Goal: Task Accomplishment & Management: Use online tool/utility

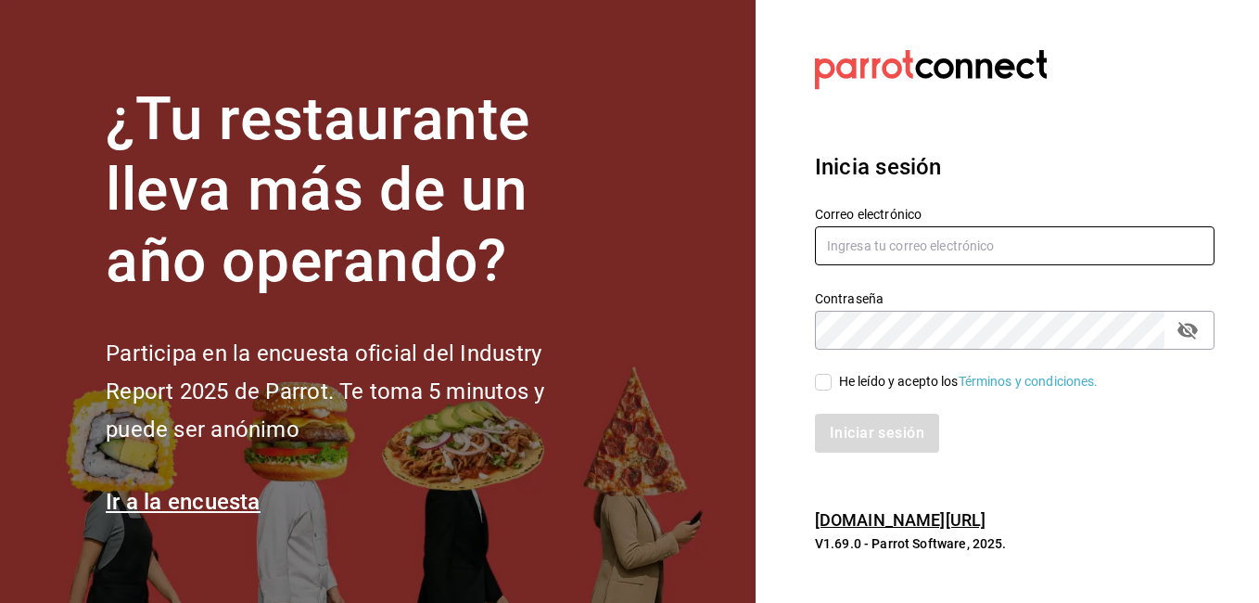
type input "delacruznallely861@gmail.com"
click at [826, 389] on input "He leído y acepto los Términos y condiciones." at bounding box center [823, 382] width 17 height 17
checkbox input "true"
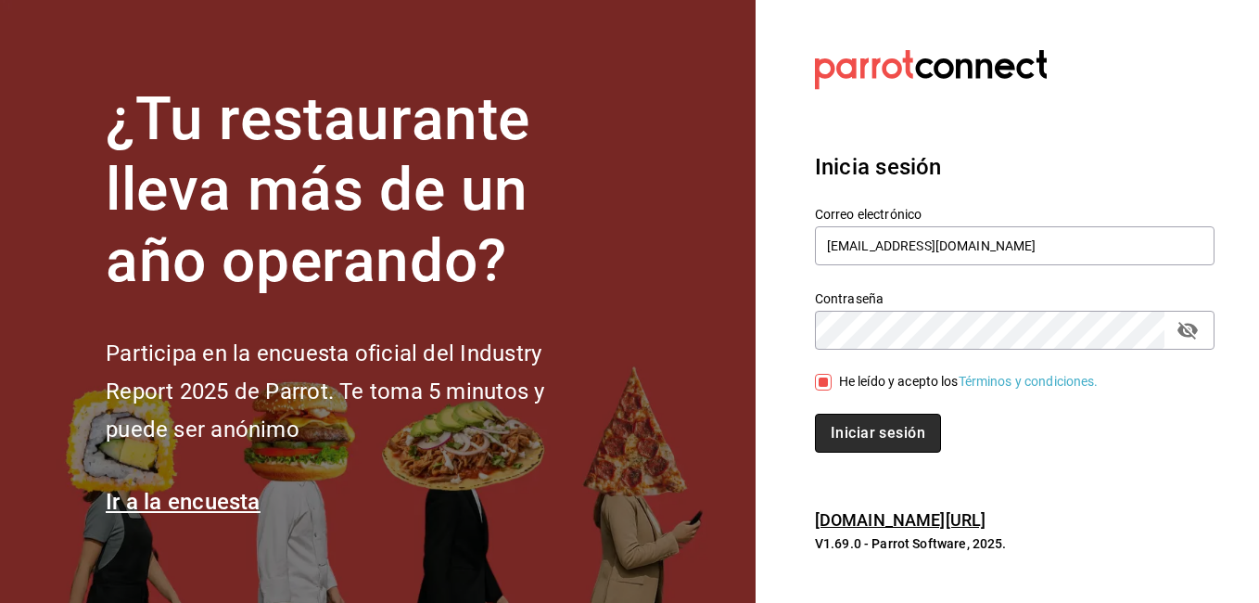
click at [879, 434] on button "Iniciar sesión" at bounding box center [878, 432] width 126 height 39
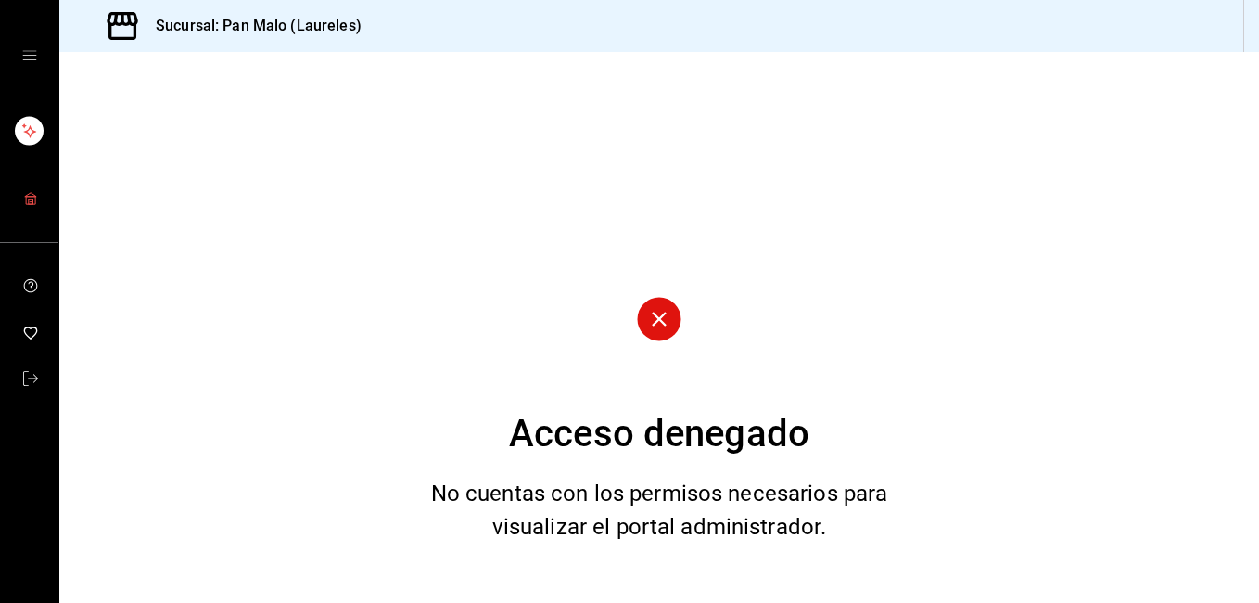
click at [18, 188] on link "mailbox folders" at bounding box center [29, 200] width 58 height 40
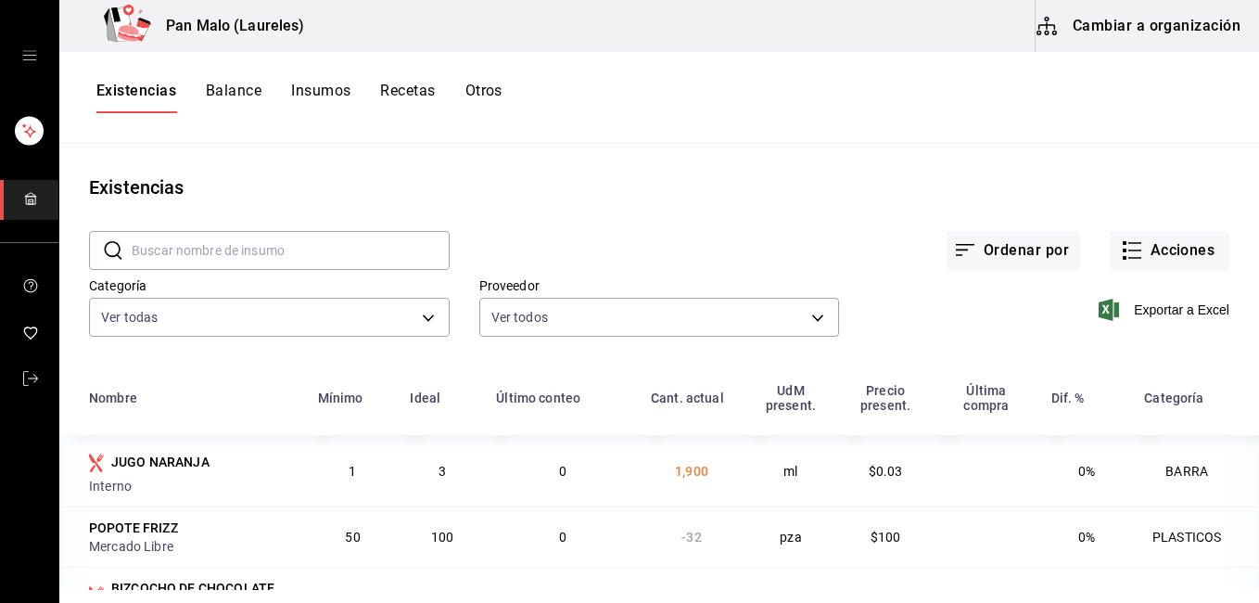
scroll to position [160, 0]
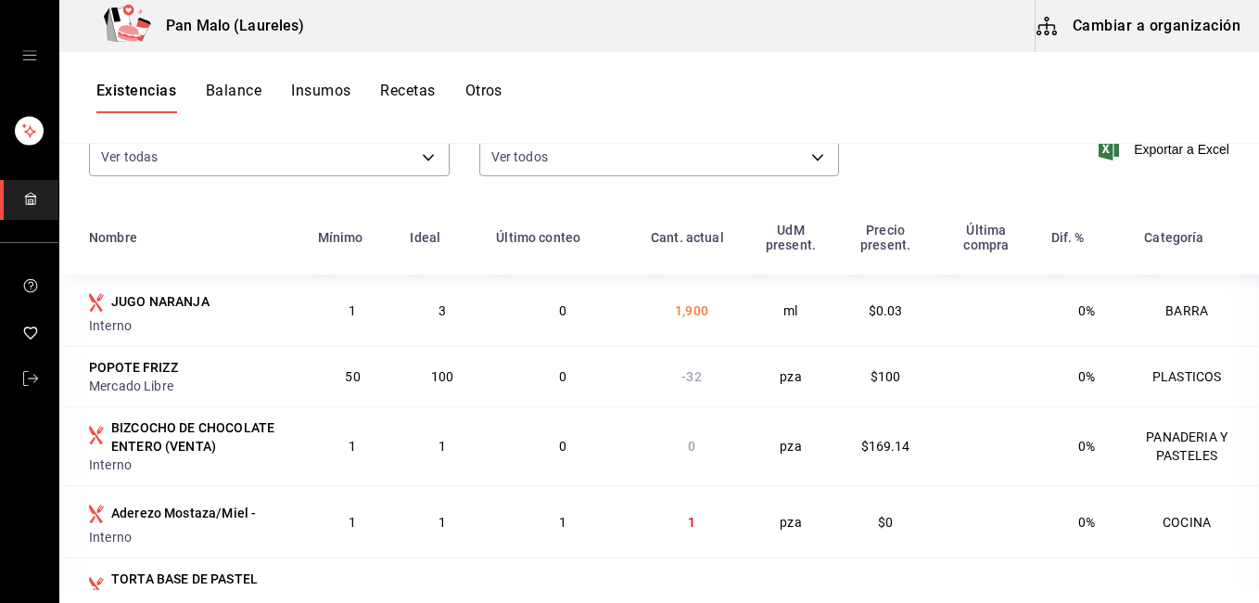
click at [1099, 39] on button "Cambiar a organización" at bounding box center [1140, 26] width 209 height 52
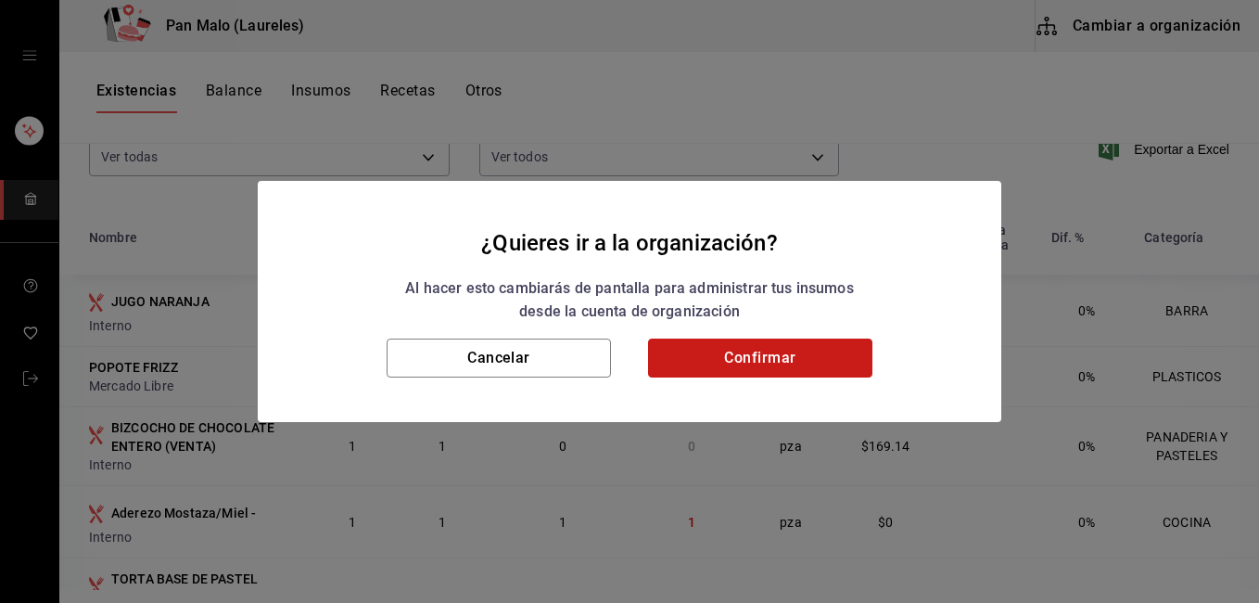
click at [724, 352] on button "Confirmar" at bounding box center [760, 357] width 224 height 39
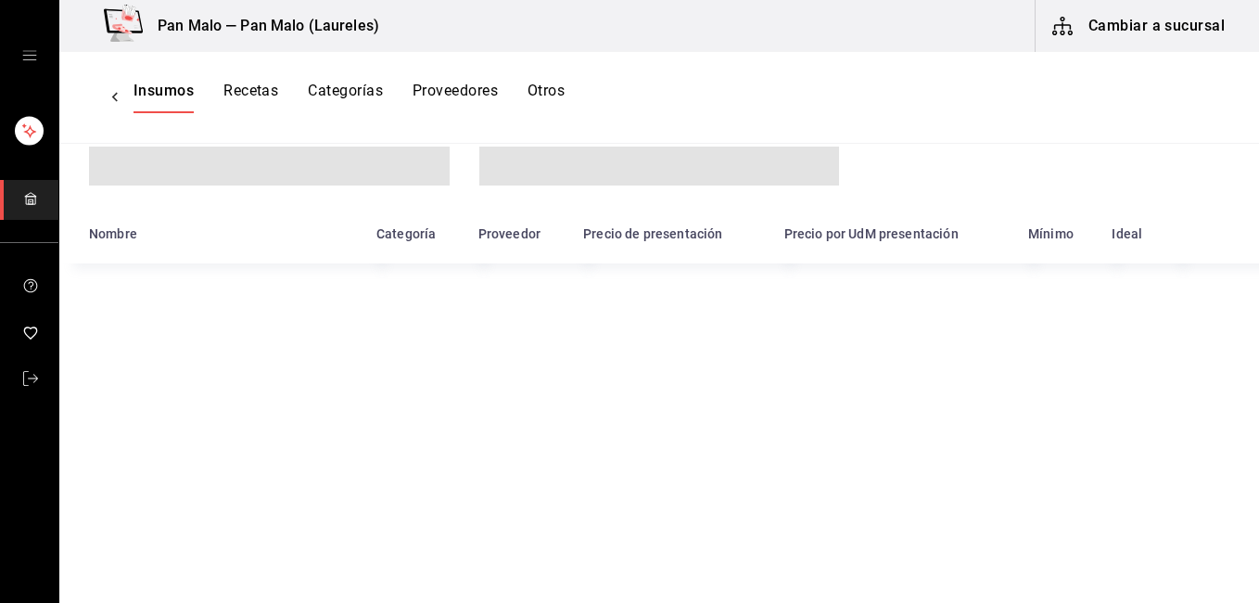
click at [523, 83] on div "Insumos Recetas Categorías Proveedores Otros" at bounding box center [348, 98] width 431 height 32
click at [549, 100] on div "Insumos Recetas Categorías Proveedores Otros" at bounding box center [659, 98] width 1200 height 32
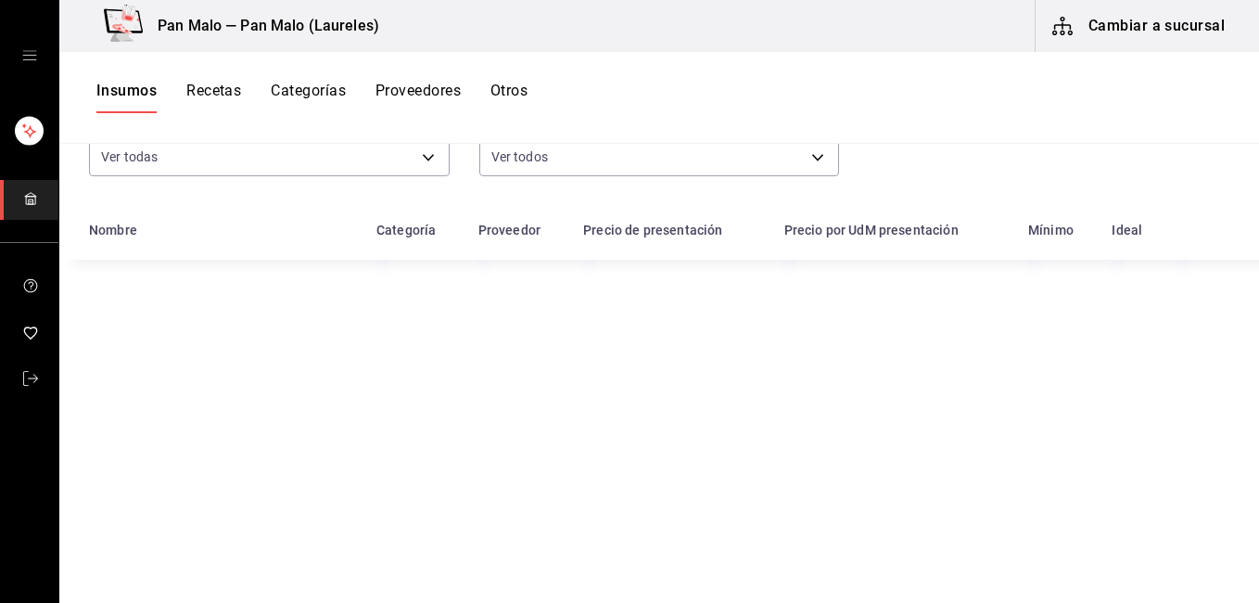
click at [498, 95] on button "Otros" at bounding box center [508, 98] width 37 height 32
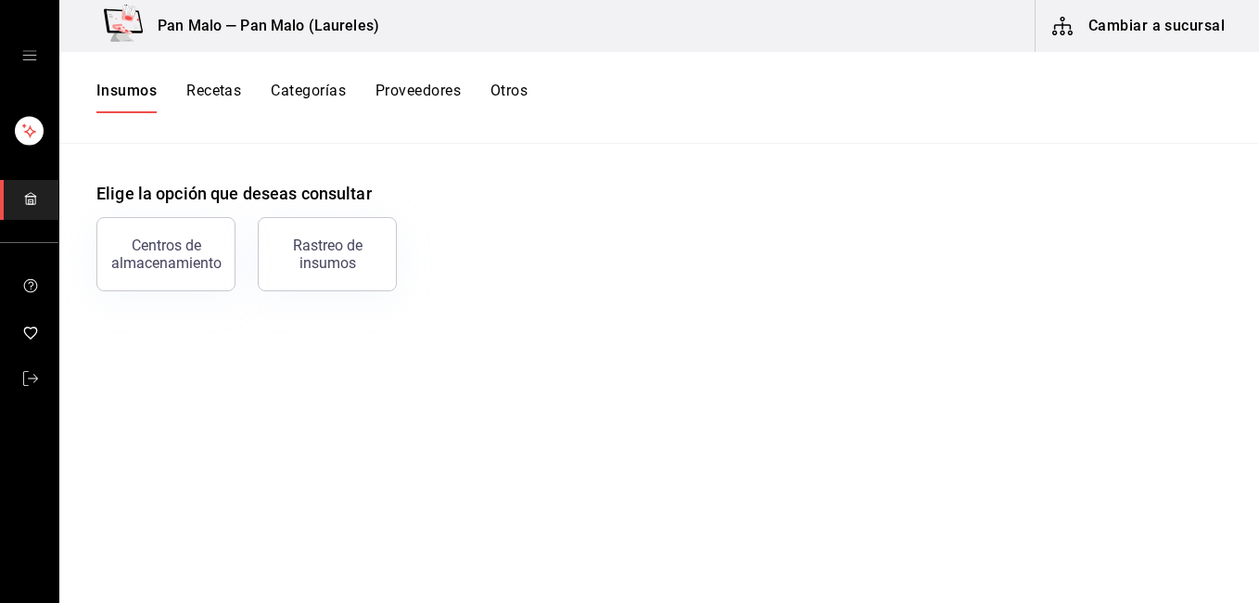
click at [184, 253] on div "Centros de almacenamiento" at bounding box center [165, 253] width 115 height 35
click at [184, 253] on html "Pan Malo — Pan Malo (Laureles) Cambiar a sucursal Insumos Recetas Categorías Pr…" at bounding box center [629, 295] width 1259 height 590
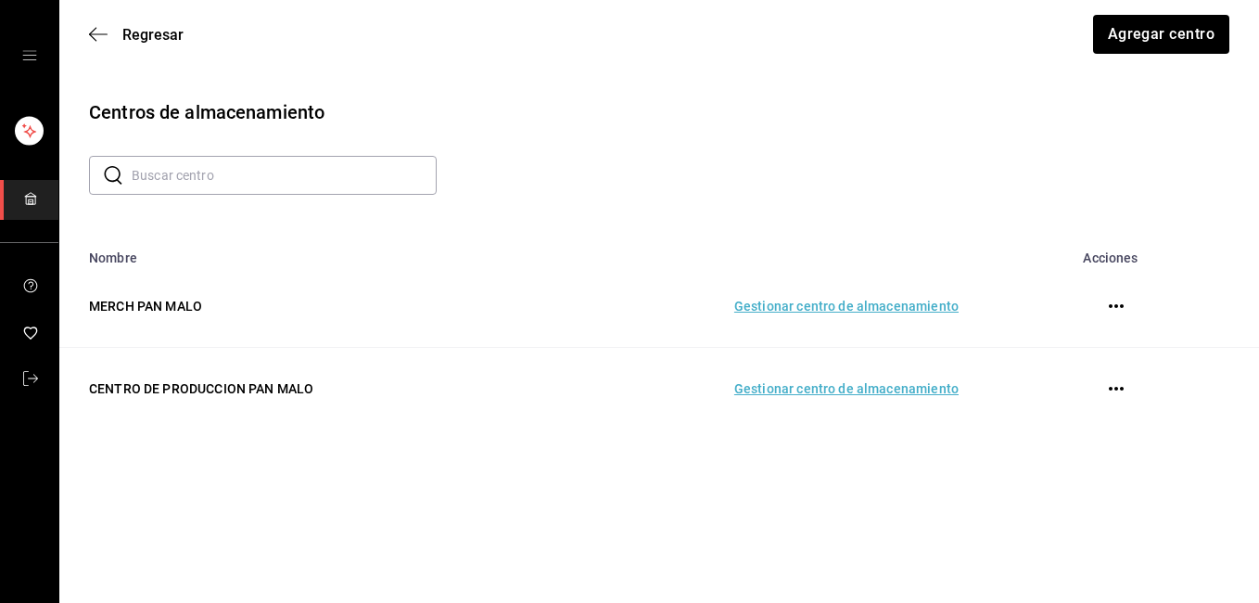
click at [774, 401] on td "Gestionar centro de almacenamiento" at bounding box center [754, 389] width 454 height 83
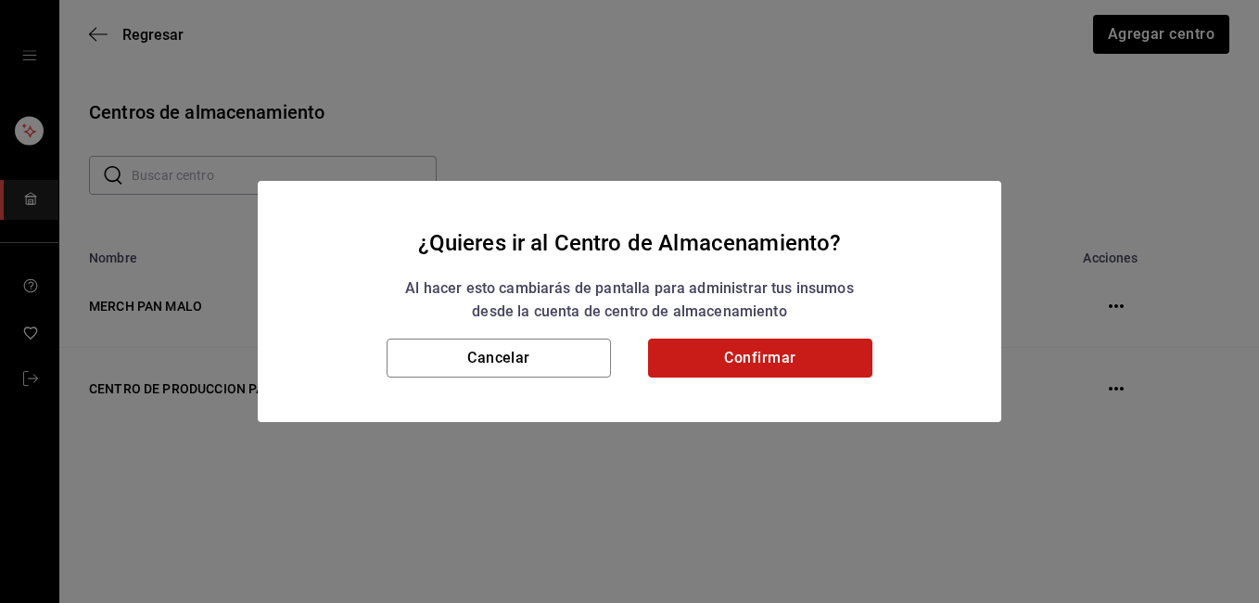
click at [731, 344] on button "Confirmar" at bounding box center [760, 357] width 224 height 39
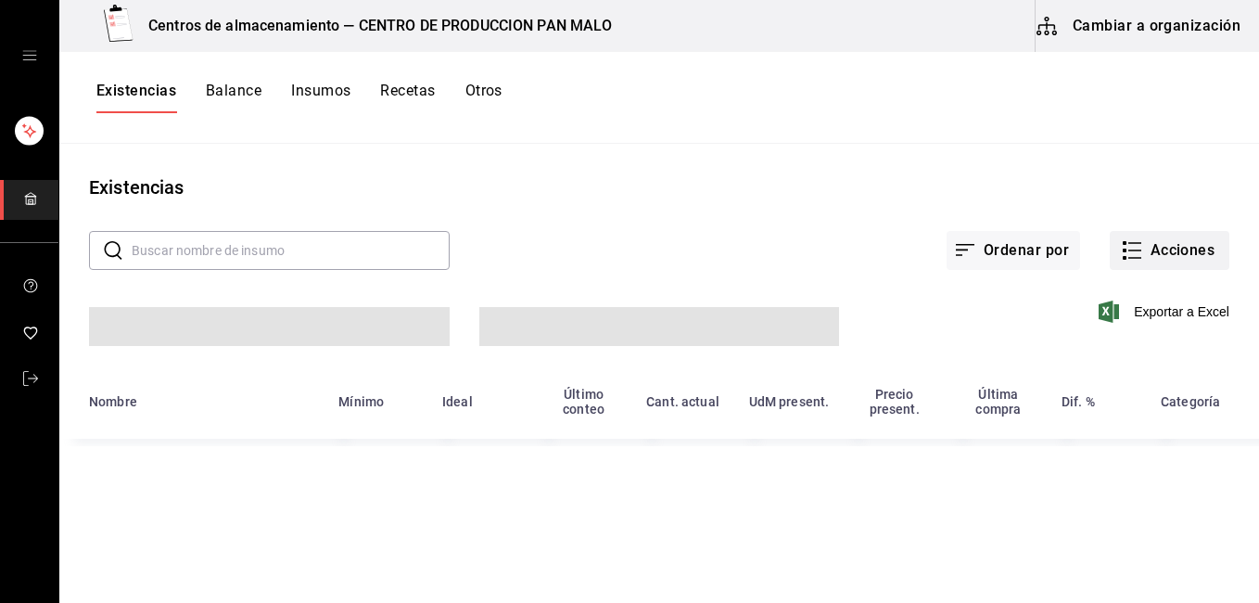
click at [1171, 233] on button "Acciones" at bounding box center [1170, 250] width 120 height 39
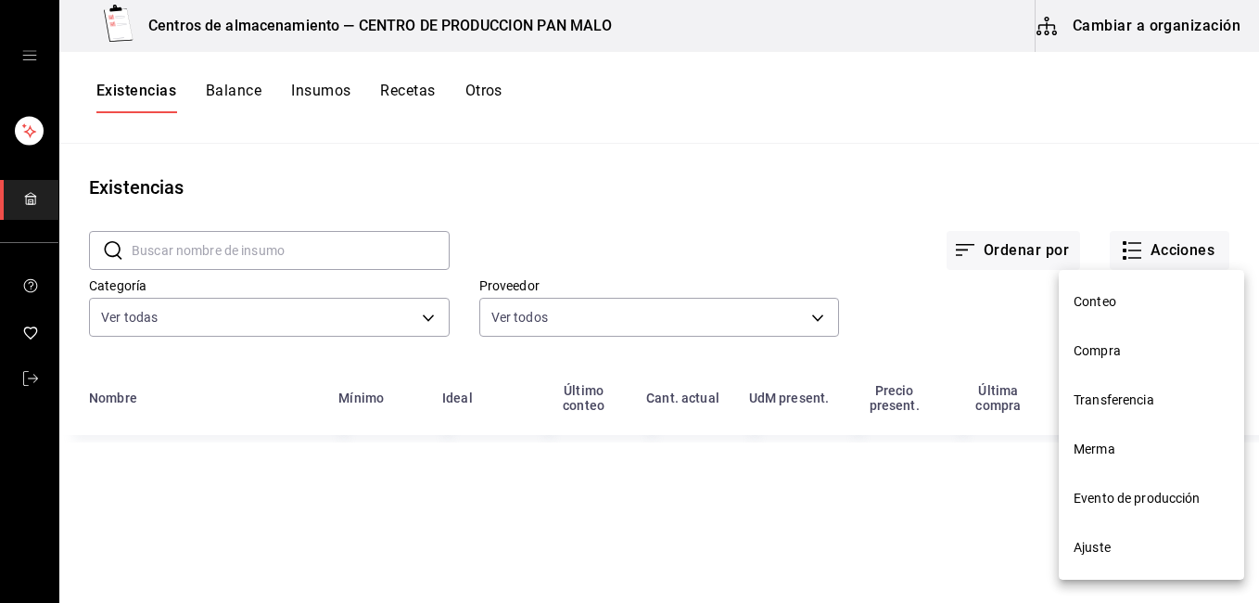
click at [1148, 264] on div at bounding box center [629, 301] width 1259 height 603
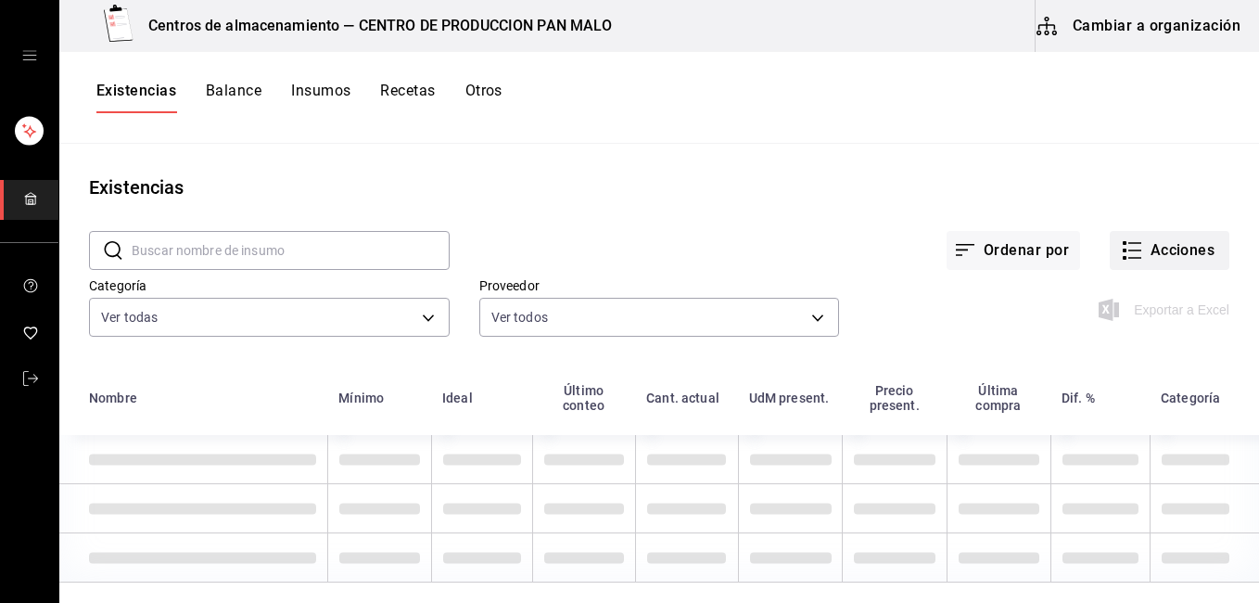
click at [1132, 257] on button "Acciones" at bounding box center [1170, 250] width 120 height 39
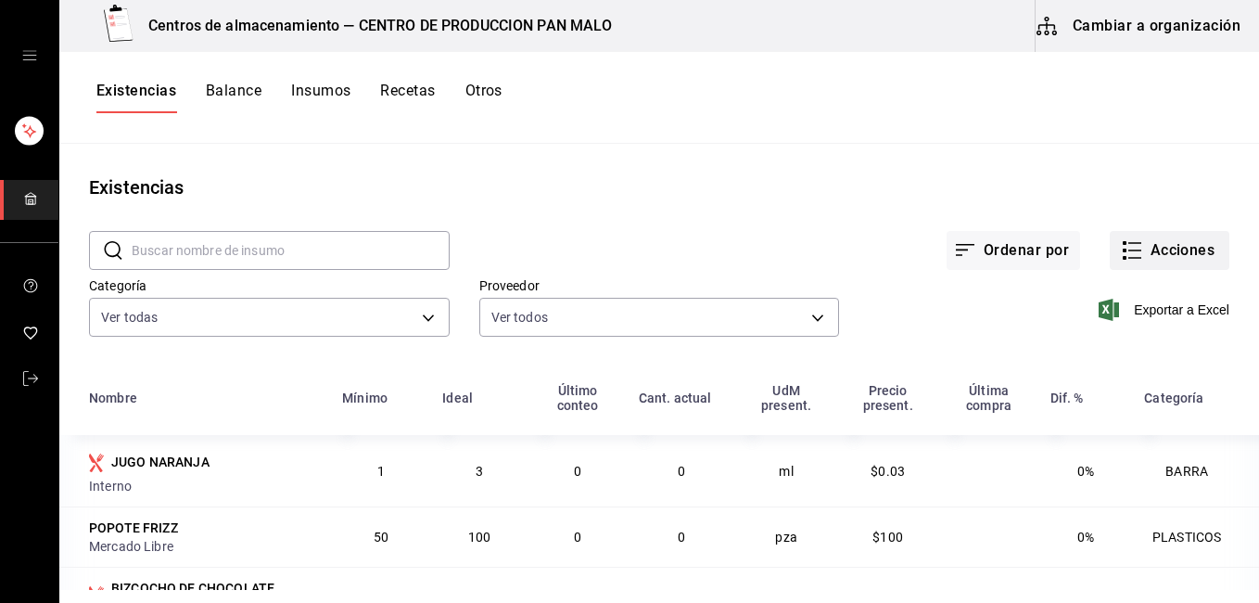
click at [1134, 256] on button "Acciones" at bounding box center [1170, 250] width 120 height 39
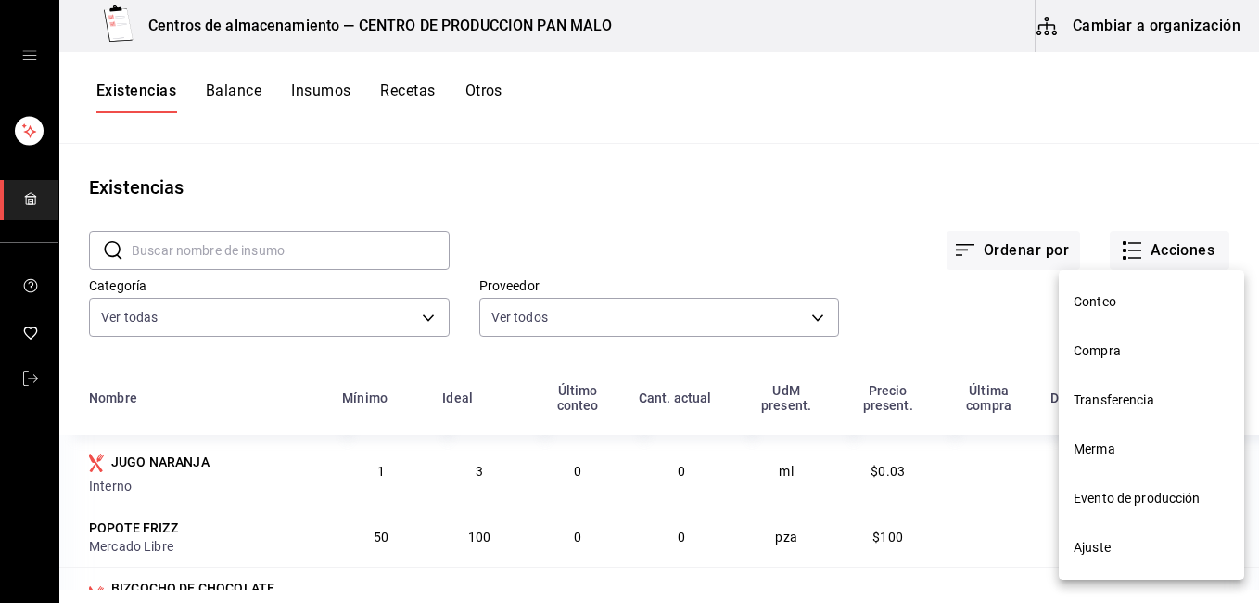
click at [1124, 397] on span "Transferencia" at bounding box center [1152, 399] width 156 height 19
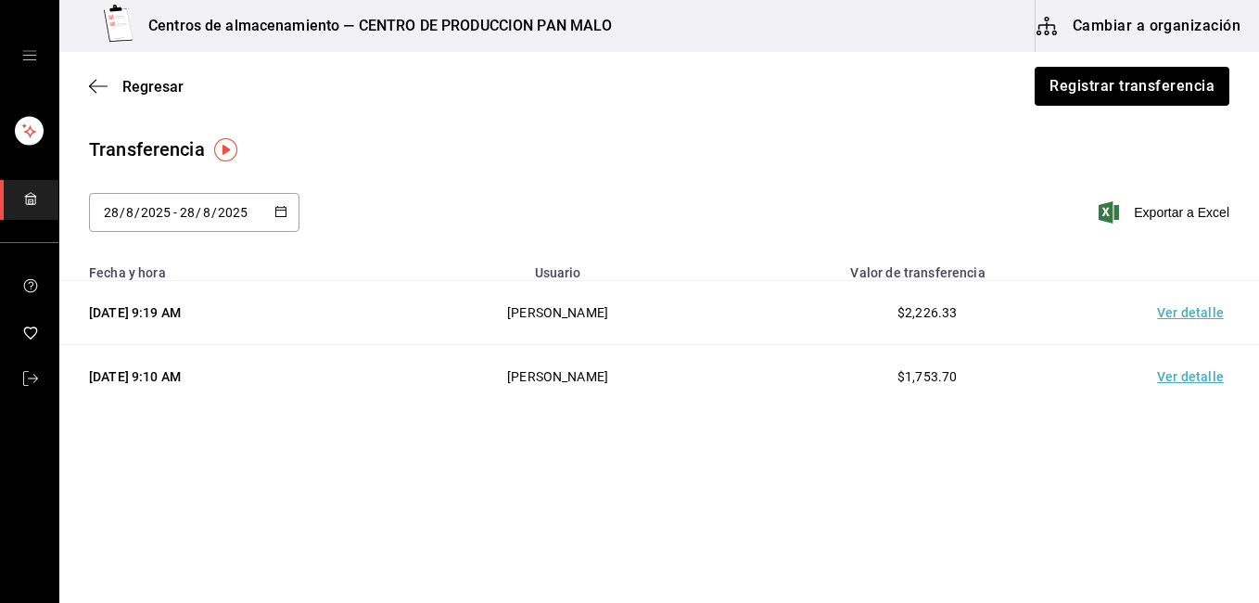
click at [1185, 323] on td "Ver detalle" at bounding box center [1194, 313] width 130 height 64
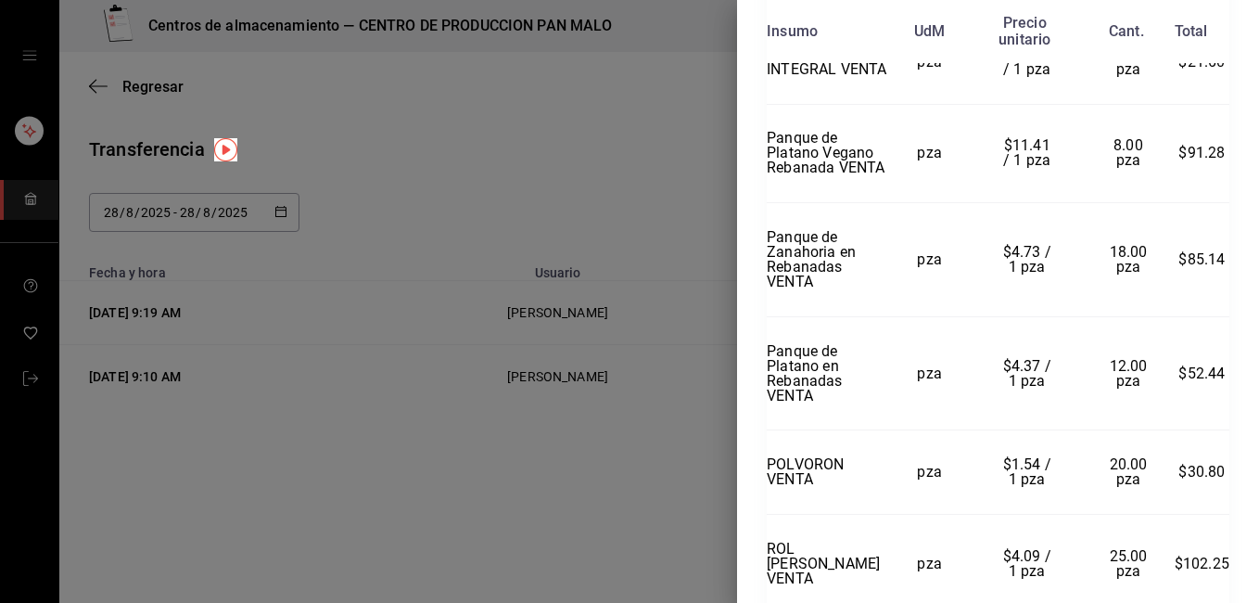
scroll to position [907, 0]
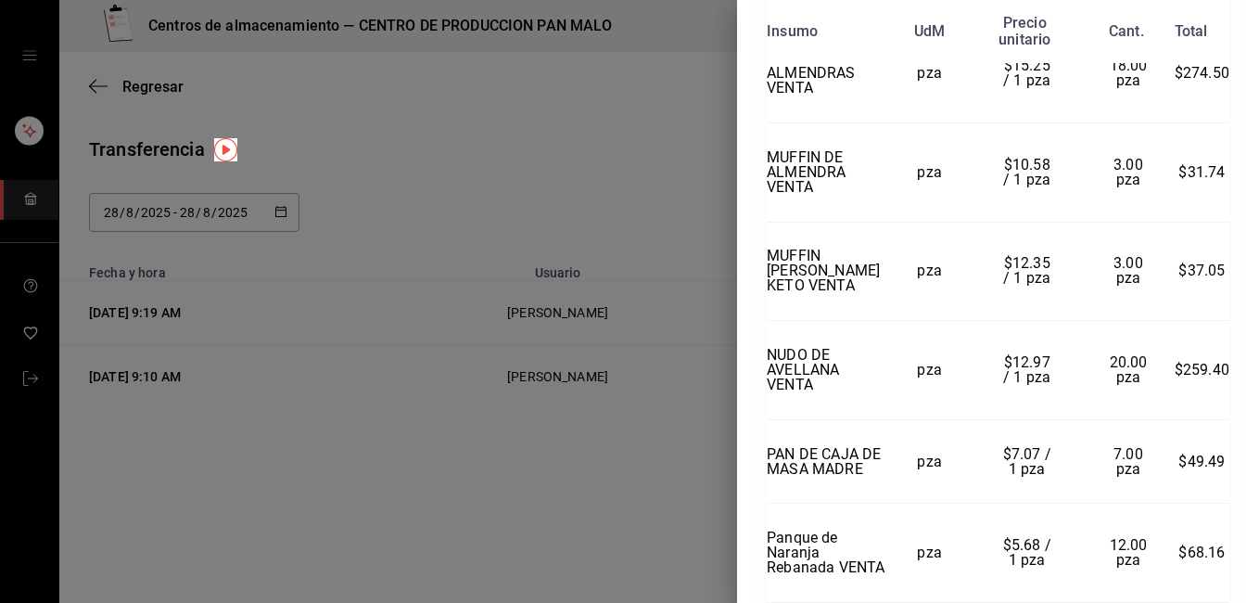
click at [451, 244] on div at bounding box center [629, 301] width 1259 height 603
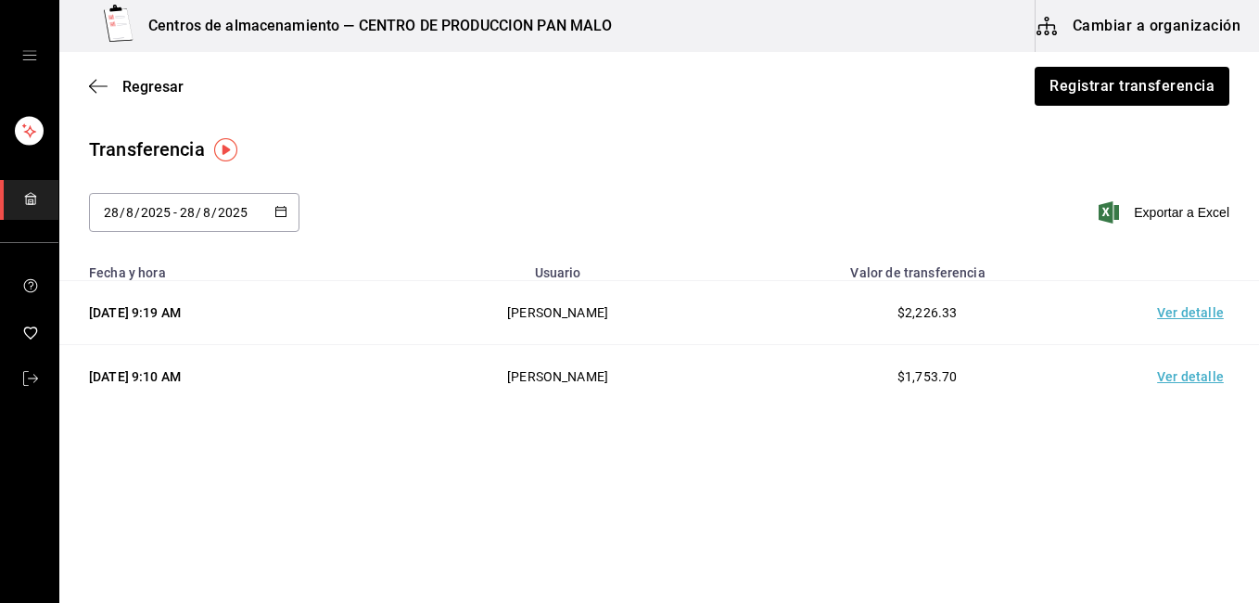
click at [175, 194] on div "[DATE] [DATE] - [DATE] [DATE]" at bounding box center [194, 212] width 210 height 39
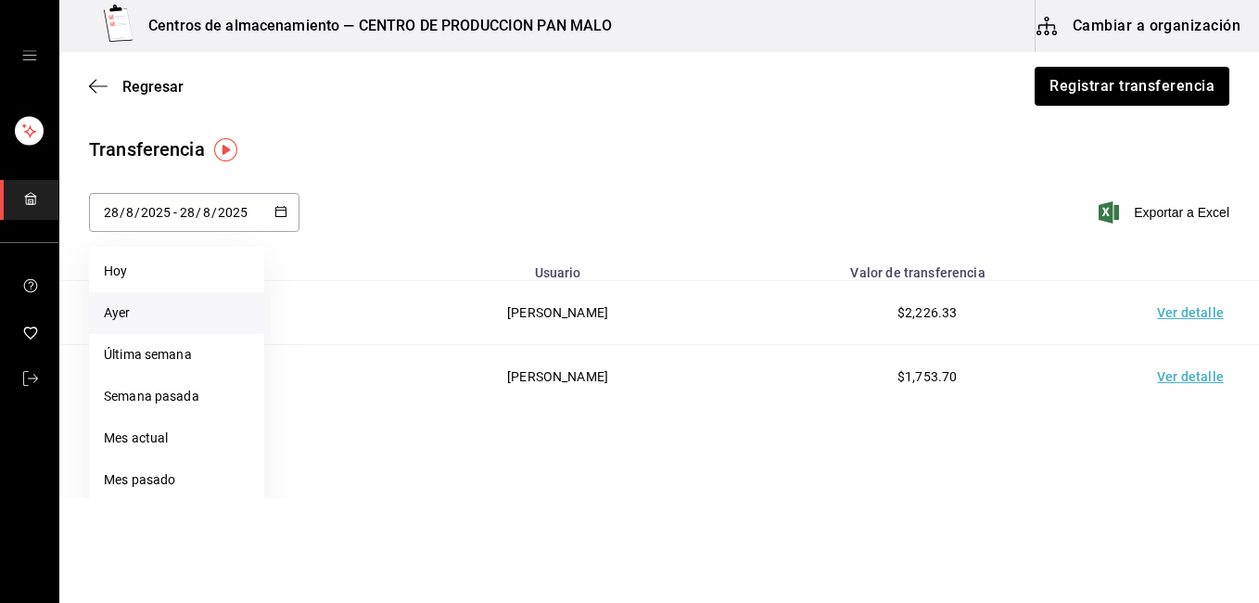
click at [152, 314] on li "Ayer" at bounding box center [176, 313] width 175 height 42
type input "[DATE]"
type input "27"
type input "[DATE]"
type input "27"
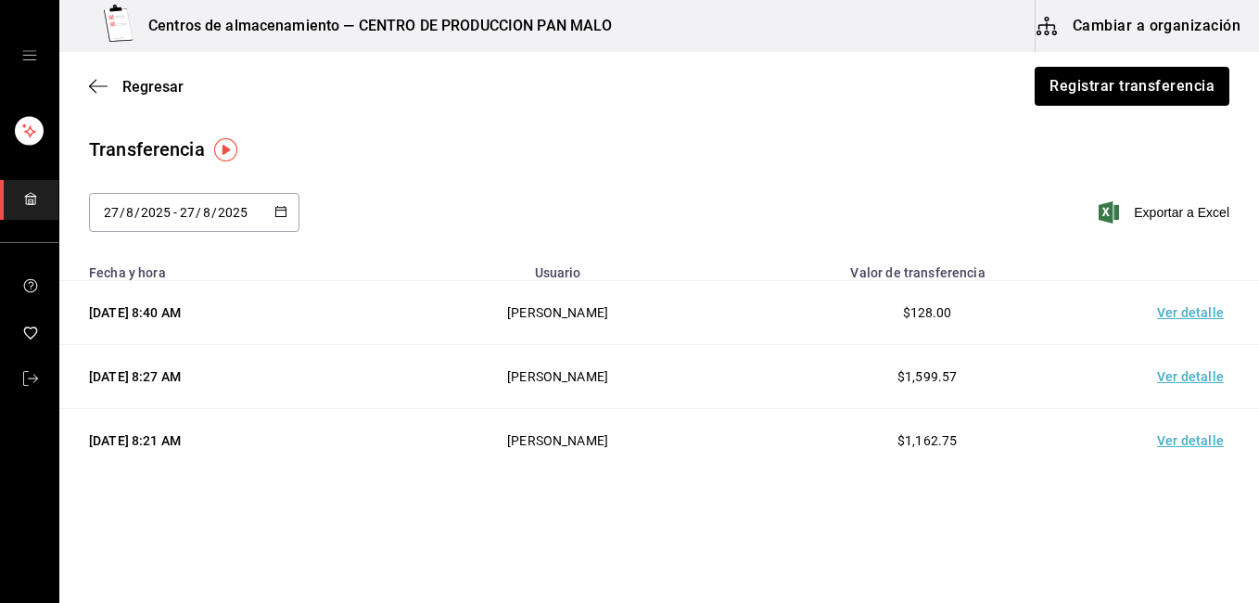
click at [1163, 378] on td "Ver detalle" at bounding box center [1194, 377] width 130 height 64
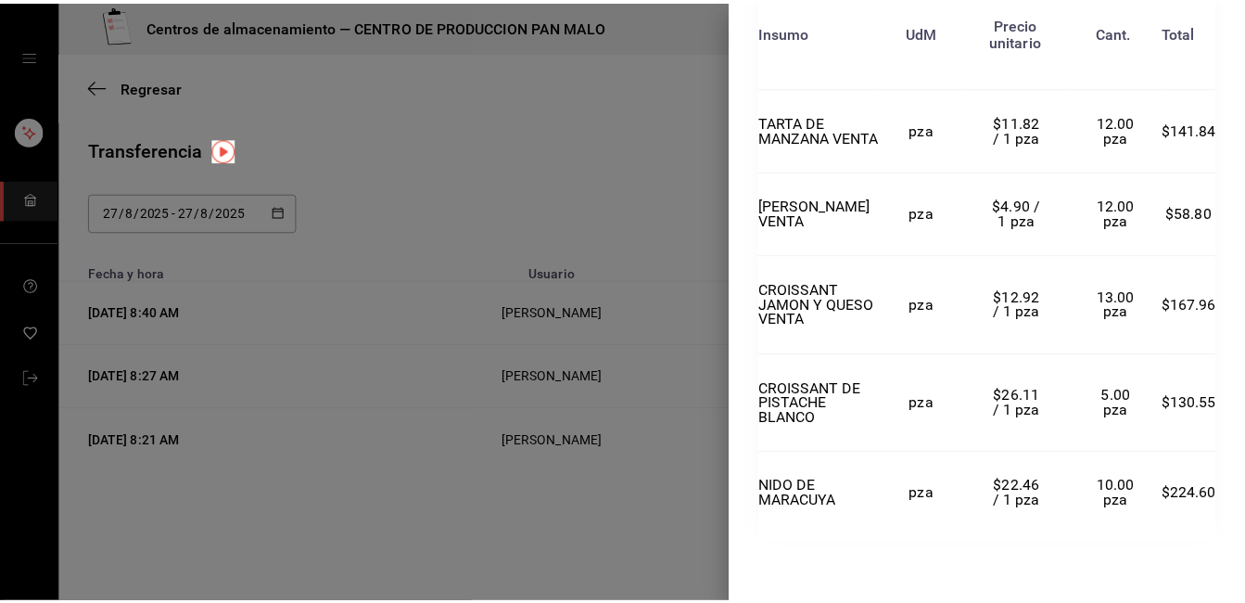
scroll to position [1492, 0]
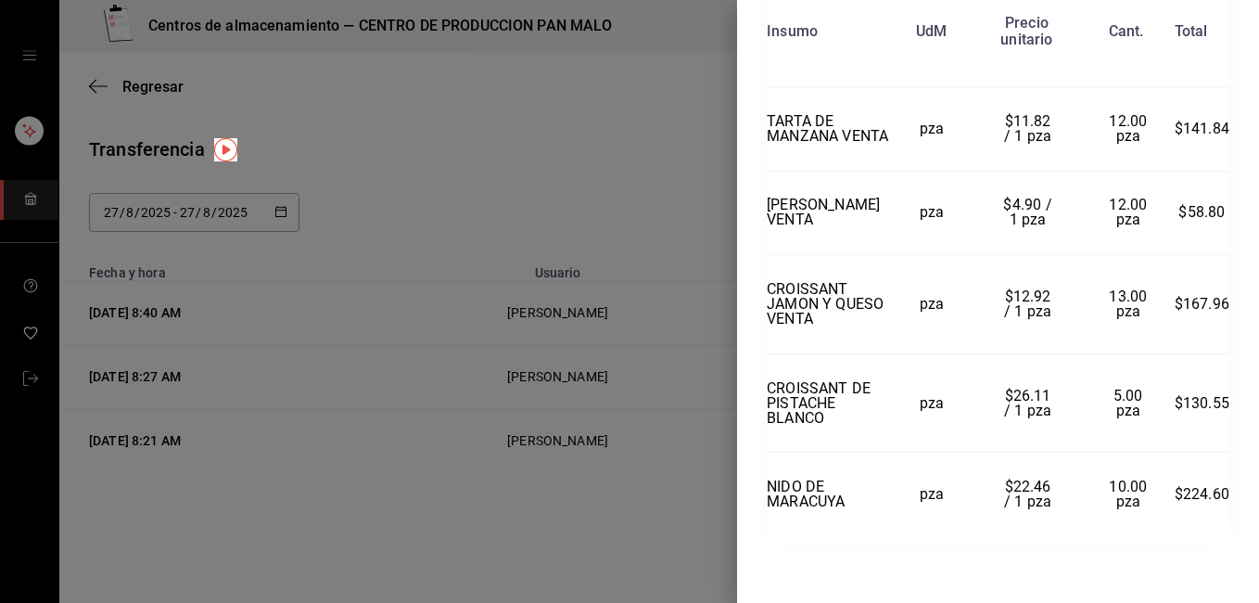
click at [597, 407] on div at bounding box center [629, 301] width 1259 height 603
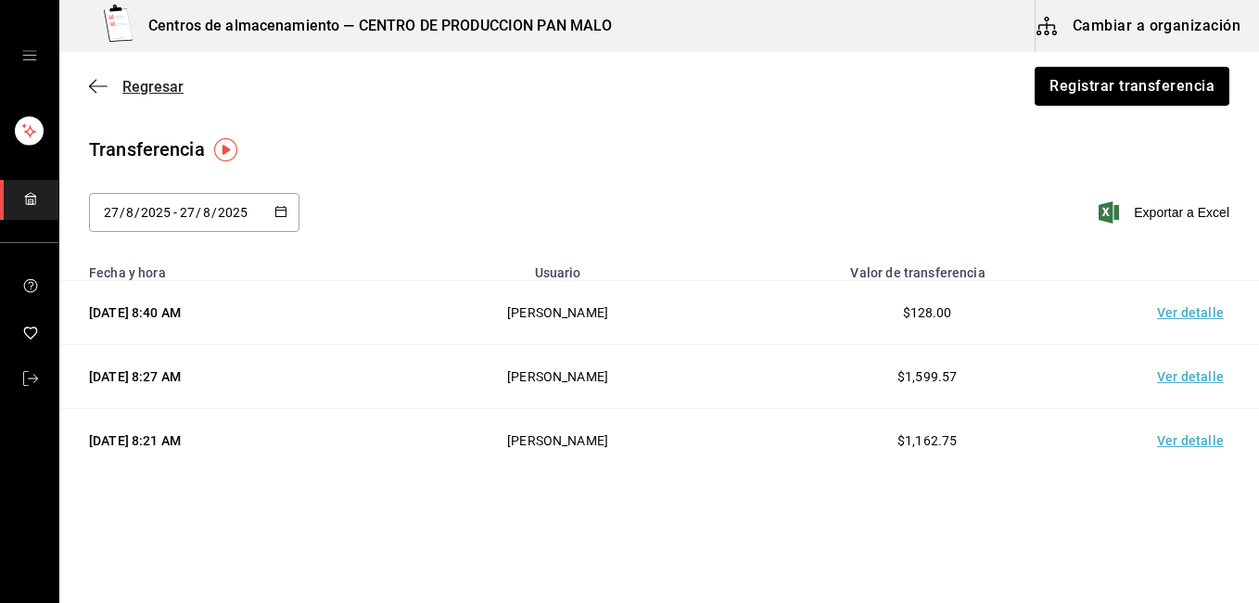
click at [93, 85] on icon "button" at bounding box center [98, 86] width 19 height 17
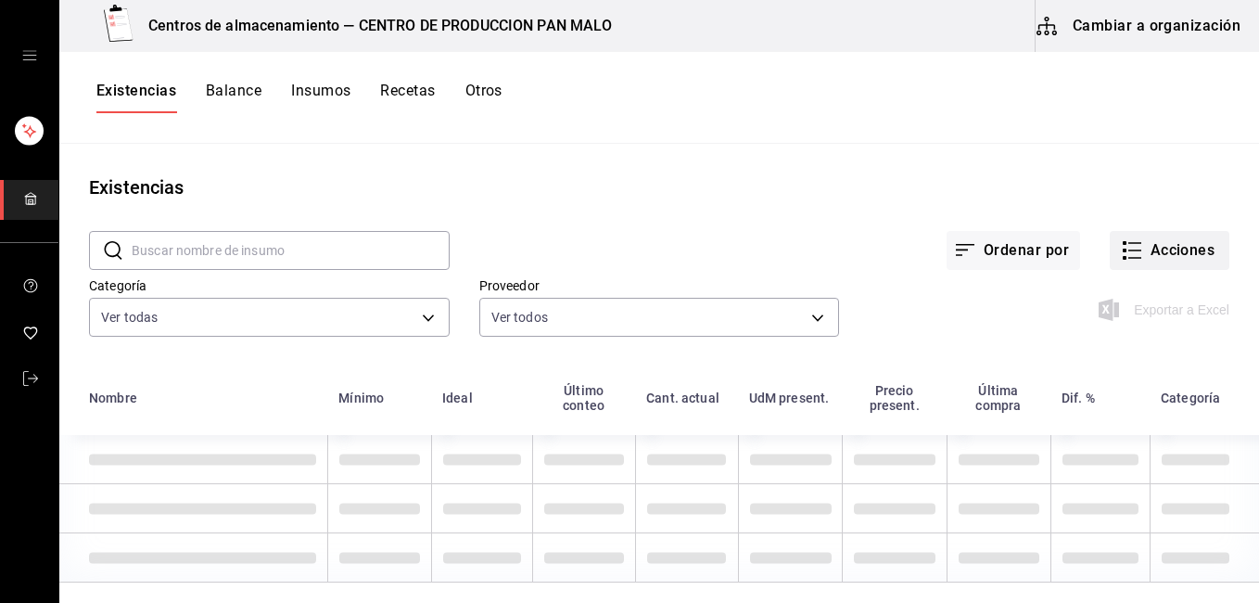
click at [1180, 255] on button "Acciones" at bounding box center [1170, 250] width 120 height 39
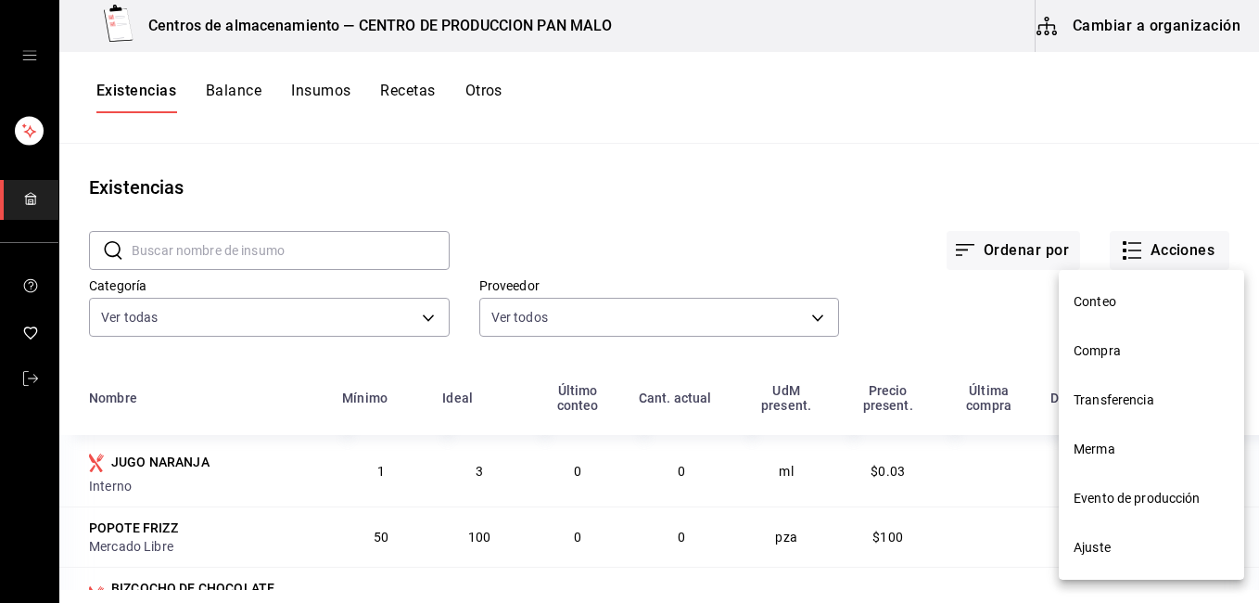
click at [1126, 442] on span "Merma" at bounding box center [1152, 448] width 156 height 19
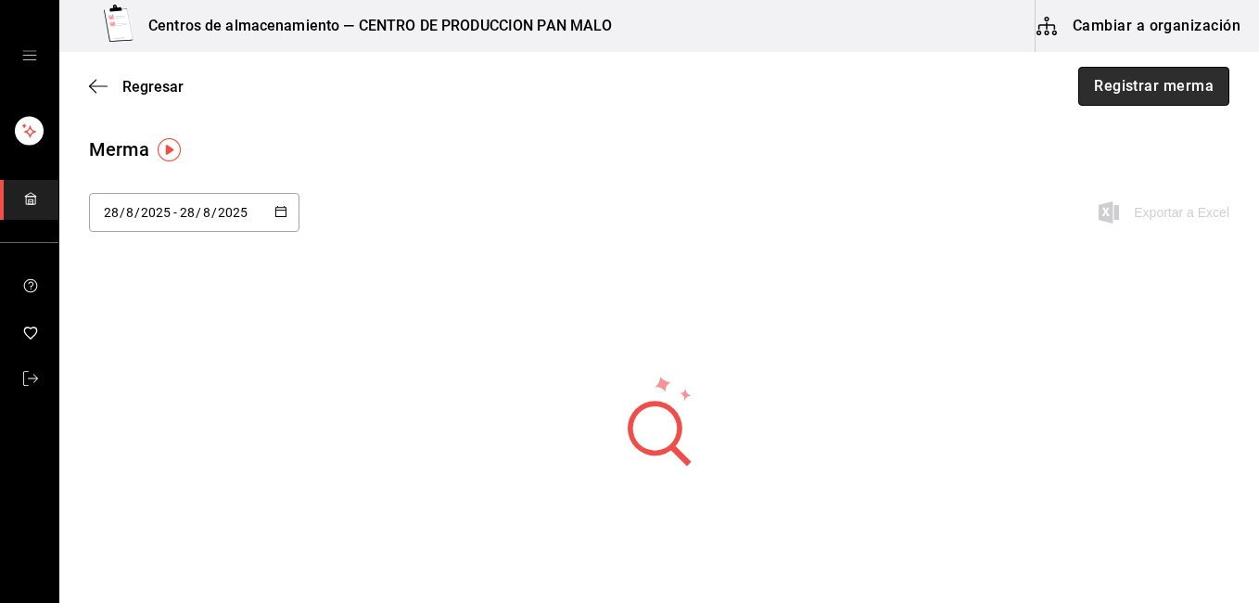
click at [1178, 75] on button "Registrar merma" at bounding box center [1153, 86] width 151 height 39
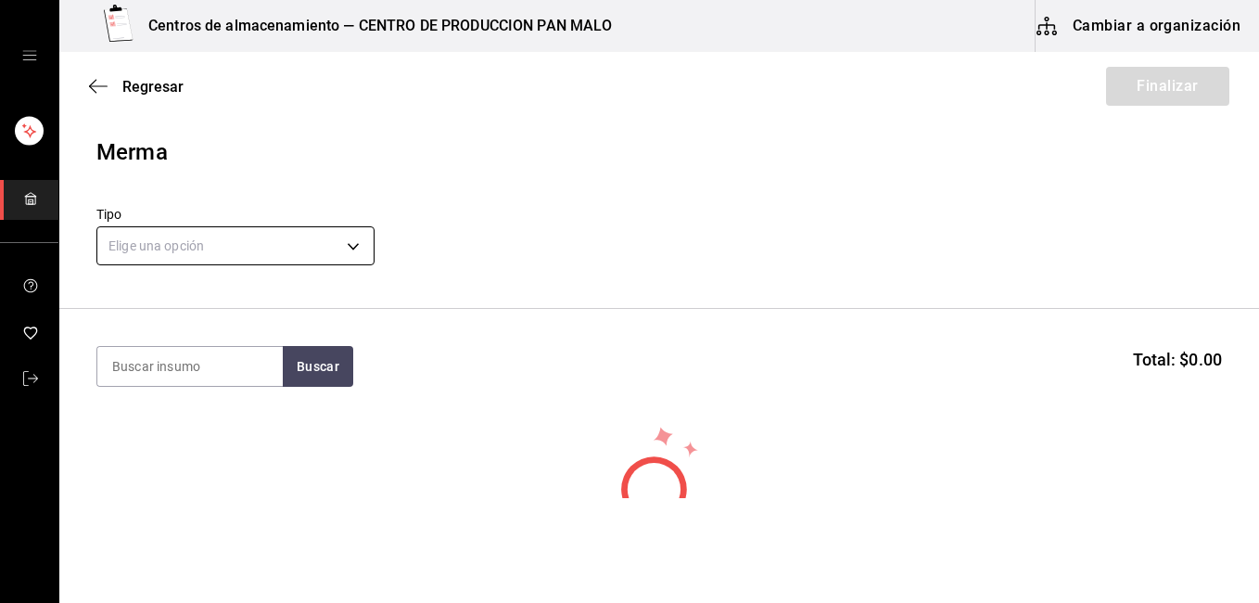
click at [219, 243] on body "Centros de almacenamiento — CENTRO DE PRODUCCION PAN MALO Cambiar a organizació…" at bounding box center [629, 249] width 1259 height 498
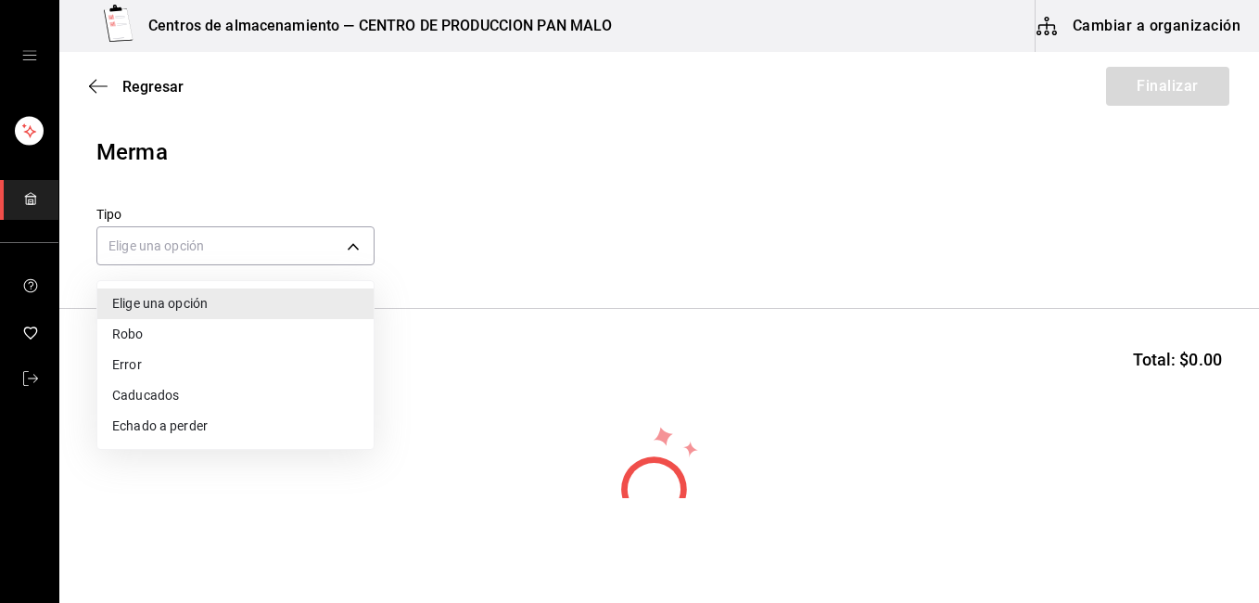
click at [239, 389] on li "Caducados" at bounding box center [235, 395] width 276 height 31
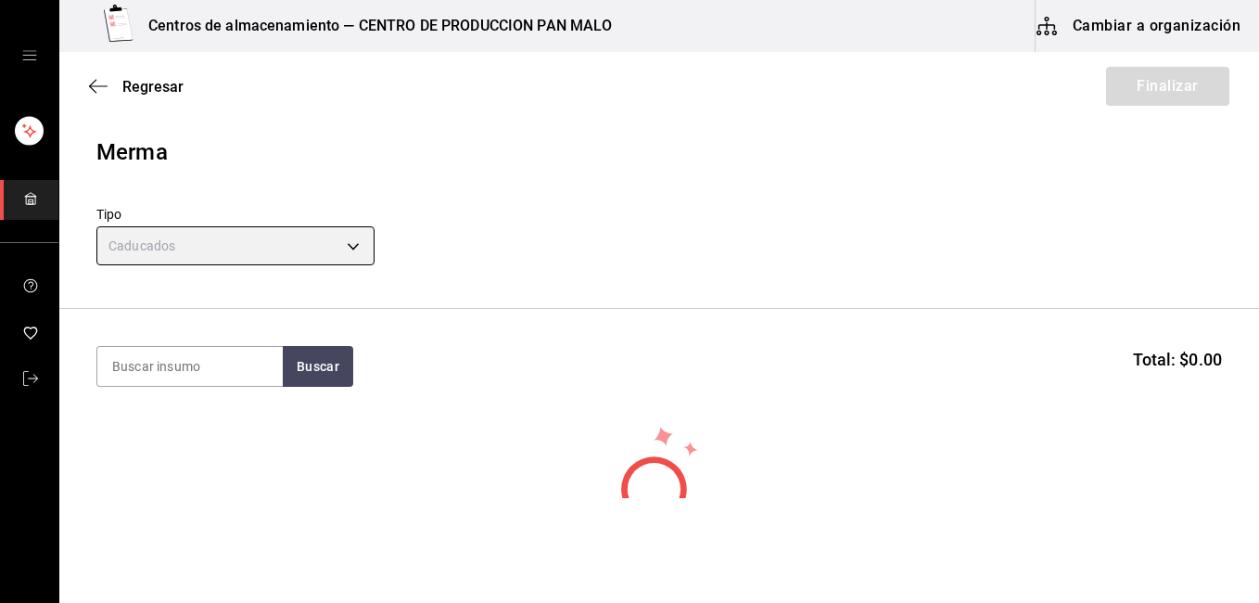
type input "EXPIRED"
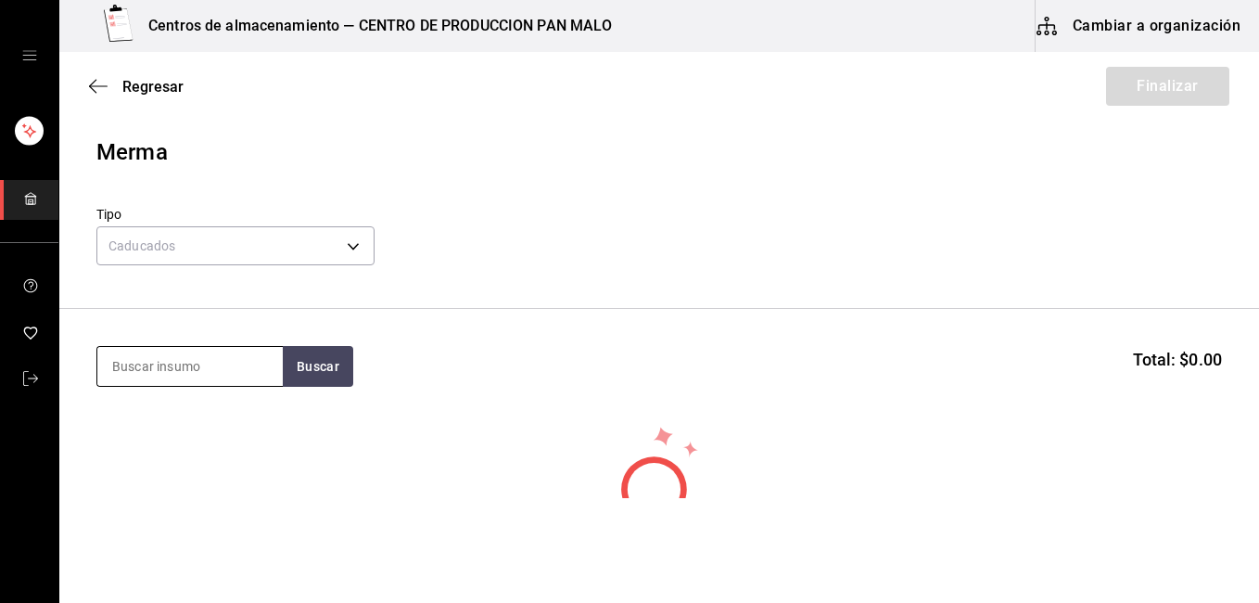
click at [228, 363] on input at bounding box center [189, 366] width 185 height 39
type input "suizo"
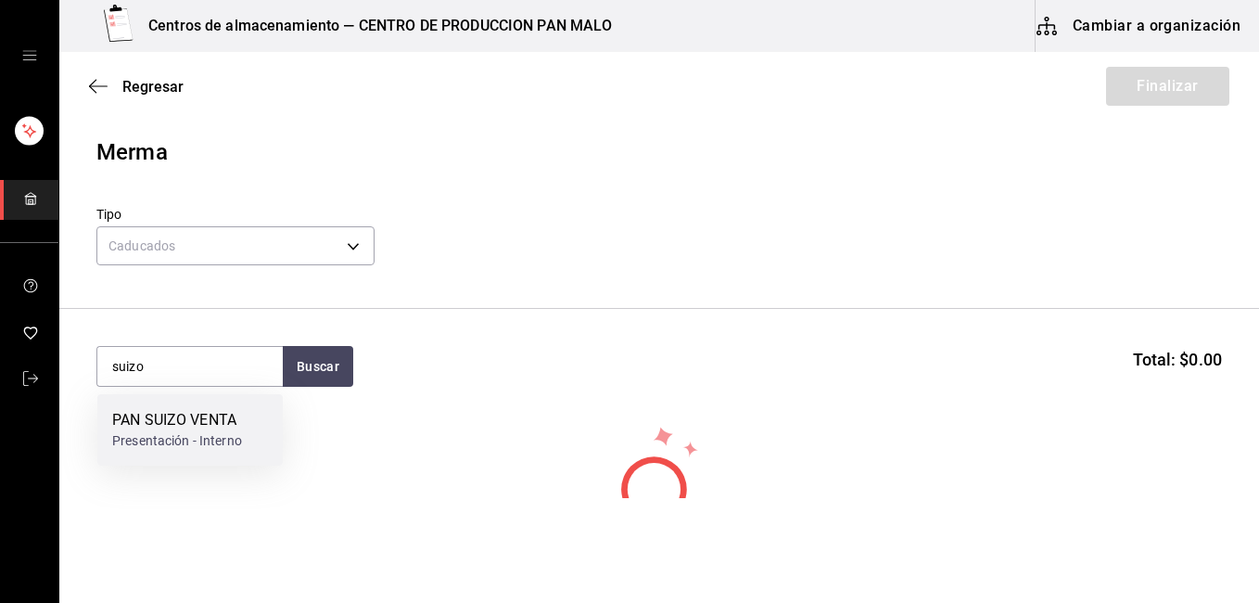
click at [243, 445] on div "PAN SUIZO VENTA Presentación - Interno" at bounding box center [189, 429] width 185 height 71
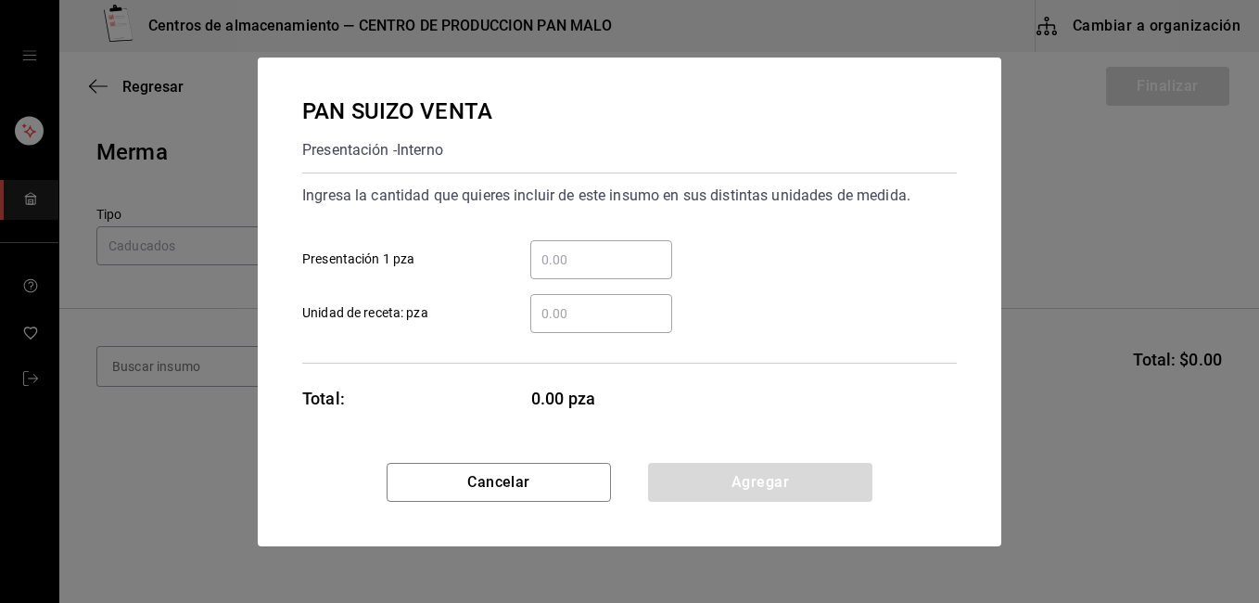
click at [564, 268] on input "​ Presentación 1 pza" at bounding box center [601, 259] width 142 height 22
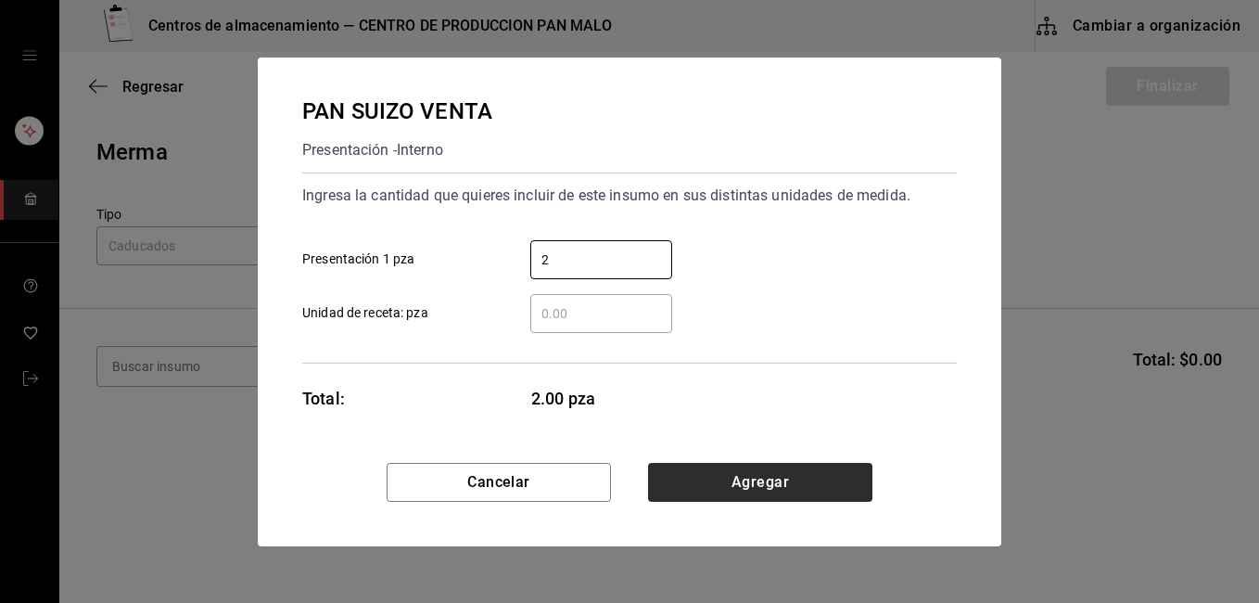
type input "2"
click at [752, 471] on button "Agregar" at bounding box center [760, 482] width 224 height 39
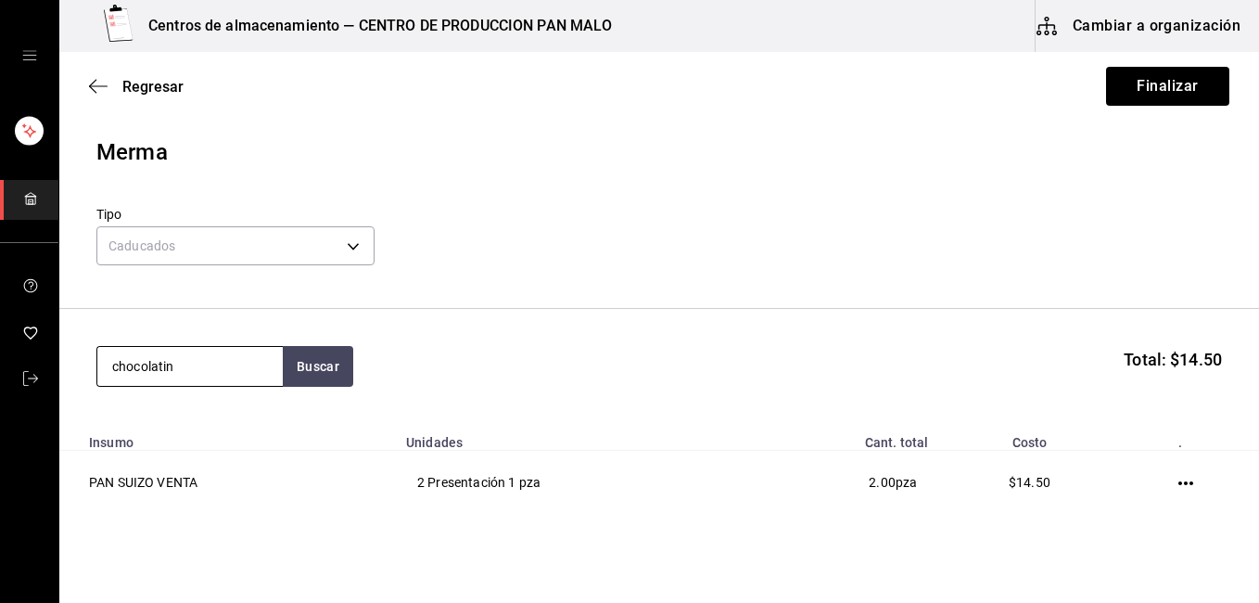
type input "chocolatin"
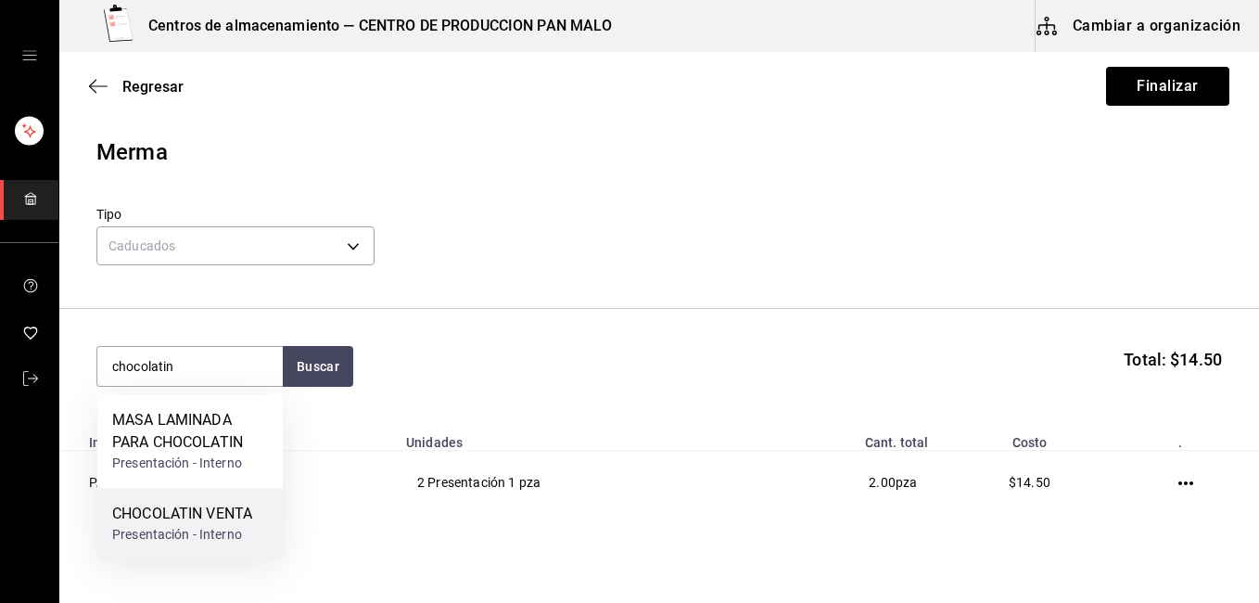
click at [189, 537] on div "Presentación - Interno" at bounding box center [182, 534] width 140 height 19
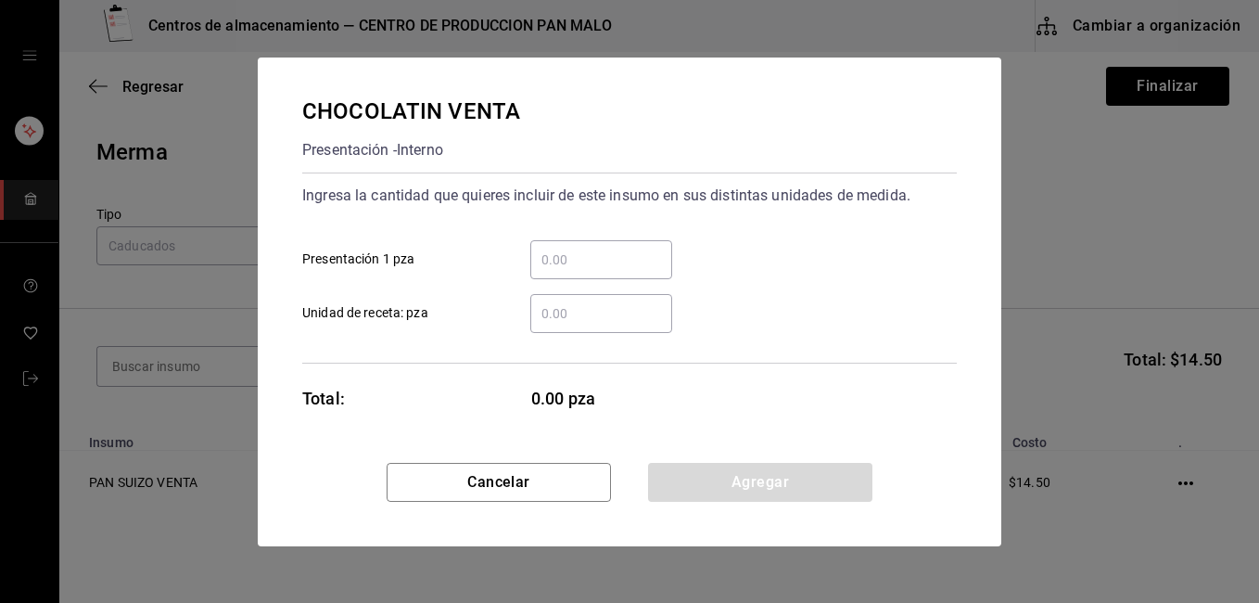
click at [575, 270] on input "​ Presentación 1 pza" at bounding box center [601, 259] width 142 height 22
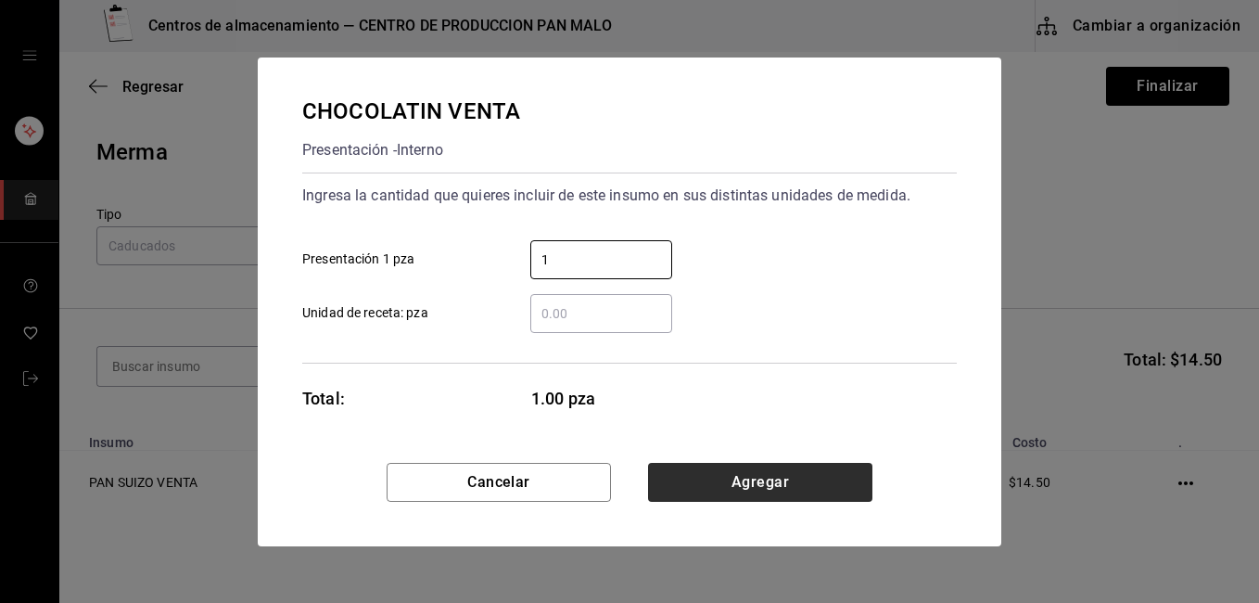
type input "1"
click at [795, 501] on button "Agregar" at bounding box center [760, 482] width 224 height 39
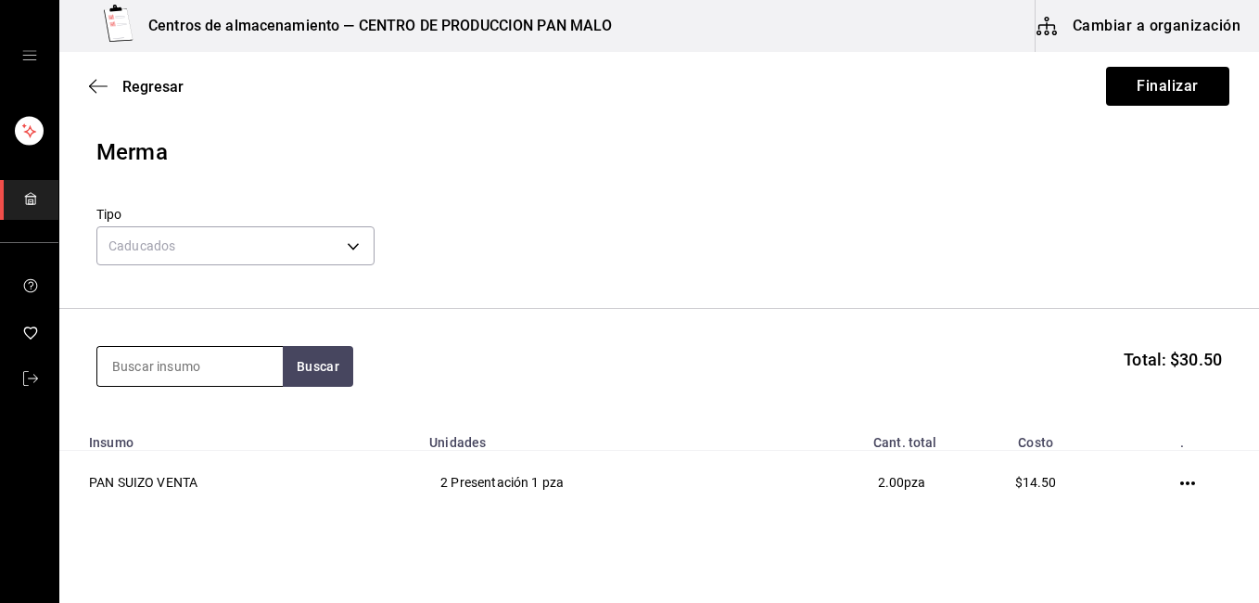
click at [147, 359] on input at bounding box center [189, 366] width 185 height 39
type input "naranja"
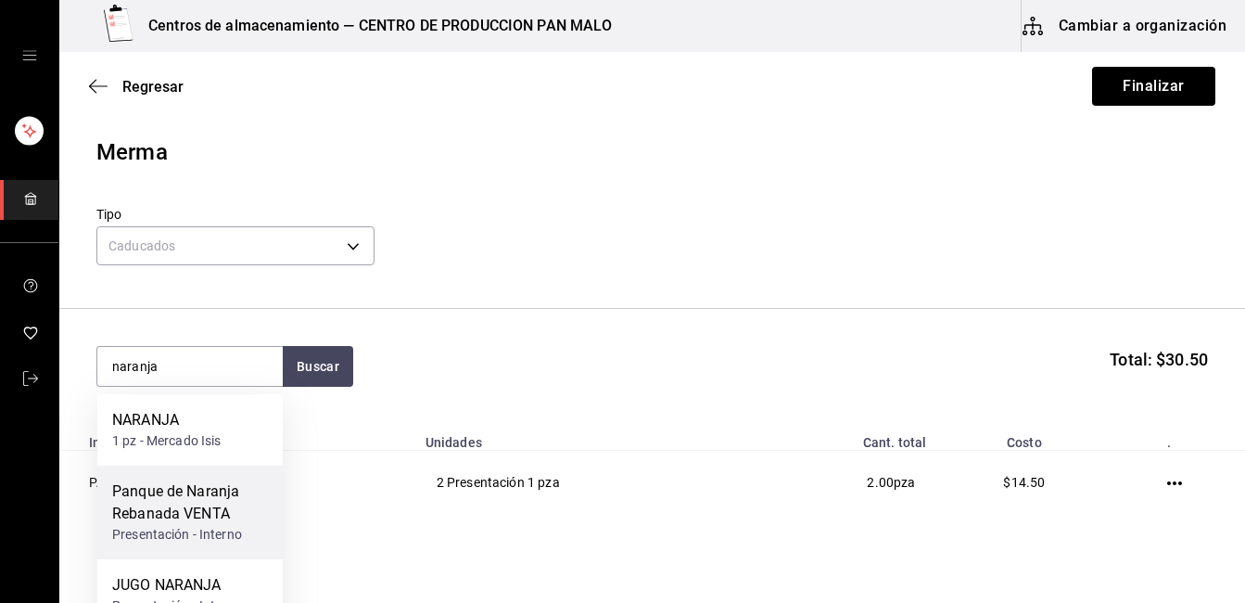
click at [162, 506] on div "Panque de Naranja Rebanada VENTA" at bounding box center [190, 502] width 156 height 44
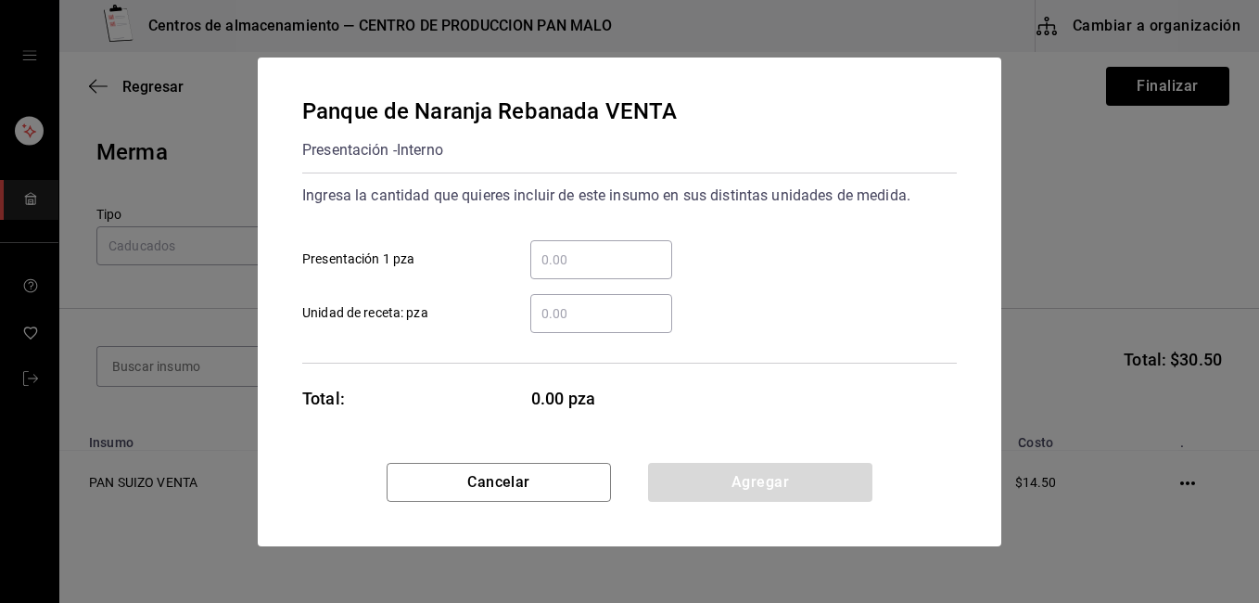
click at [568, 271] on div "​" at bounding box center [601, 259] width 142 height 39
click at [568, 271] on input "​ Presentación 1 pza" at bounding box center [601, 259] width 142 height 22
click at [568, 271] on div "​" at bounding box center [601, 259] width 142 height 39
click at [568, 271] on input "​ Presentación 1 pza" at bounding box center [601, 259] width 142 height 22
click at [568, 254] on input "1" at bounding box center [601, 259] width 142 height 22
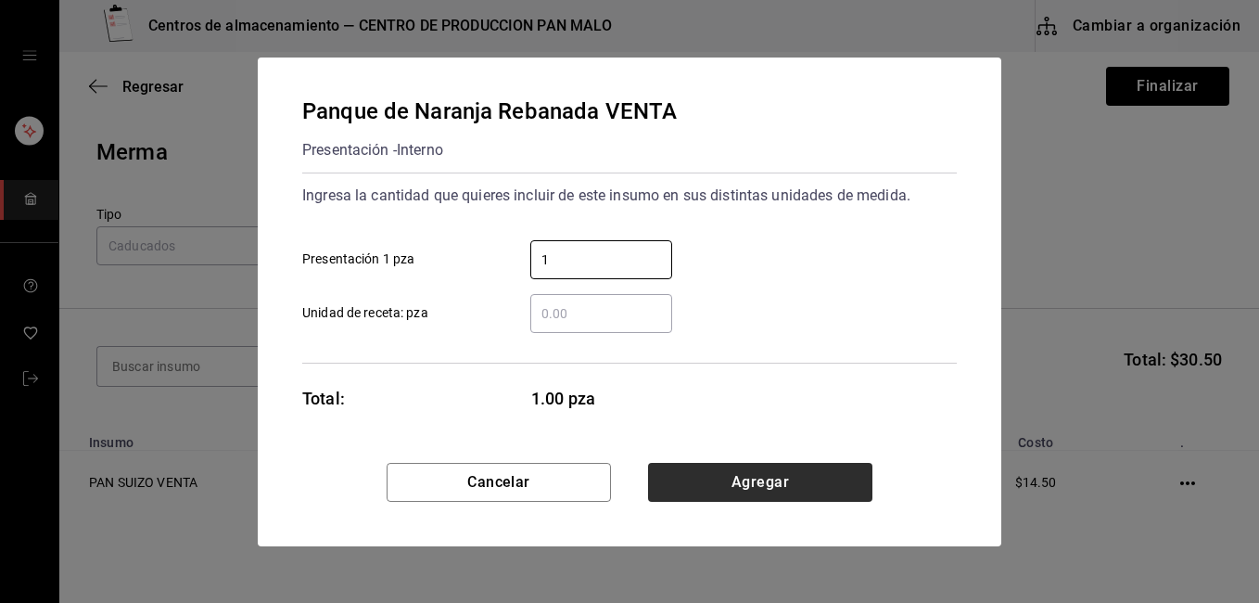
type input "1"
click at [866, 470] on button "Agregar" at bounding box center [760, 482] width 224 height 39
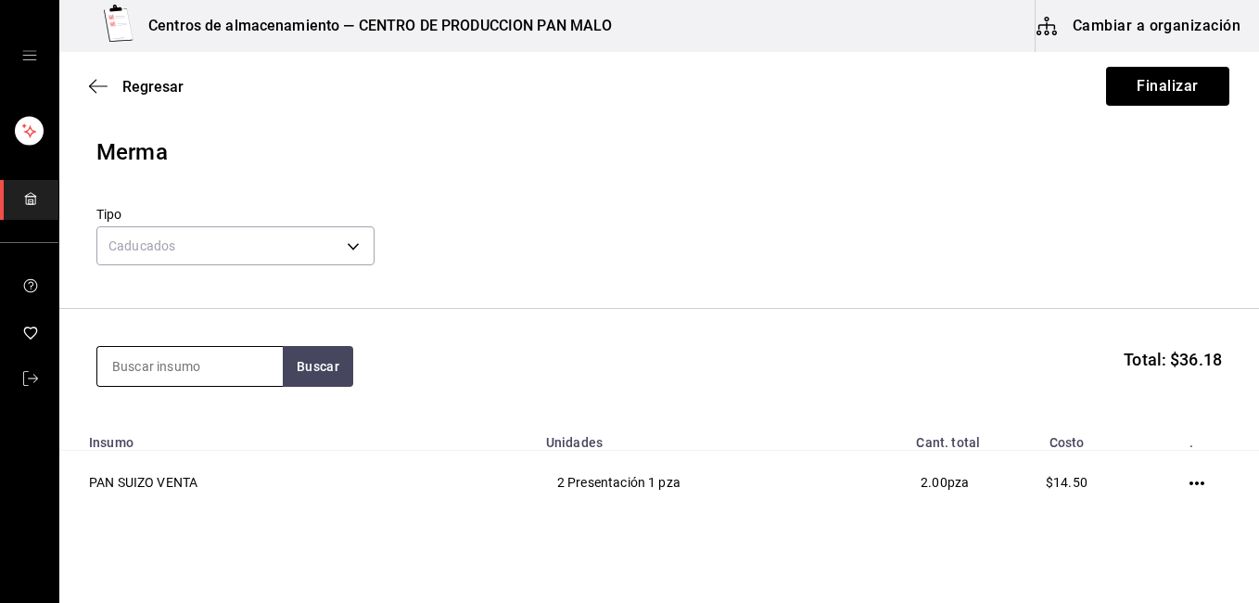
click at [201, 374] on input at bounding box center [189, 366] width 185 height 39
type input "rol [PERSON_NAME]"
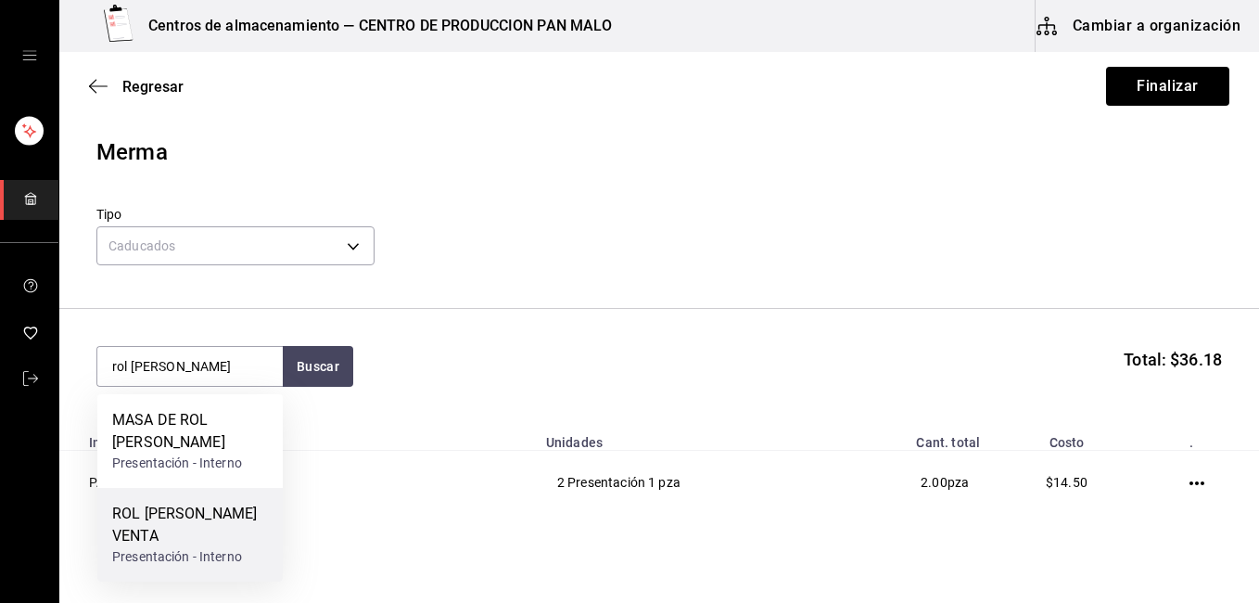
click at [184, 534] on div "ROL [PERSON_NAME] VENTA" at bounding box center [190, 524] width 156 height 44
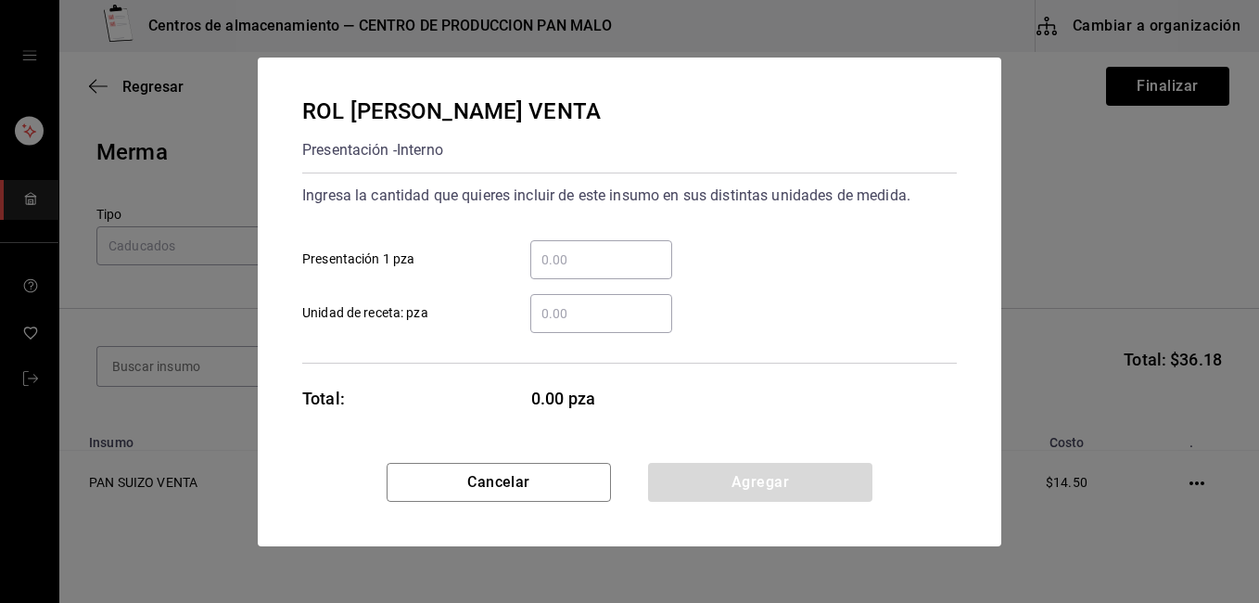
click at [564, 256] on input "​ Presentación 1 pza" at bounding box center [601, 259] width 142 height 22
click at [564, 256] on input "4" at bounding box center [601, 259] width 142 height 22
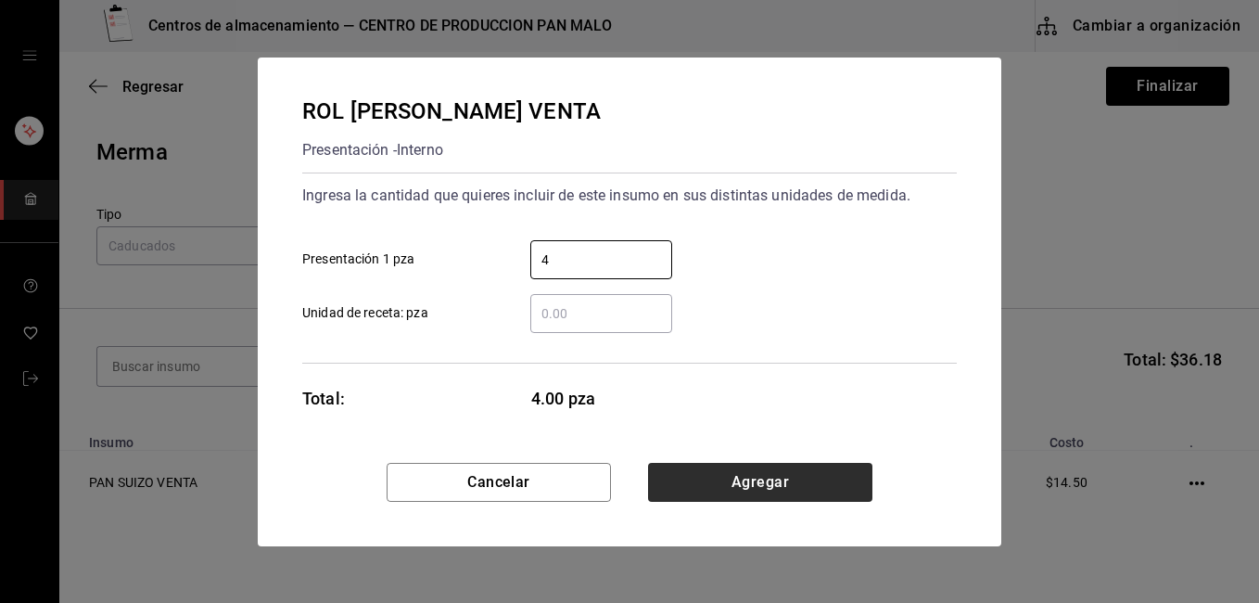
type input "4"
click at [782, 499] on button "Agregar" at bounding box center [760, 482] width 224 height 39
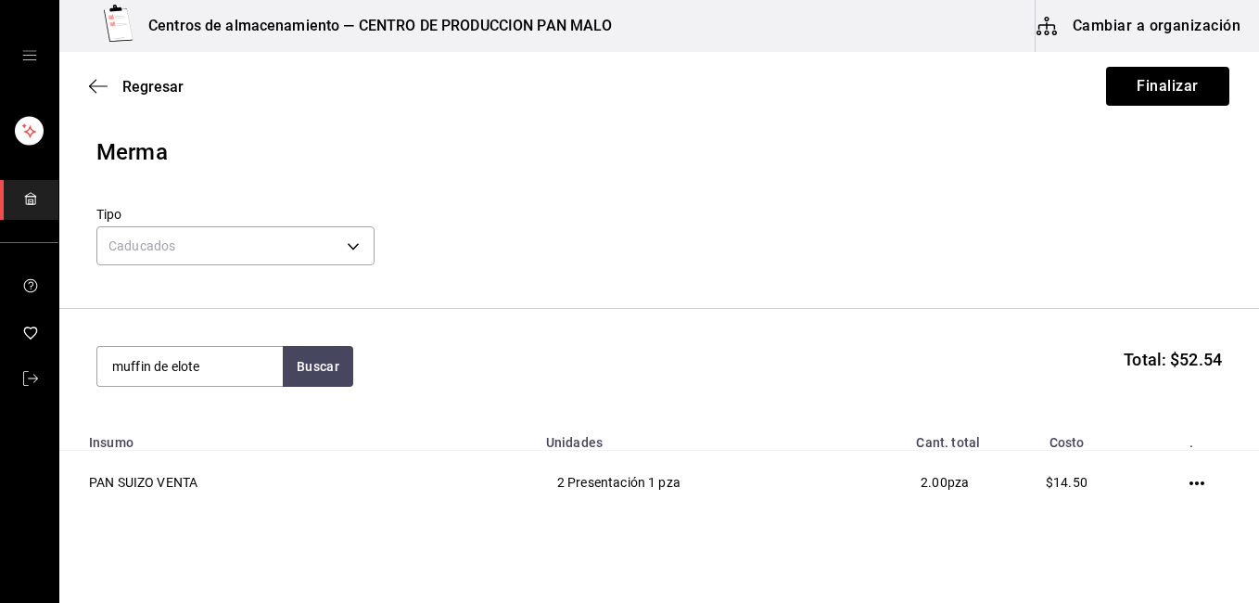
type input "muffin de elote"
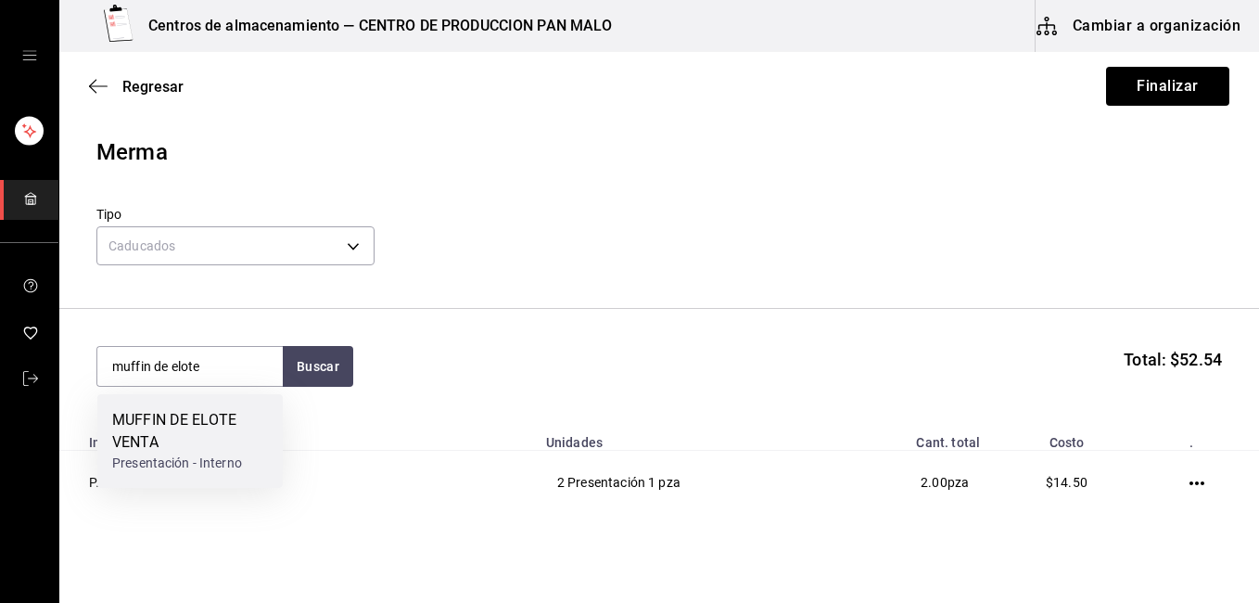
click at [135, 426] on div "MUFFIN DE ELOTE VENTA" at bounding box center [190, 431] width 156 height 44
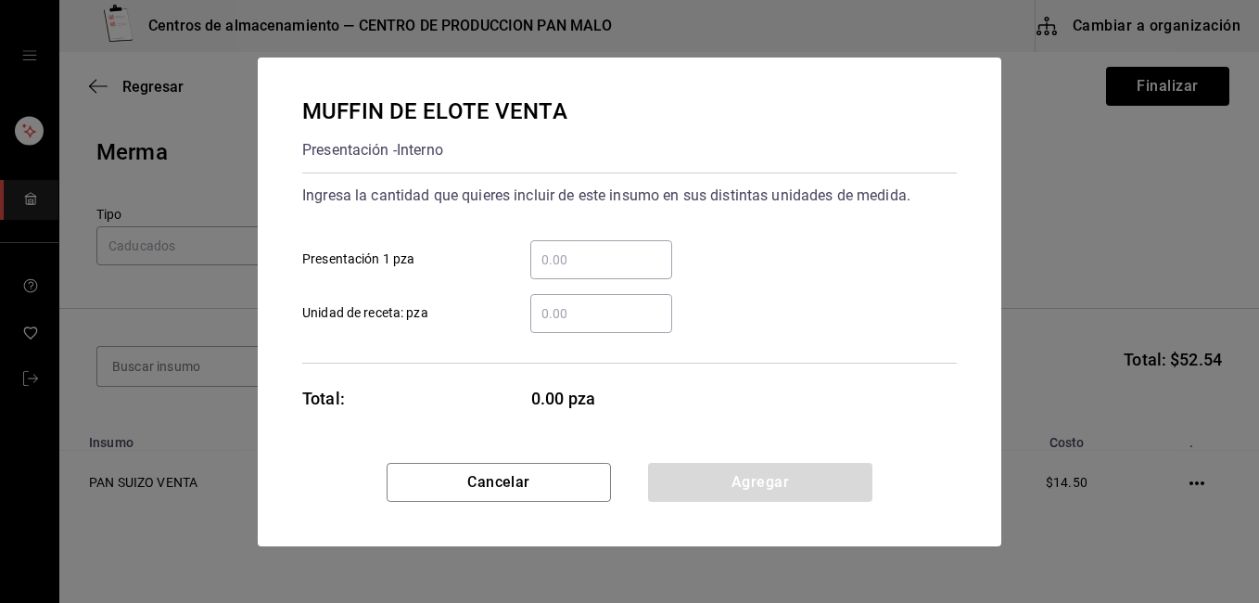
click at [564, 248] on input "​ Presentación 1 pza" at bounding box center [601, 259] width 142 height 22
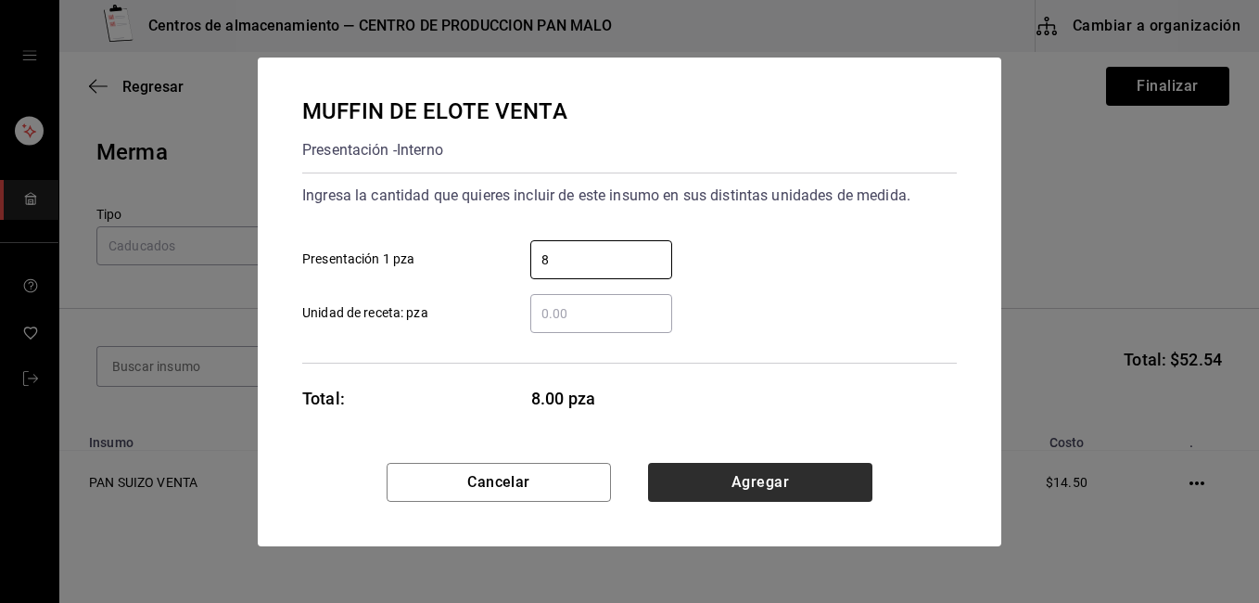
type input "8"
click at [682, 477] on button "Agregar" at bounding box center [760, 482] width 224 height 39
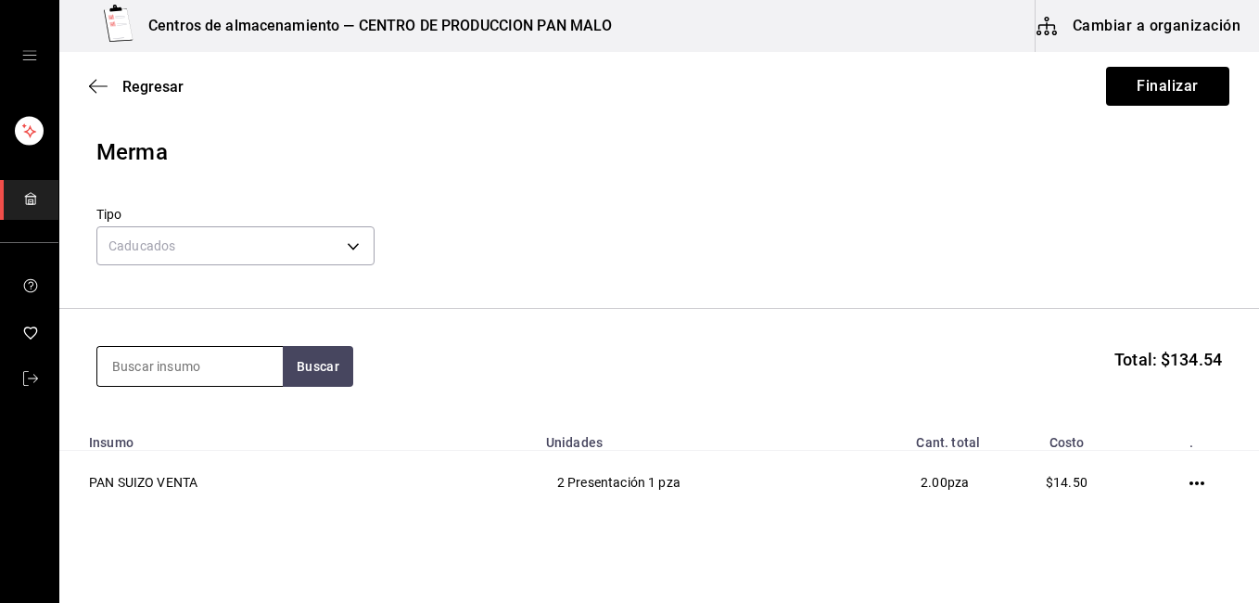
click at [169, 365] on input at bounding box center [189, 366] width 185 height 39
type input "polvoron"
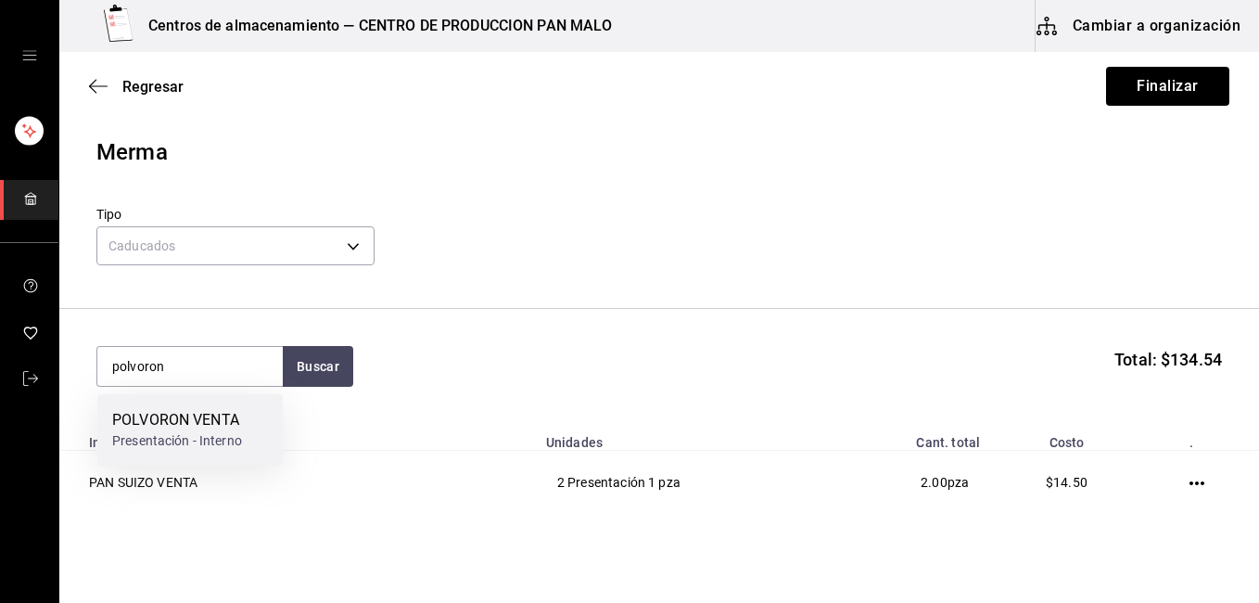
click at [211, 417] on div "POLVORON VENTA" at bounding box center [177, 420] width 130 height 22
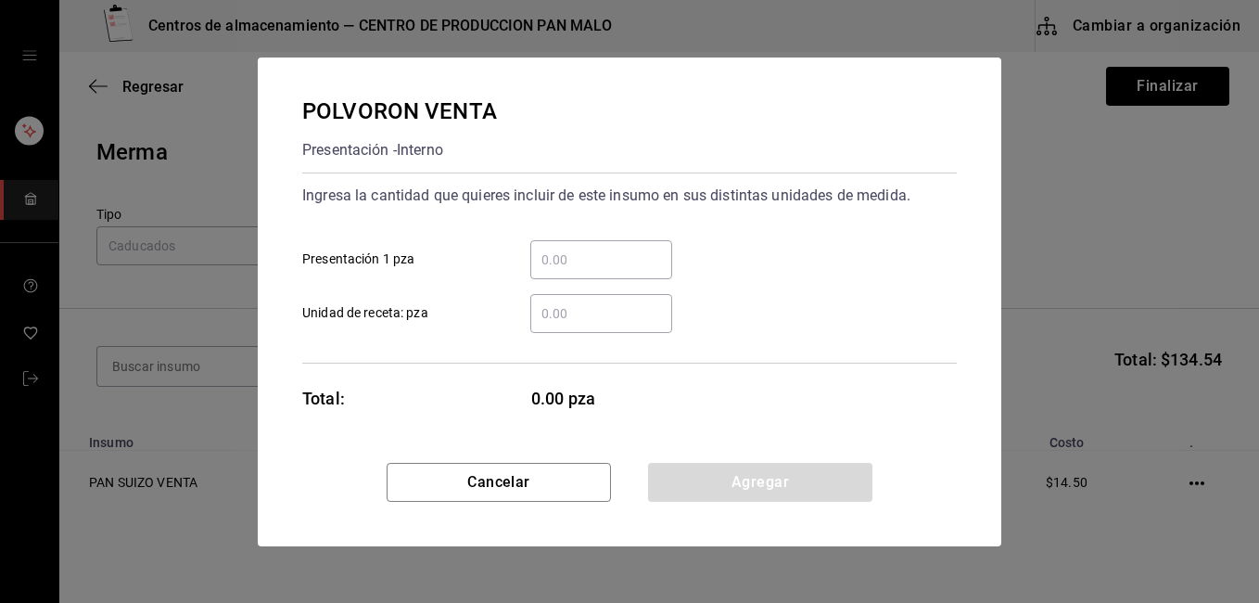
click at [550, 257] on input "​ Presentación 1 pza" at bounding box center [601, 259] width 142 height 22
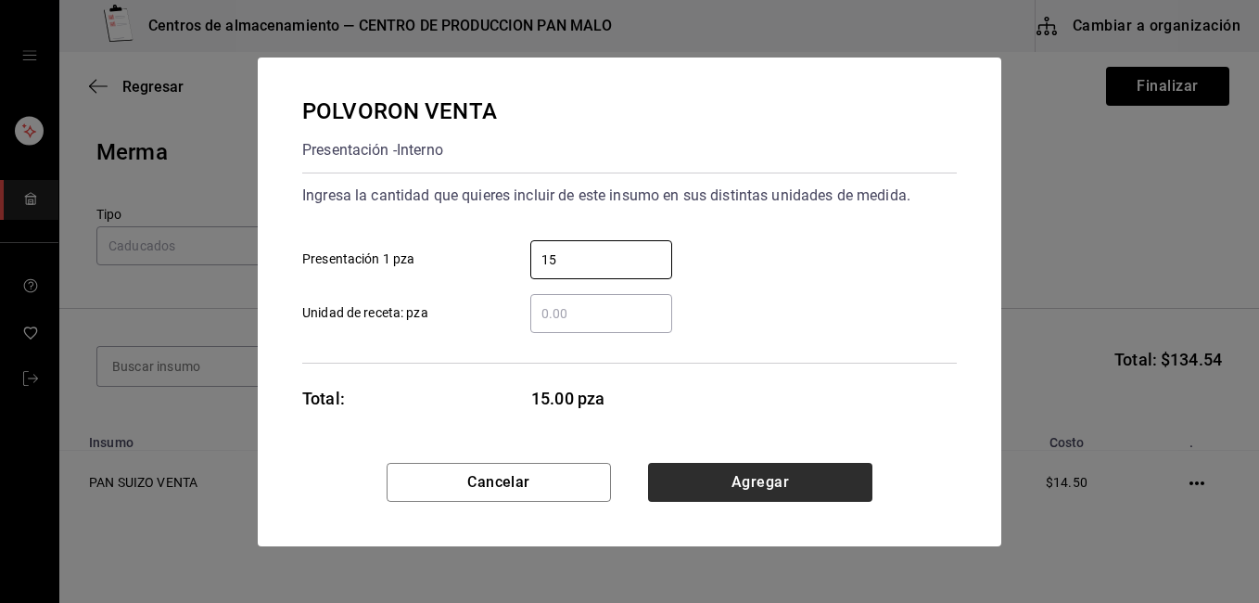
type input "15"
click at [776, 477] on button "Agregar" at bounding box center [760, 482] width 224 height 39
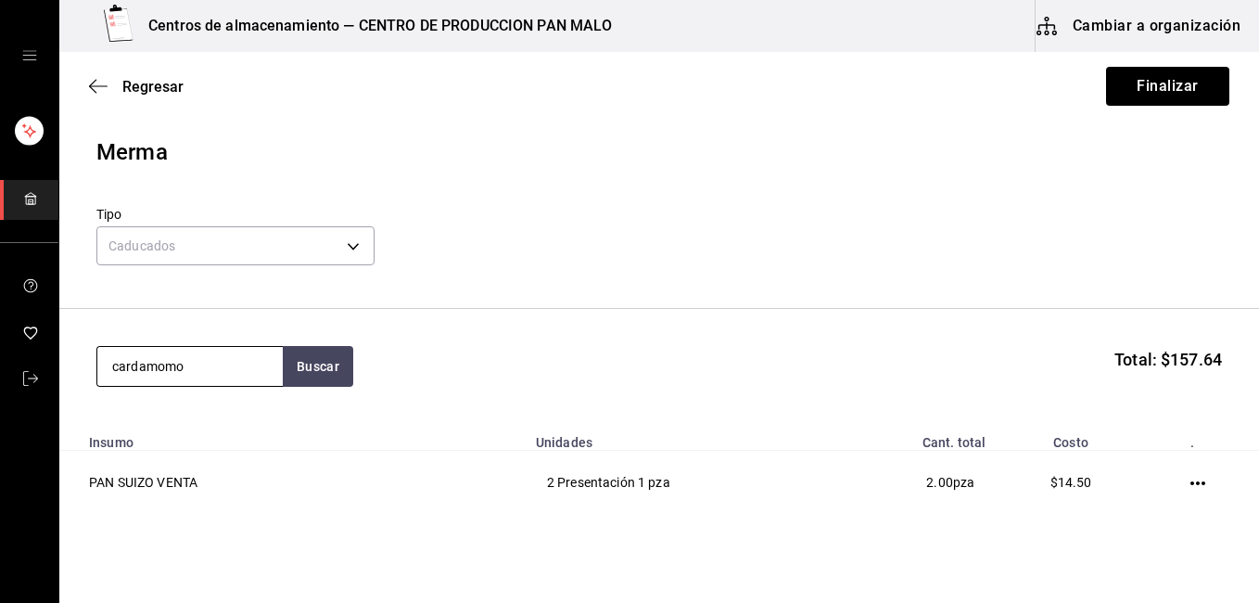
type input "cardamomo"
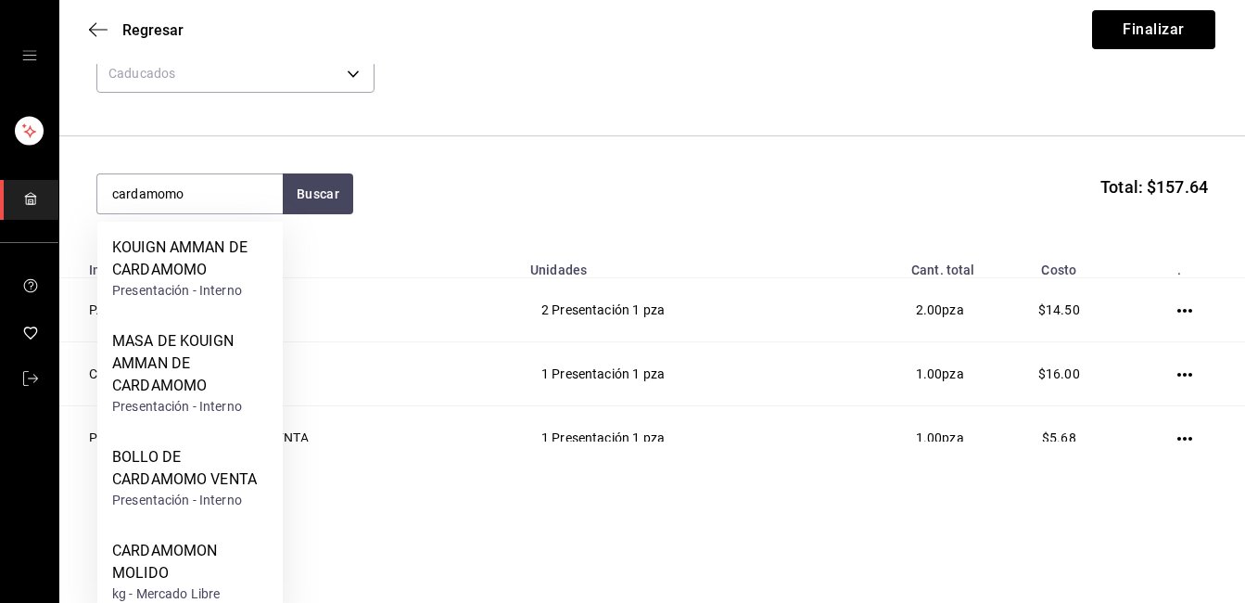
scroll to position [123, 0]
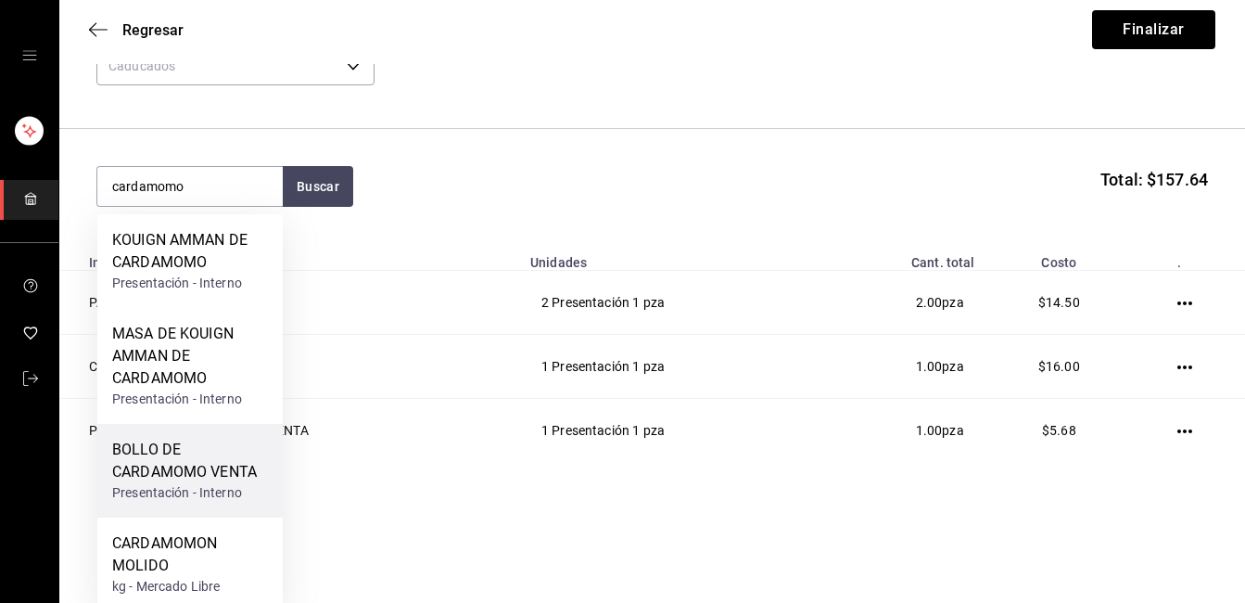
click at [166, 448] on div "BOLLO DE CARDAMOMO VENTA" at bounding box center [190, 460] width 156 height 44
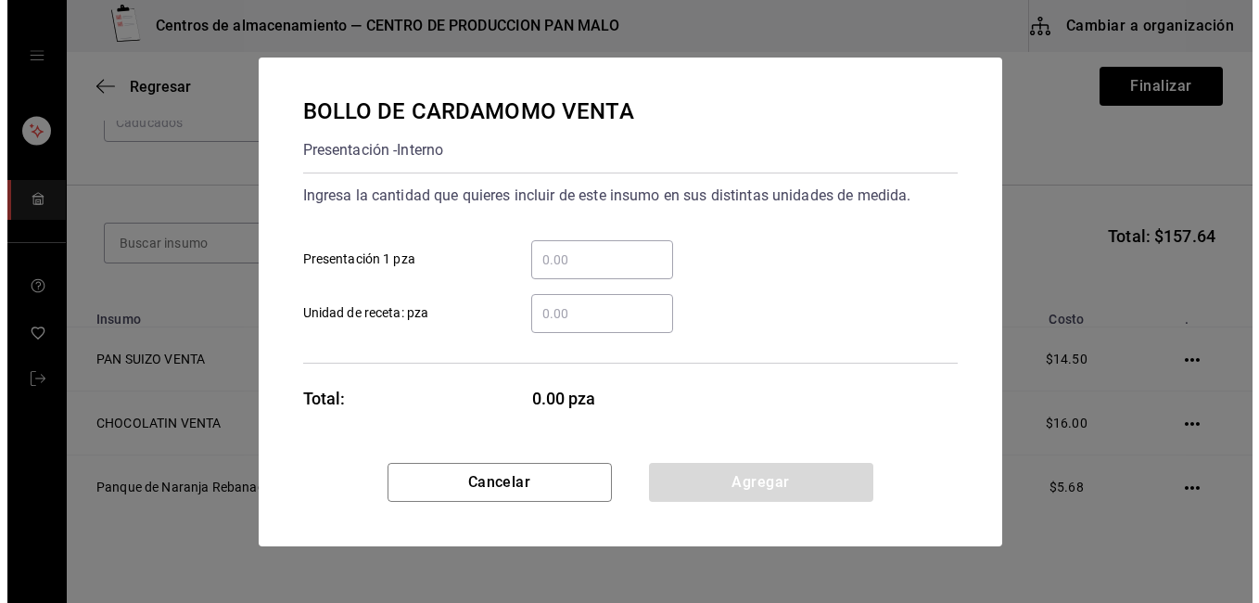
scroll to position [0, 0]
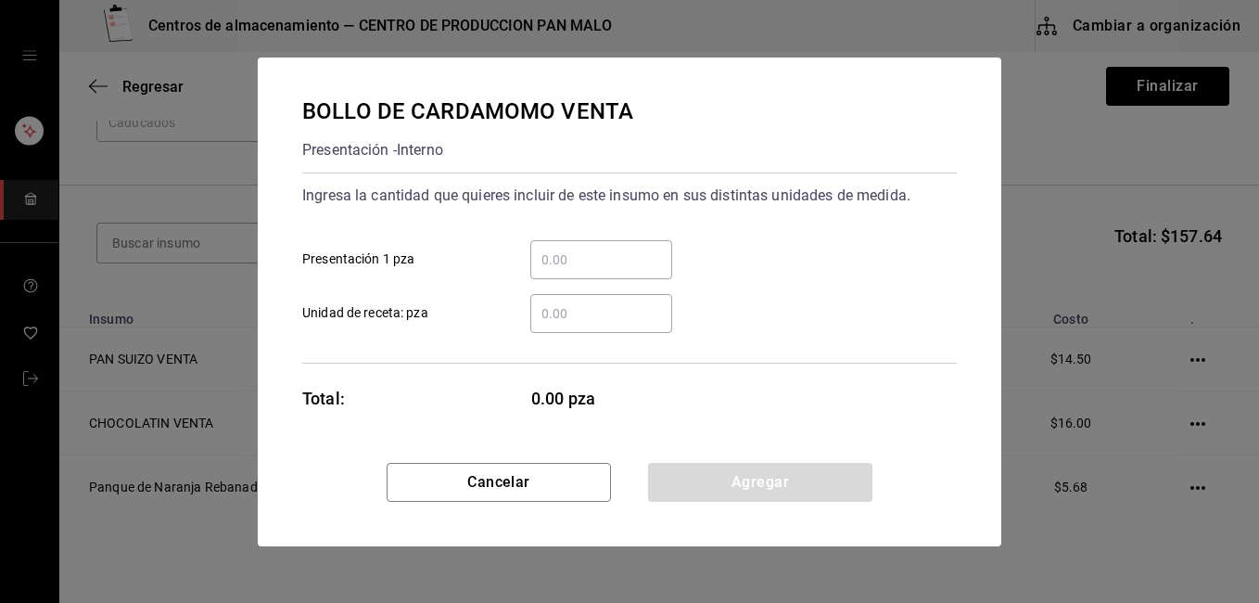
click at [598, 258] on input "​ Presentación 1 pza" at bounding box center [601, 259] width 142 height 22
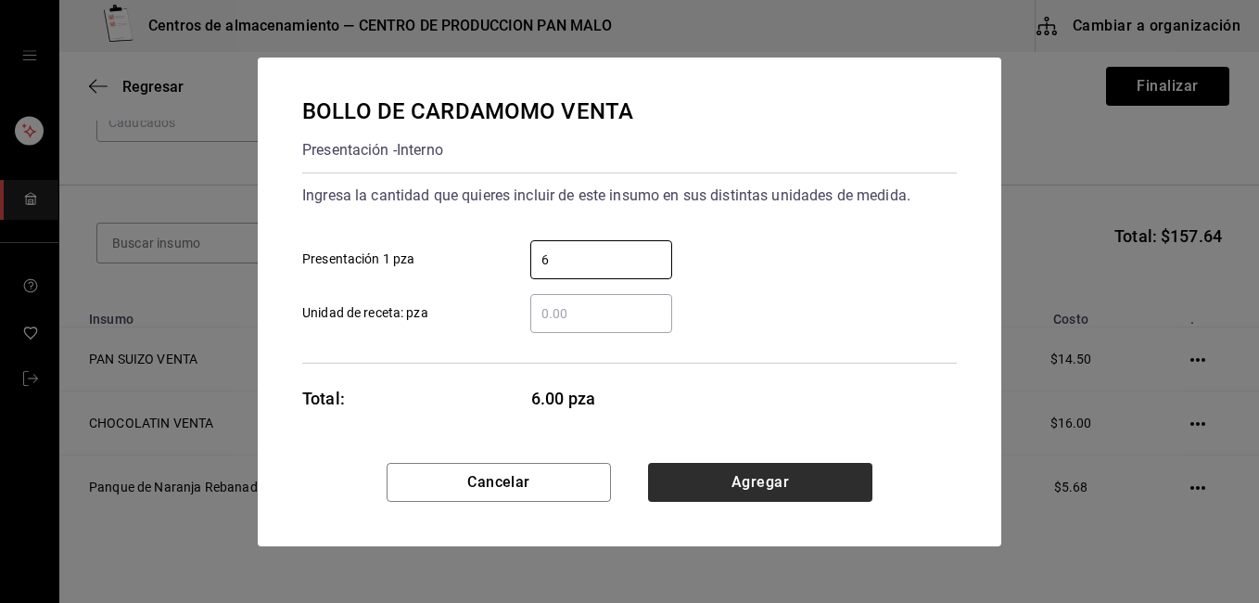
type input "6"
click at [786, 486] on button "Agregar" at bounding box center [760, 482] width 224 height 39
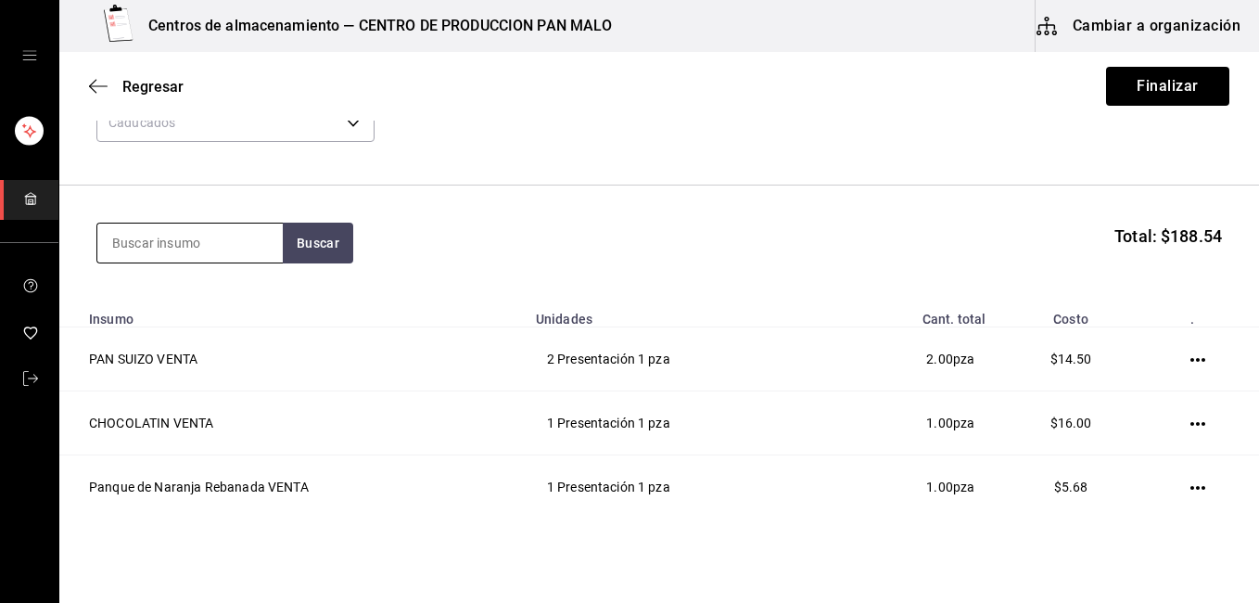
click at [220, 243] on input at bounding box center [189, 242] width 185 height 39
type input "pistache"
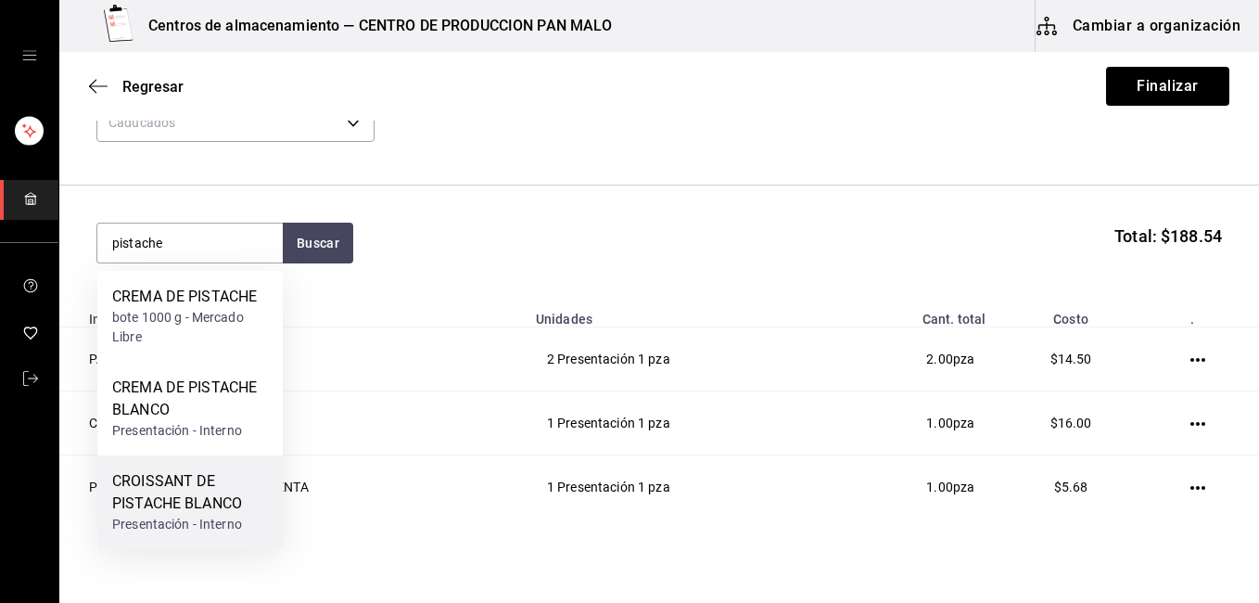
click at [228, 487] on div "CROISSANT DE PISTACHE BLANCO" at bounding box center [190, 492] width 156 height 44
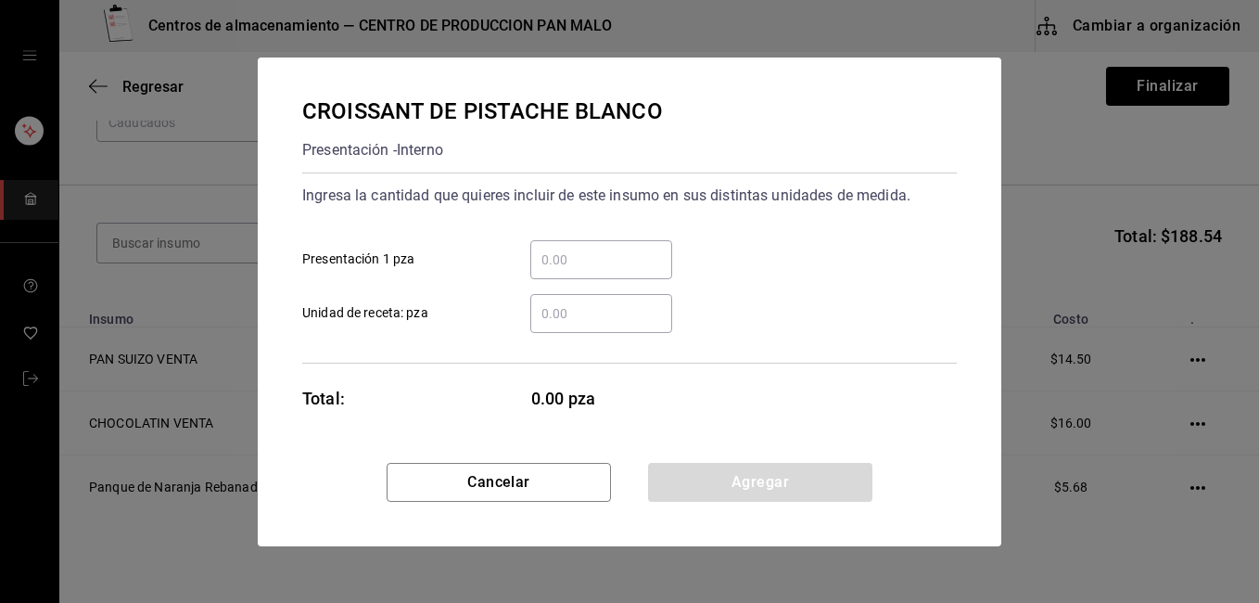
click at [569, 269] on input "​ Presentación 1 pza" at bounding box center [601, 259] width 142 height 22
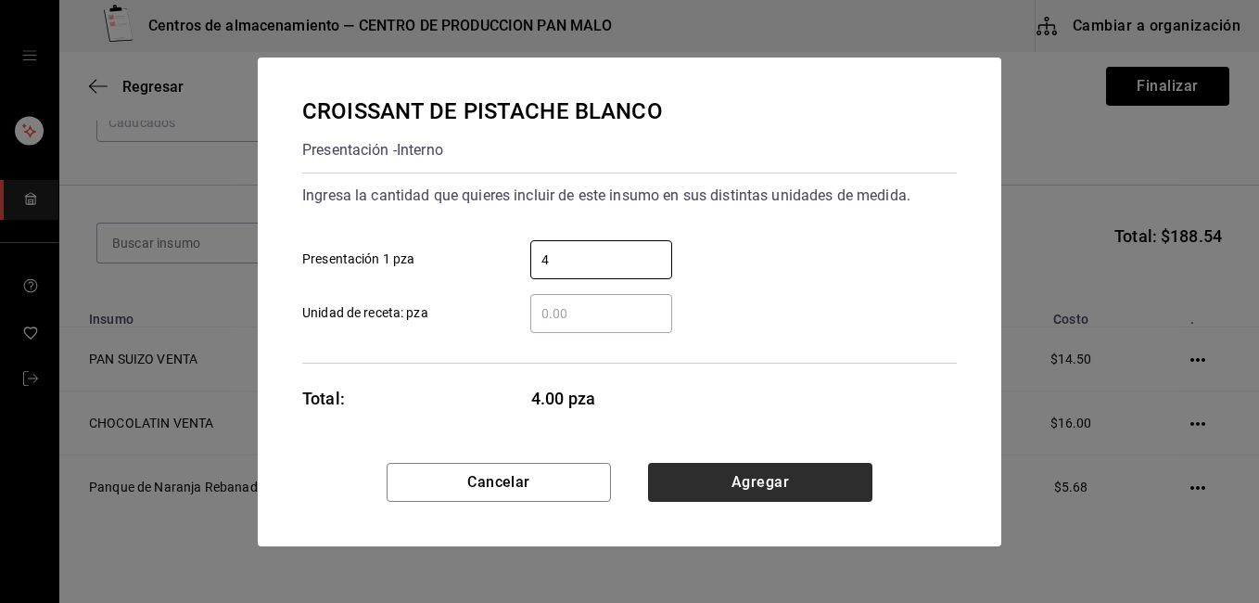
type input "4"
click at [701, 469] on button "Agregar" at bounding box center [760, 482] width 224 height 39
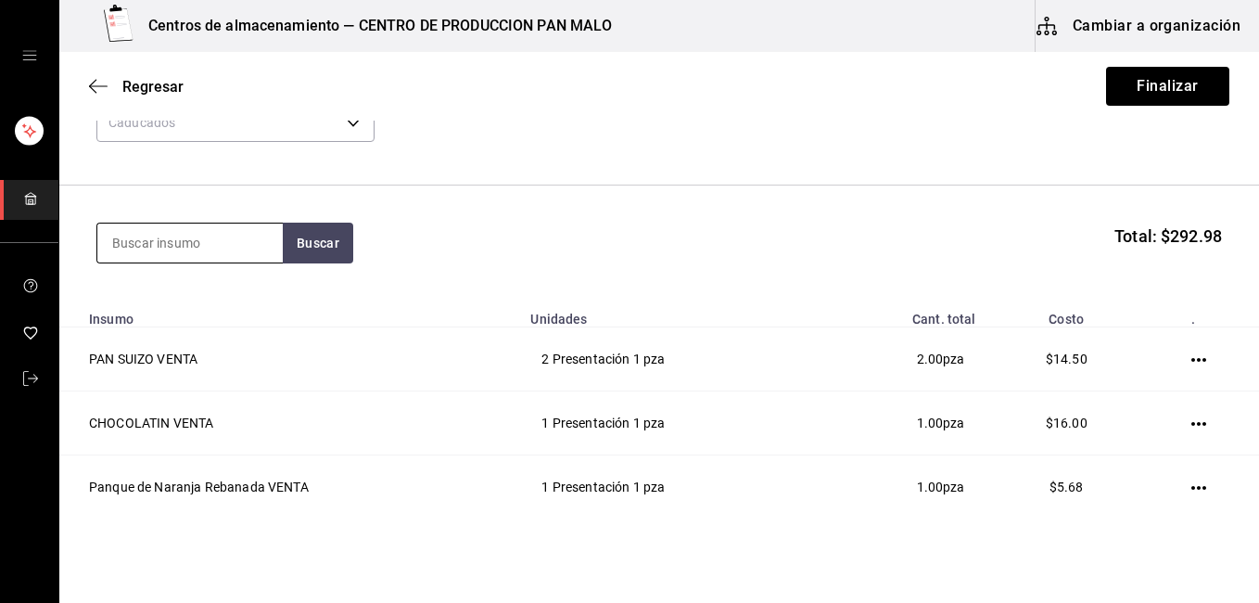
click at [195, 246] on input at bounding box center [189, 242] width 185 height 39
type input "tarta de"
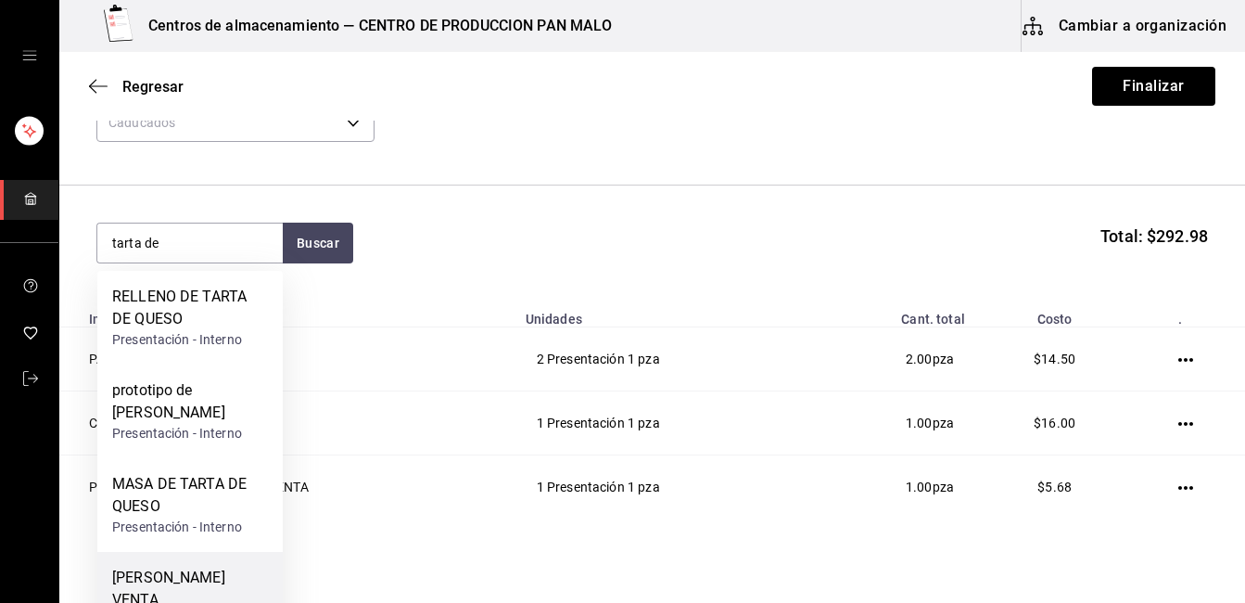
click at [202, 584] on div "[PERSON_NAME] VENTA" at bounding box center [190, 588] width 156 height 44
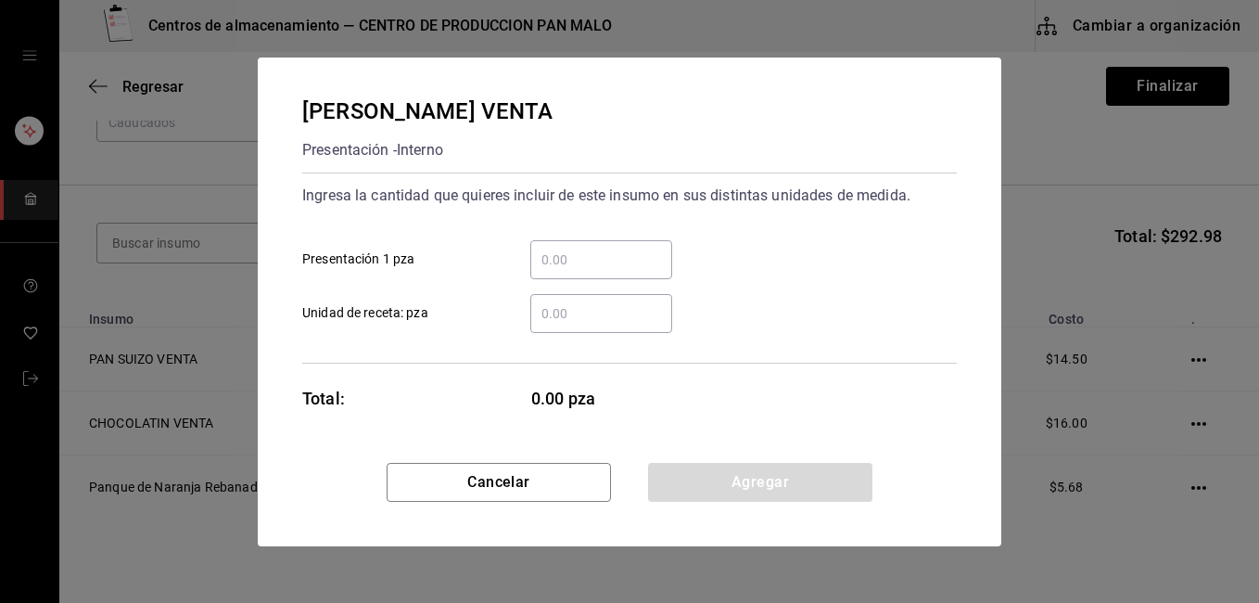
click at [563, 261] on input "​ Presentación 1 pza" at bounding box center [601, 259] width 142 height 22
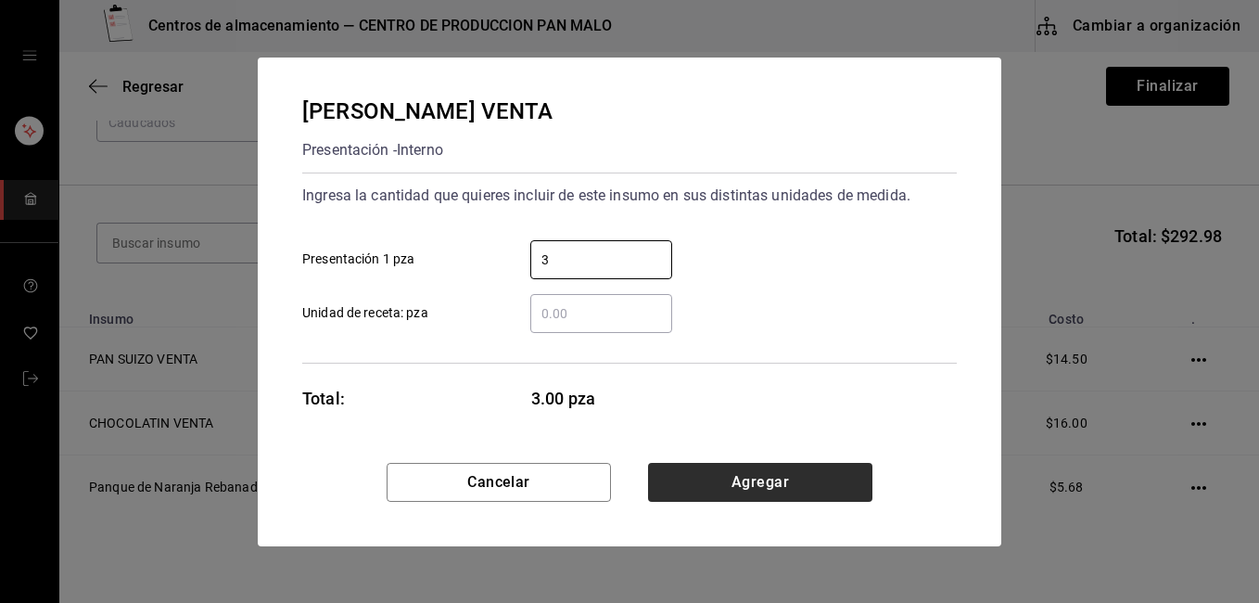
type input "3"
click at [851, 481] on button "Agregar" at bounding box center [760, 482] width 224 height 39
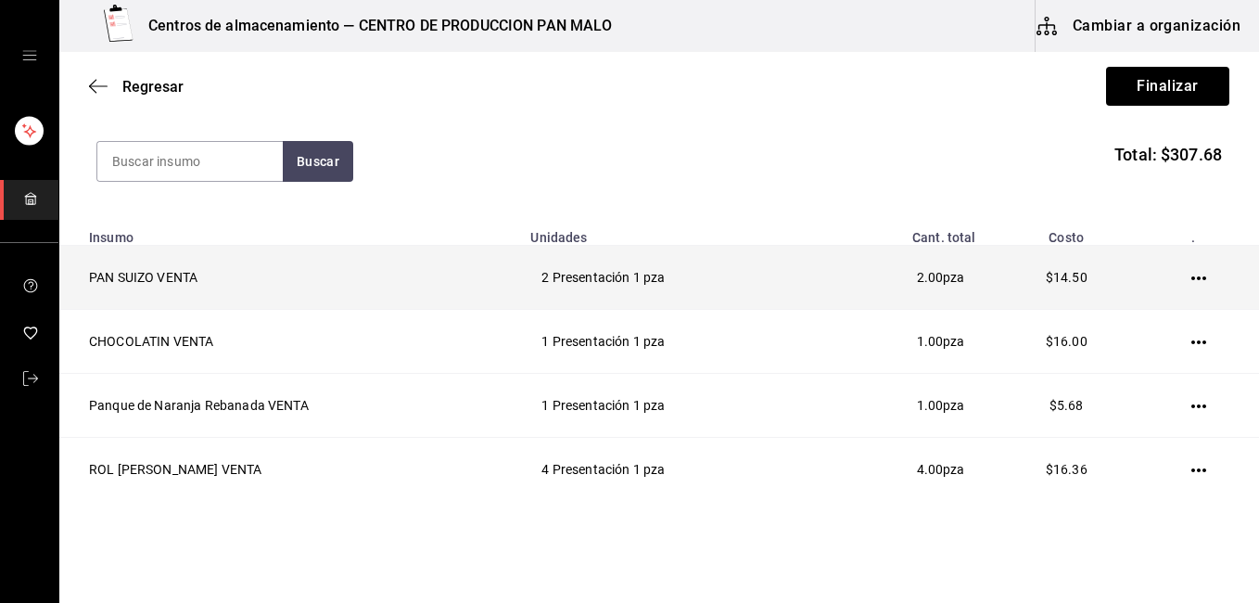
scroll to position [195, 0]
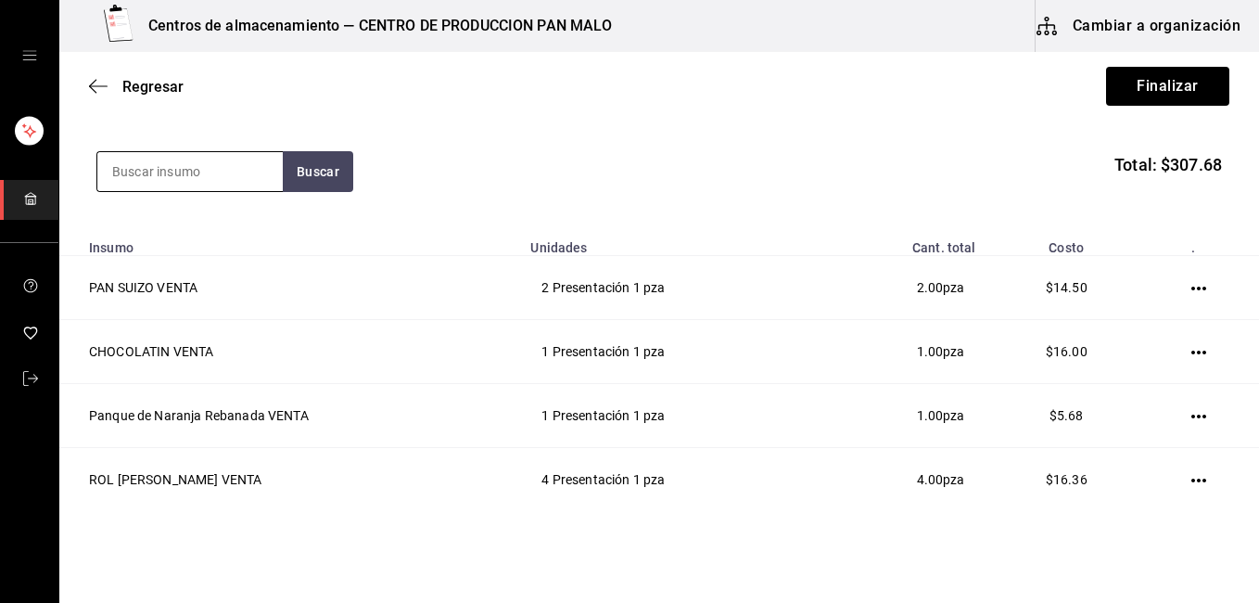
click at [237, 181] on input at bounding box center [189, 171] width 185 height 39
type input "tarta de"
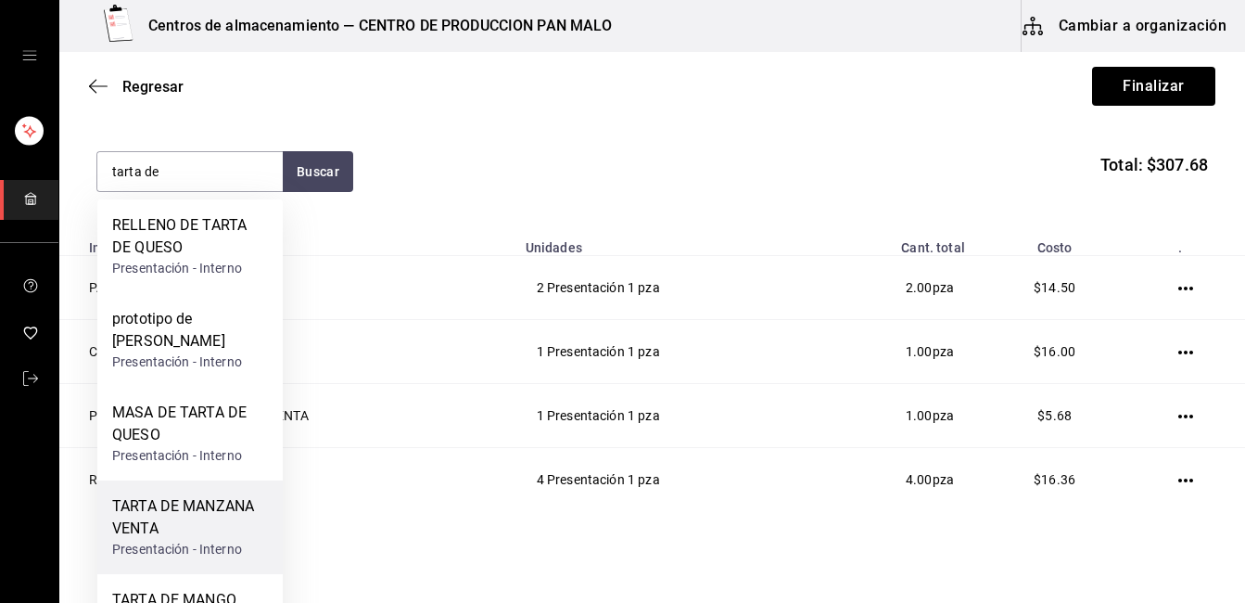
click at [165, 524] on div "TARTA DE MANZANA VENTA" at bounding box center [190, 517] width 156 height 44
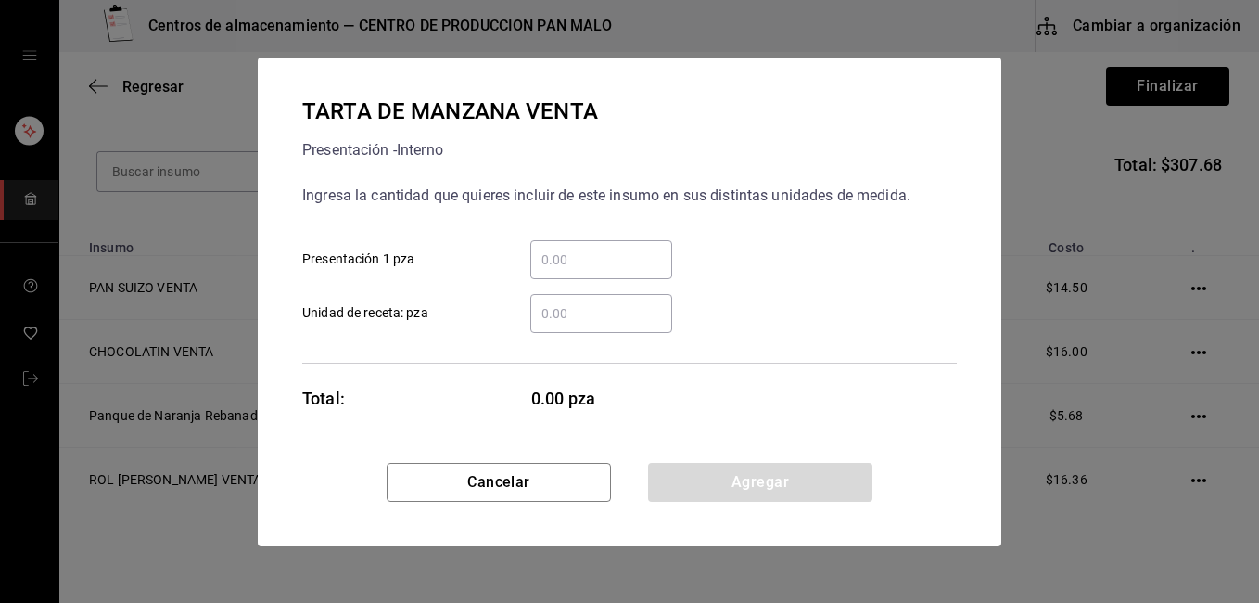
click at [578, 255] on input "​ Presentación 1 pza" at bounding box center [601, 259] width 142 height 22
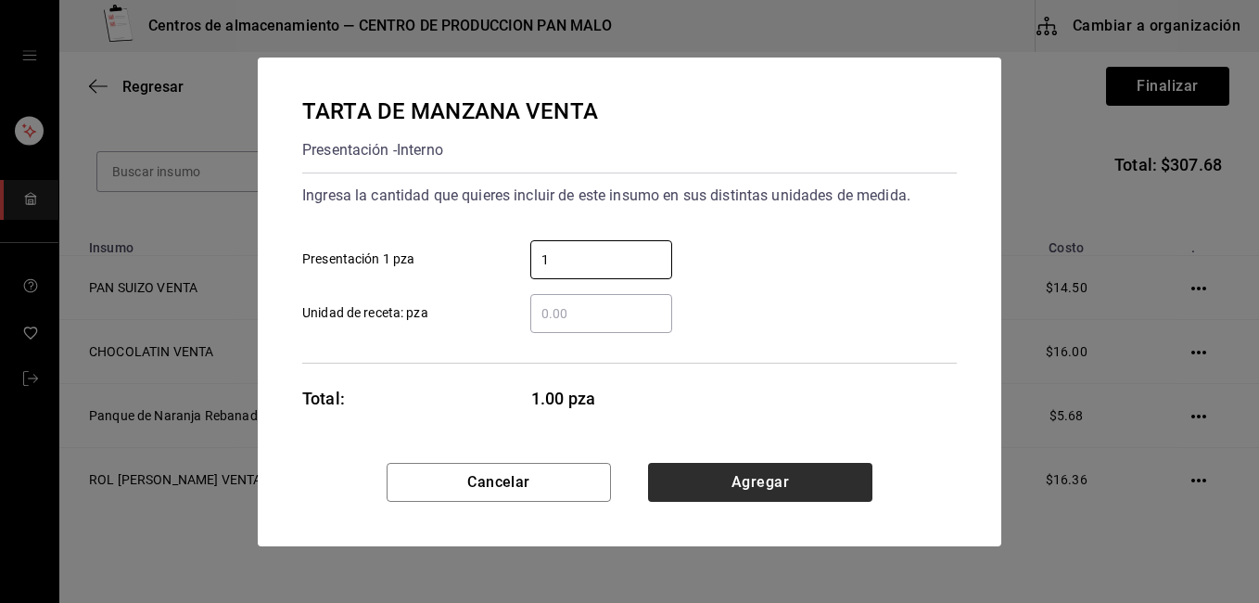
type input "1"
click at [866, 479] on button "Agregar" at bounding box center [760, 482] width 224 height 39
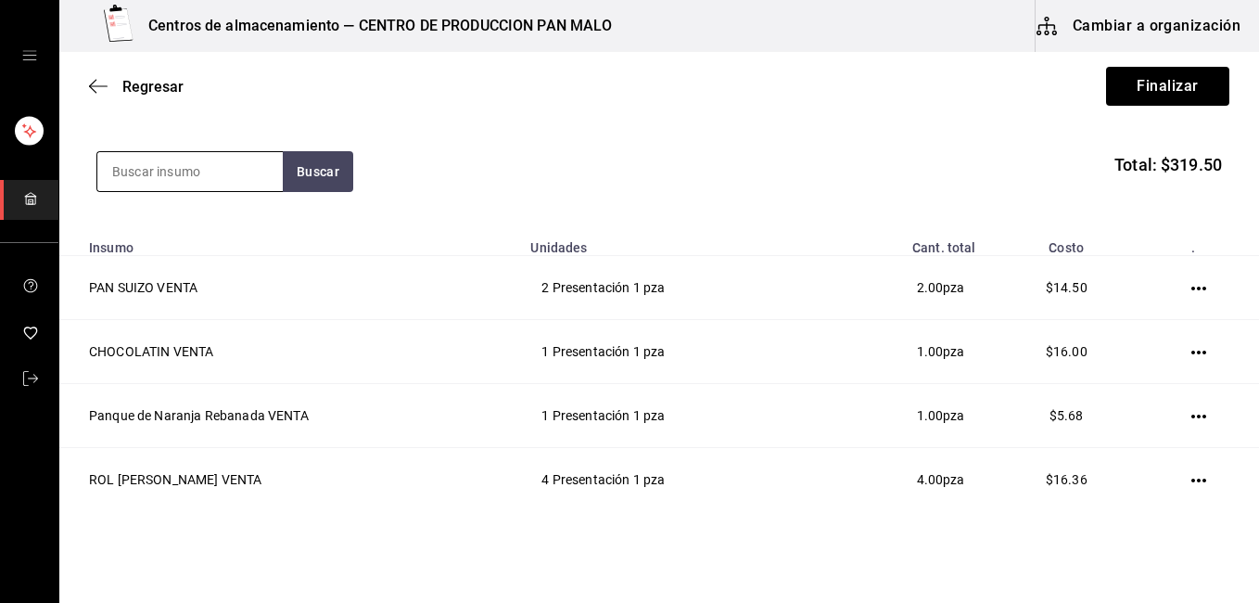
click at [175, 176] on input at bounding box center [189, 171] width 185 height 39
type input "croiss"
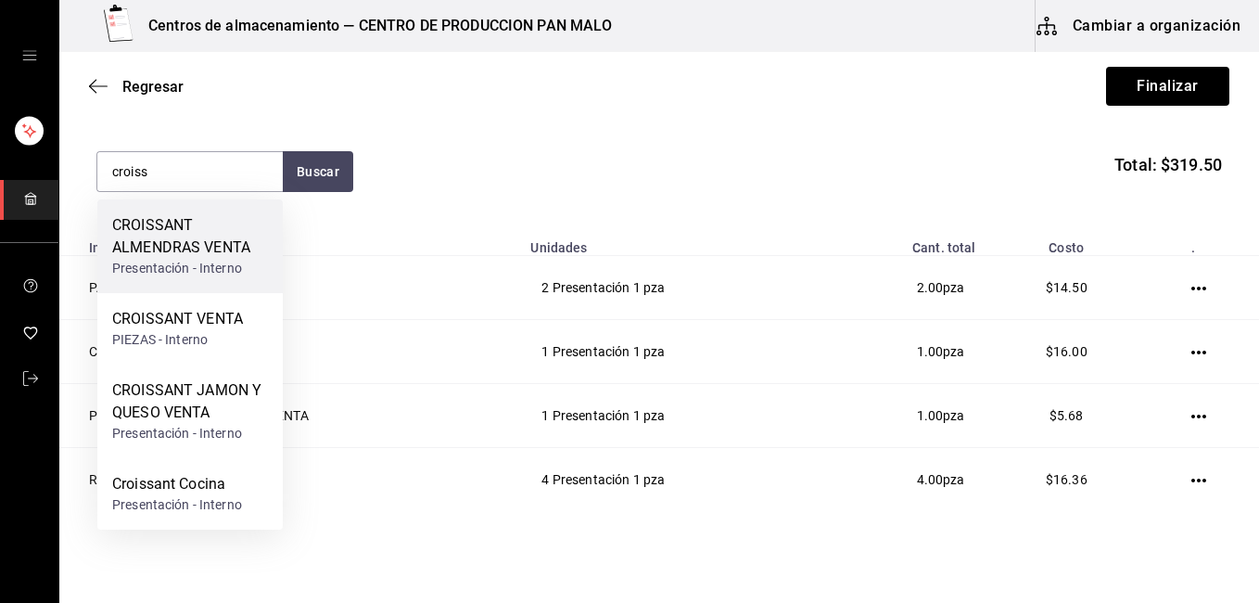
click at [201, 259] on div "Presentación - Interno" at bounding box center [190, 268] width 156 height 19
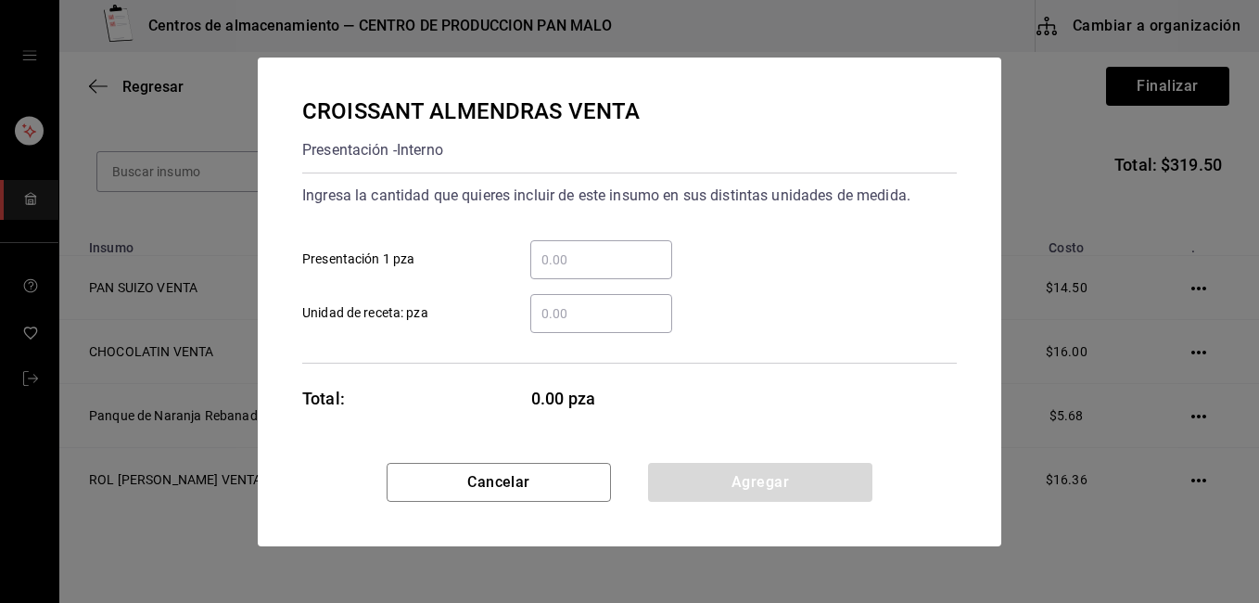
click at [592, 256] on input "​ Presentación 1 pza" at bounding box center [601, 259] width 142 height 22
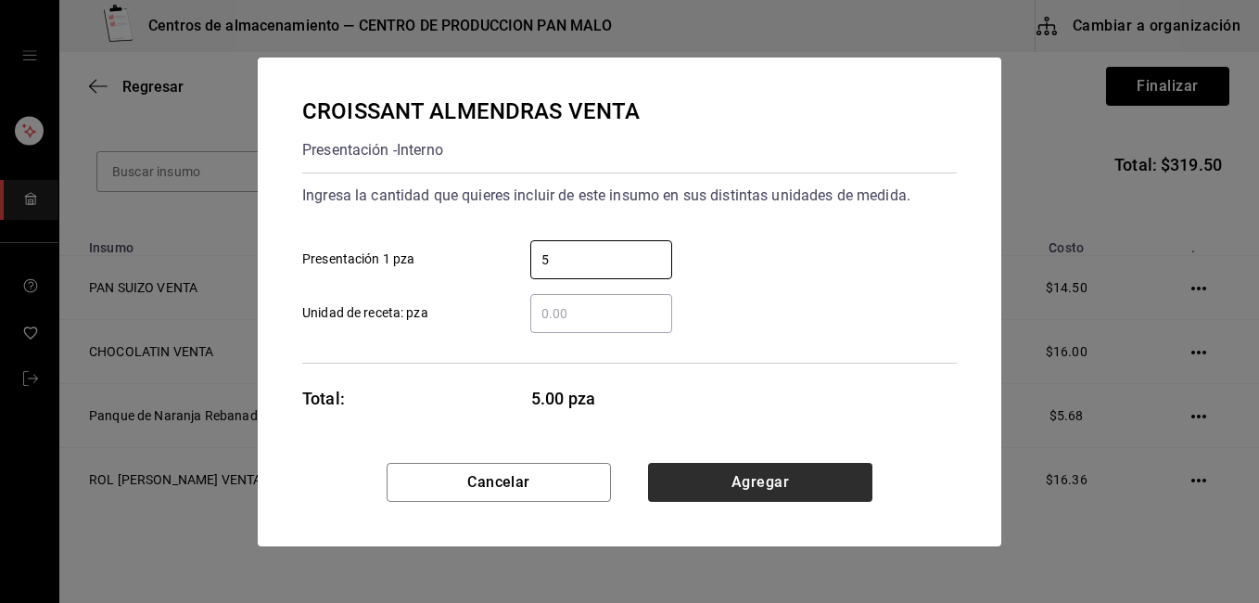
type input "5"
click at [673, 468] on button "Agregar" at bounding box center [760, 482] width 224 height 39
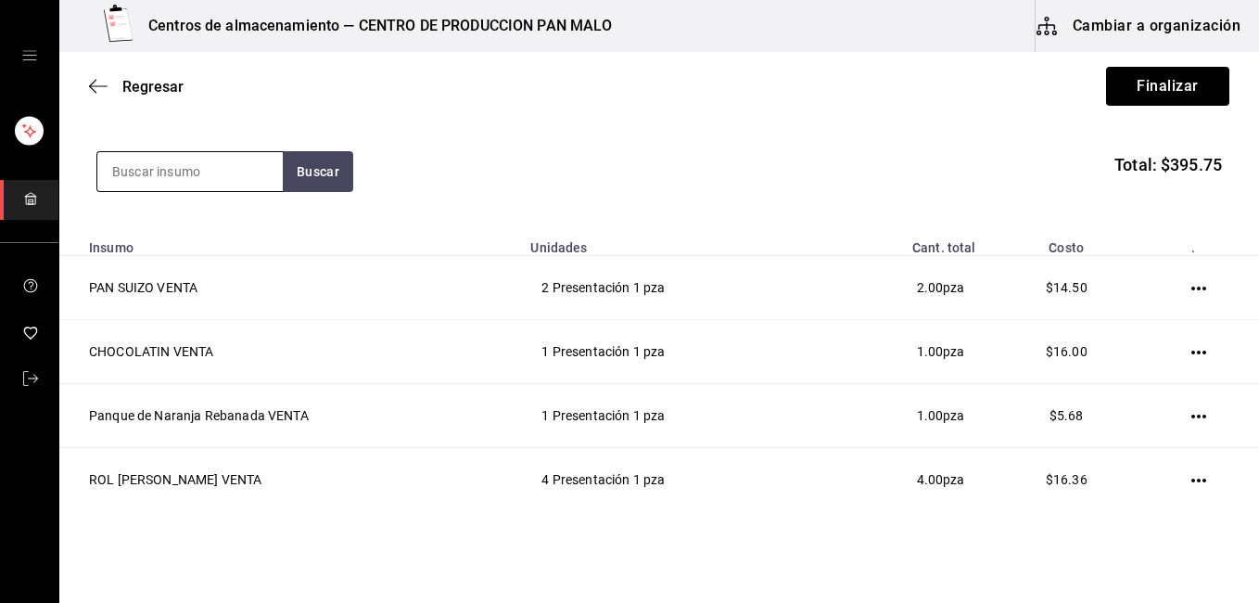
click at [208, 173] on input at bounding box center [189, 171] width 185 height 39
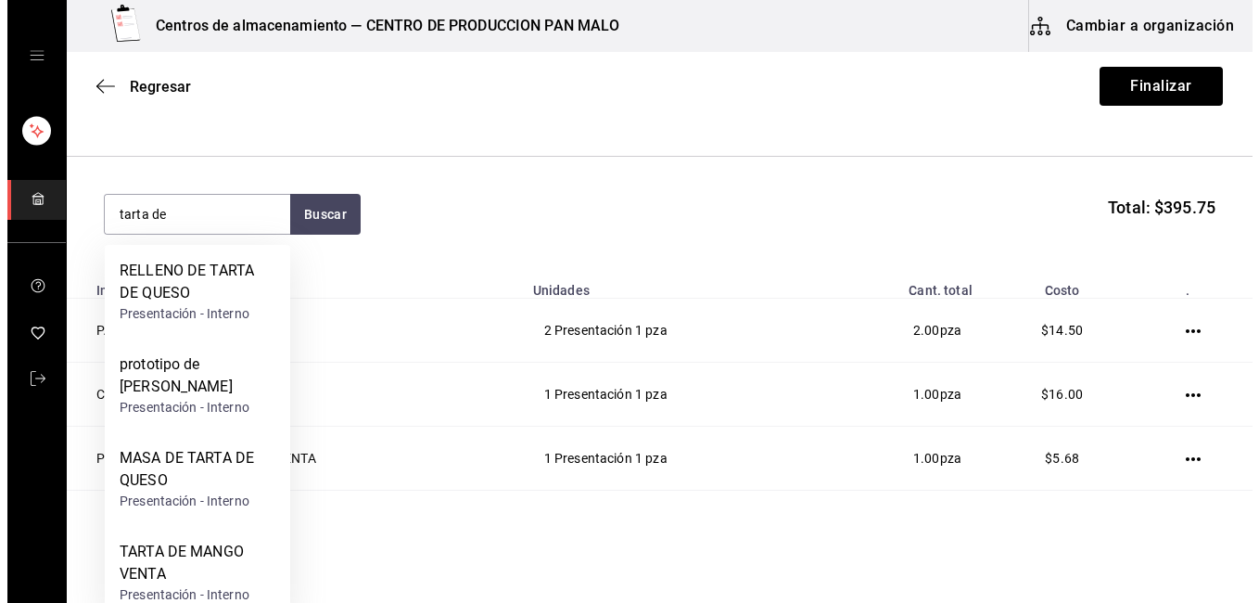
scroll to position [171, 0]
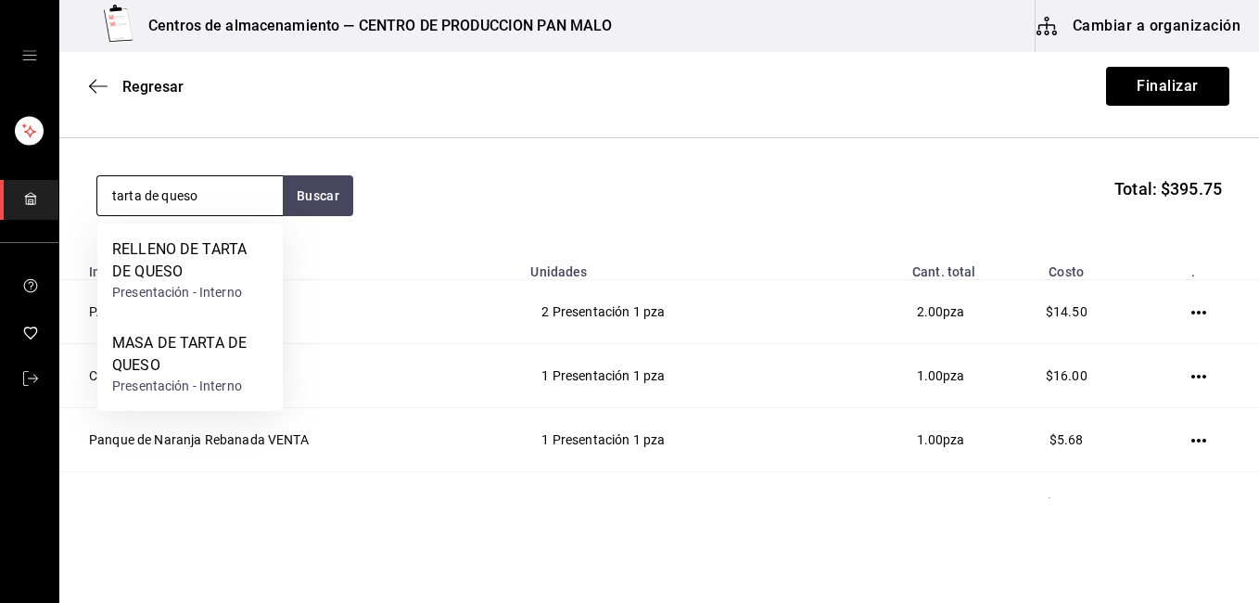
click at [197, 205] on input "tarta de queso" at bounding box center [189, 195] width 185 height 39
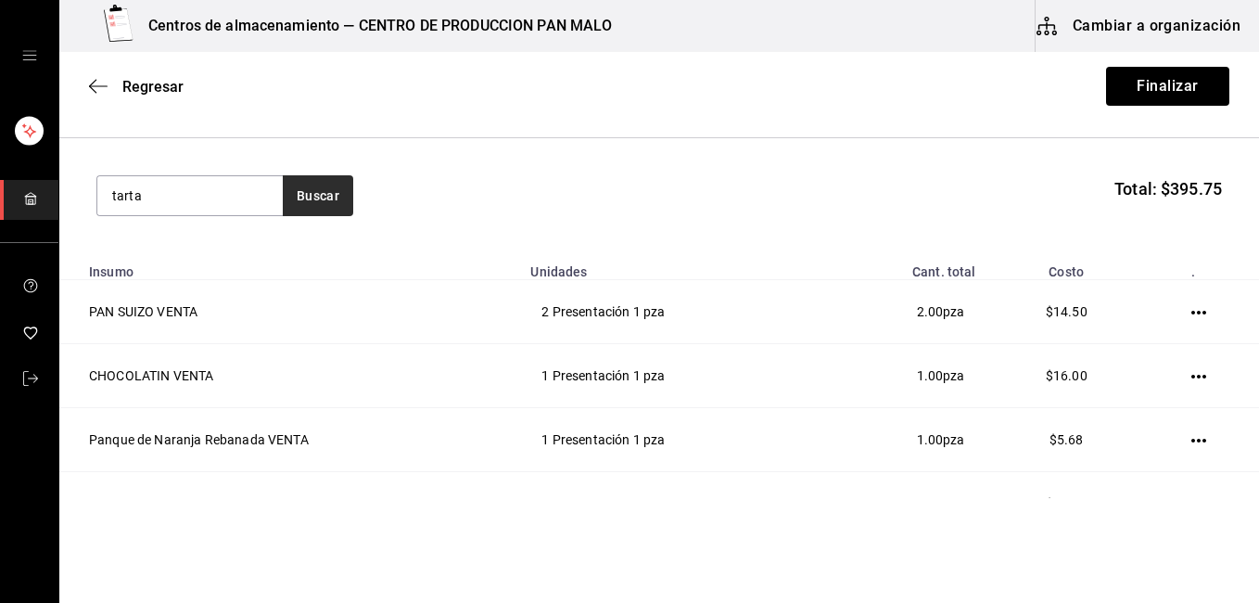
type input "tarta"
click at [344, 184] on button "Buscar" at bounding box center [318, 195] width 70 height 41
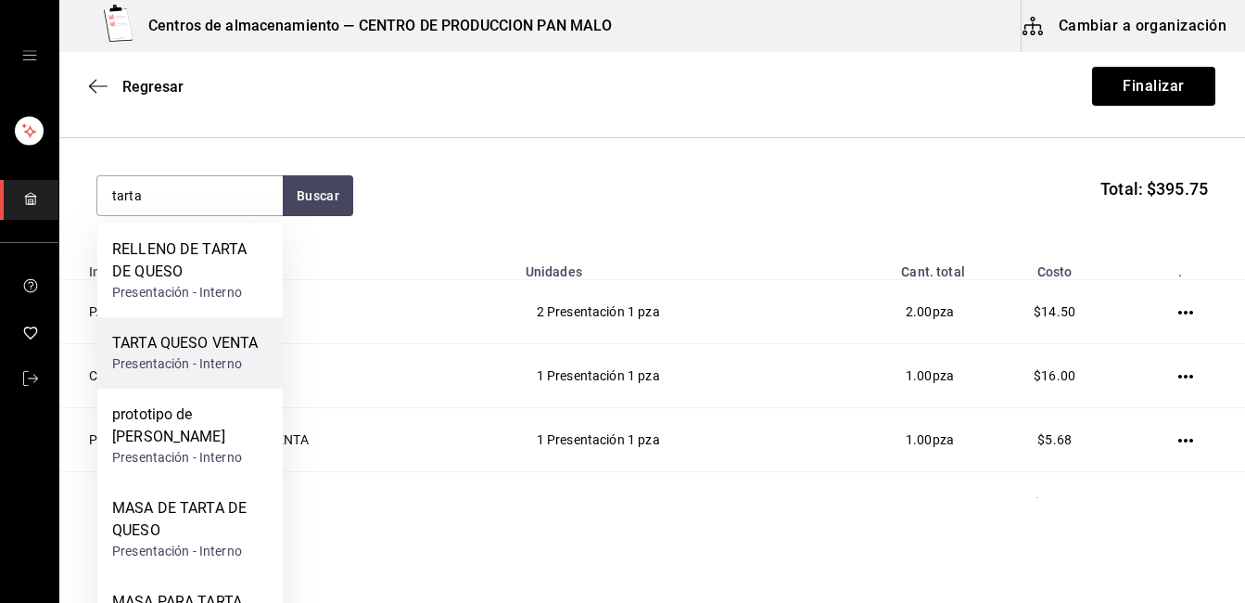
click at [233, 344] on div "TARTA QUESO VENTA" at bounding box center [185, 343] width 146 height 22
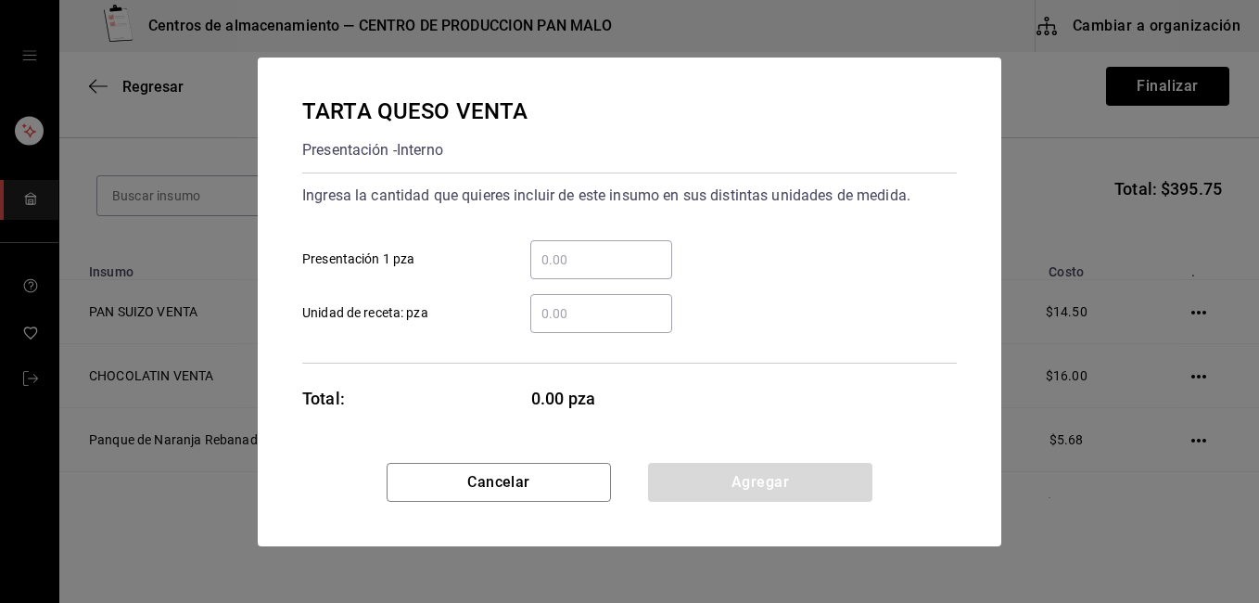
click at [597, 254] on input "​ Presentación 1 pza" at bounding box center [601, 259] width 142 height 22
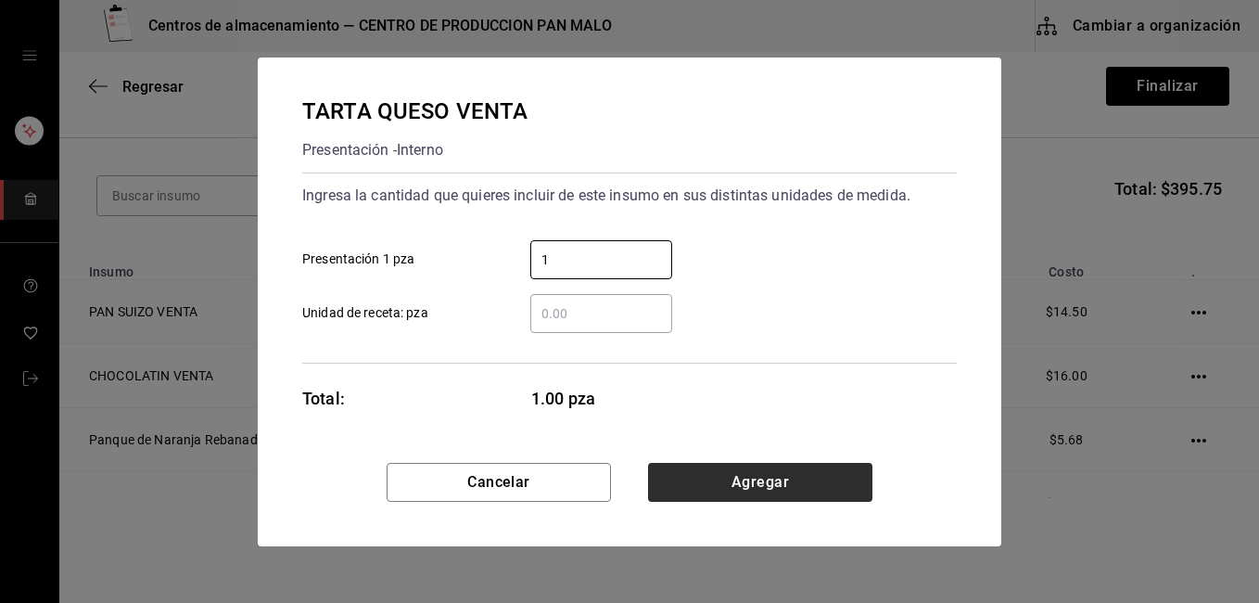
type input "1"
click at [869, 472] on button "Agregar" at bounding box center [760, 482] width 224 height 39
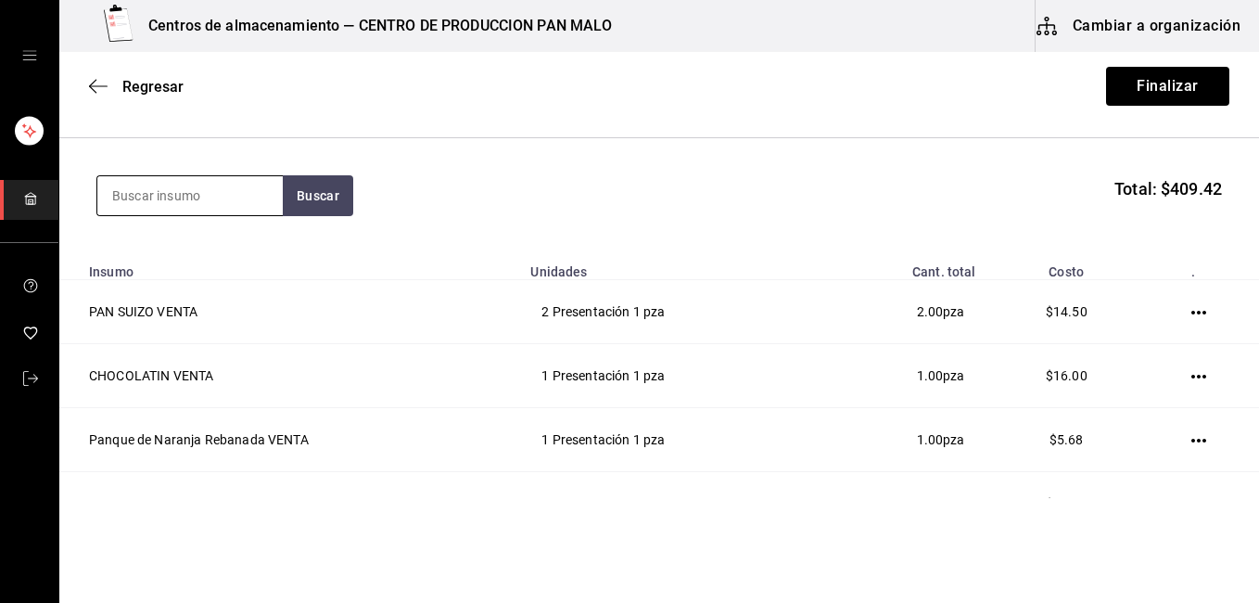
click at [230, 186] on input at bounding box center [189, 195] width 185 height 39
type input "platano vegano"
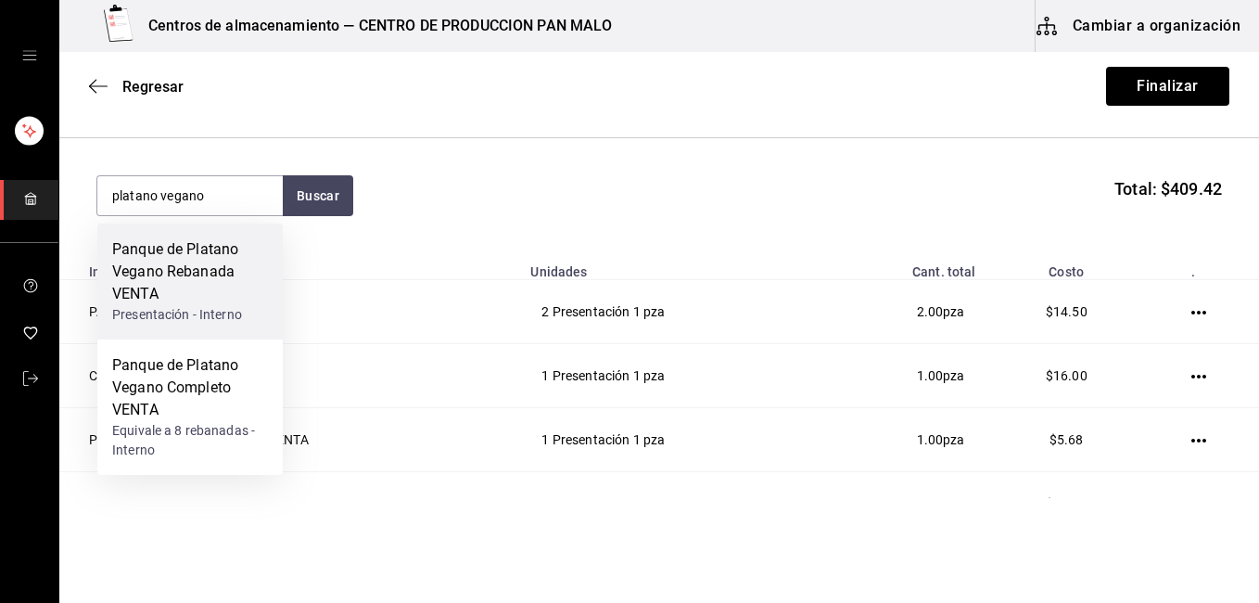
click at [214, 280] on div "Panque de Platano Vegano Rebanada VENTA" at bounding box center [190, 271] width 156 height 67
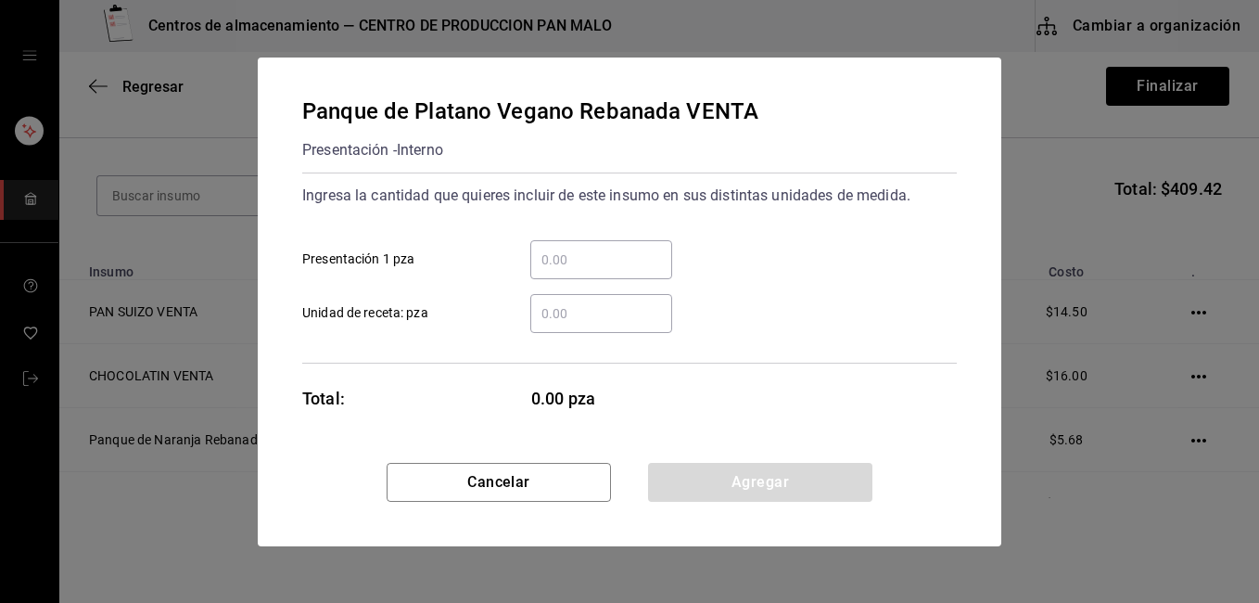
click at [571, 260] on input "​ Presentación 1 pza" at bounding box center [601, 259] width 142 height 22
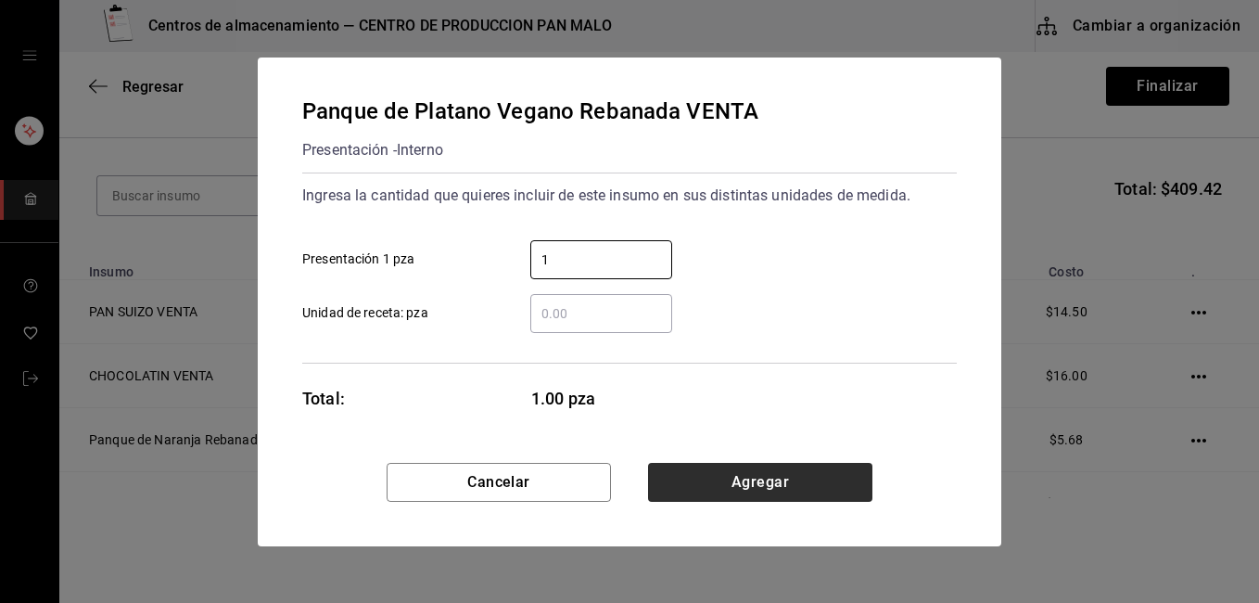
type input "1"
click at [865, 489] on button "Agregar" at bounding box center [760, 482] width 224 height 39
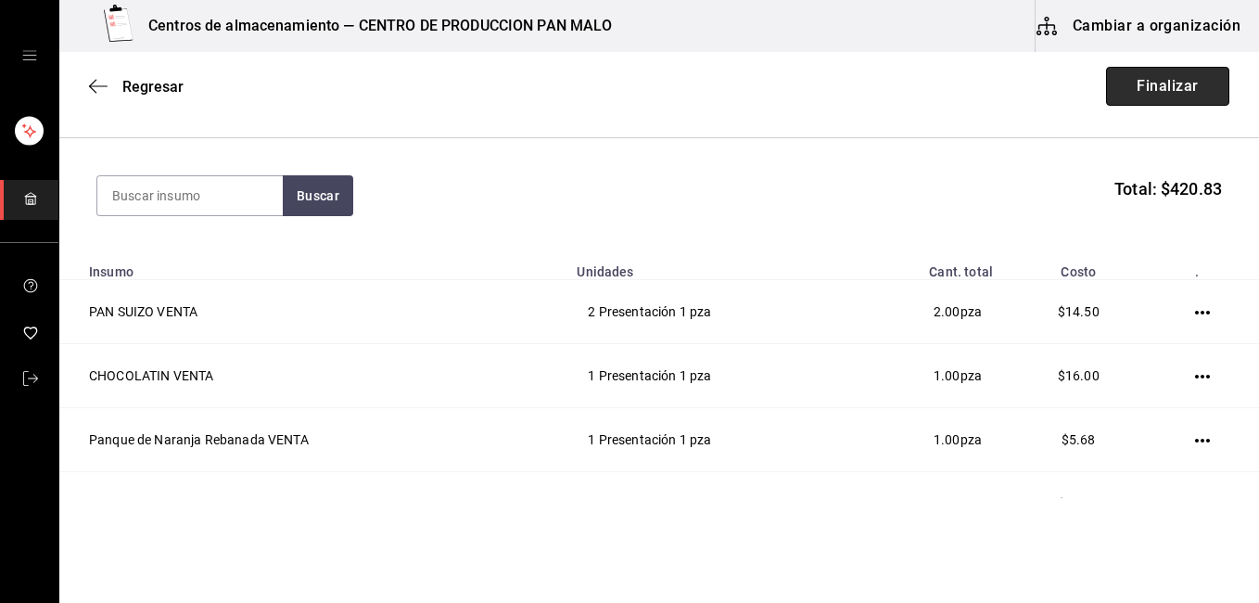
click at [1198, 80] on button "Finalizar" at bounding box center [1167, 86] width 123 height 39
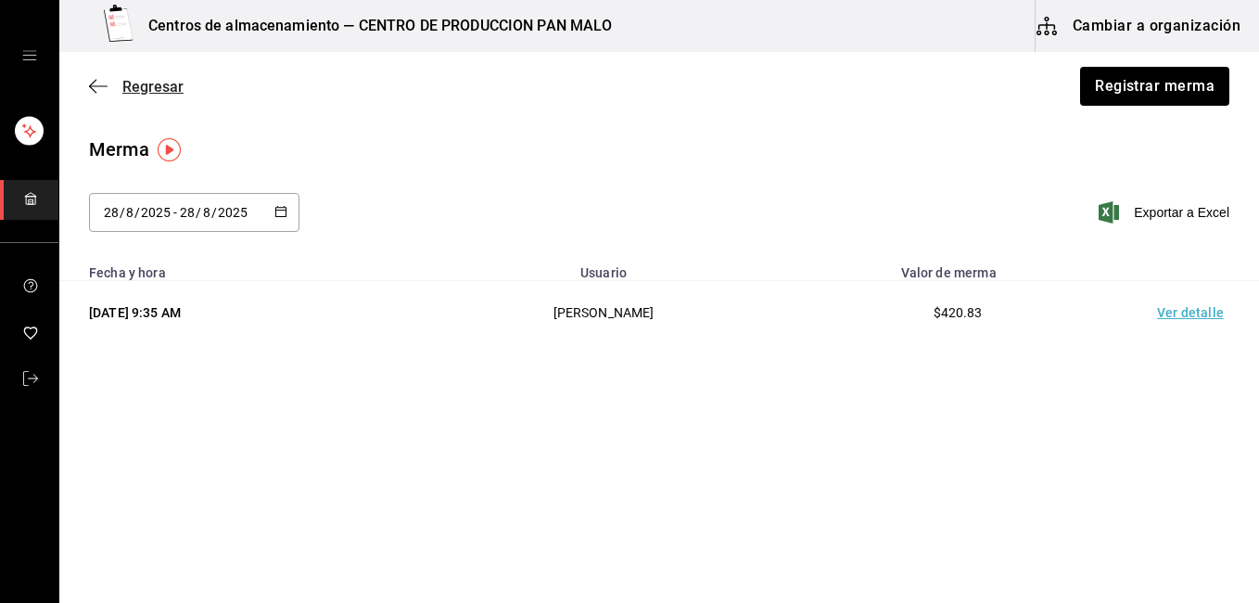
click at [126, 88] on span "Regresar" at bounding box center [152, 87] width 61 height 18
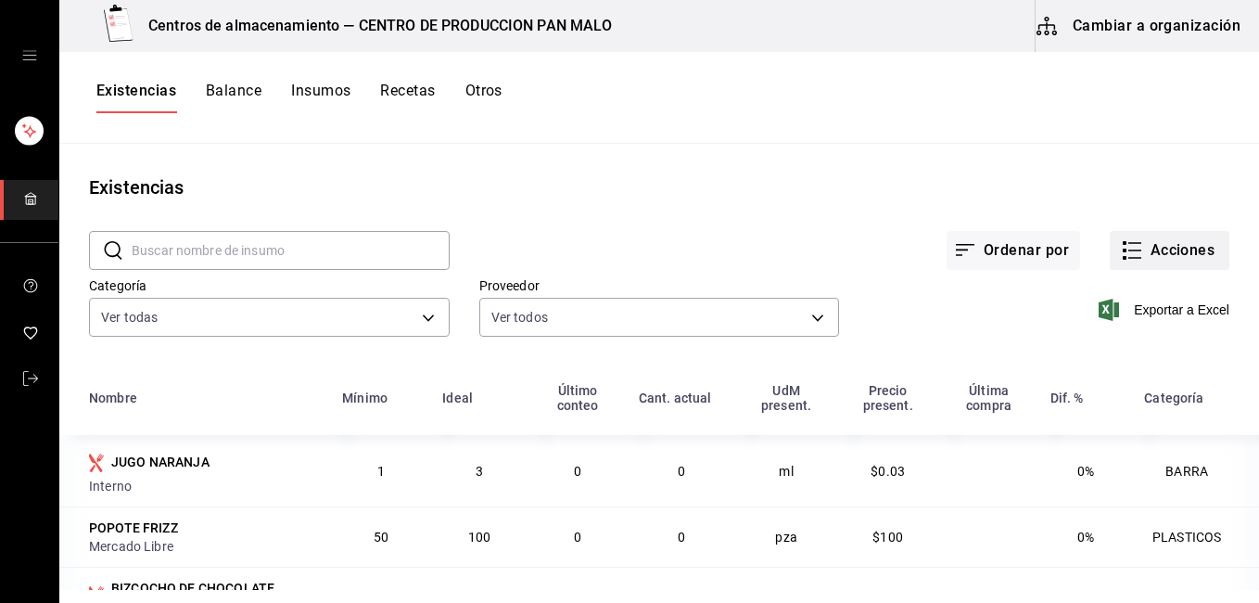
click at [1158, 232] on button "Acciones" at bounding box center [1170, 250] width 120 height 39
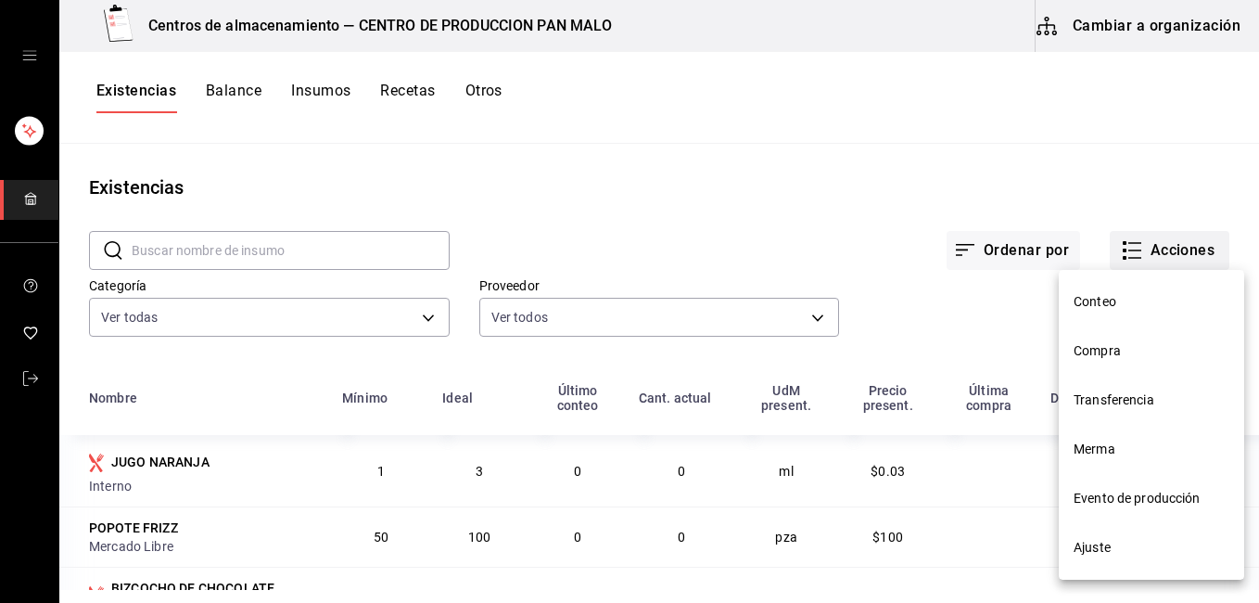
click at [1189, 249] on div at bounding box center [629, 301] width 1259 height 603
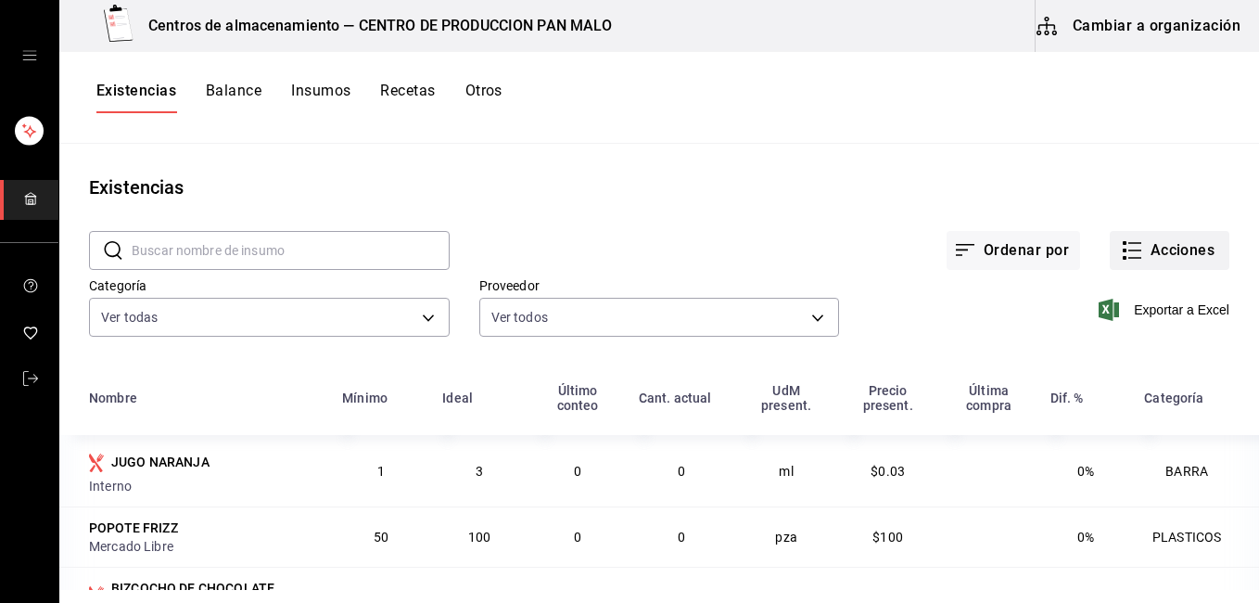
click at [1136, 261] on button "Acciones" at bounding box center [1170, 250] width 120 height 39
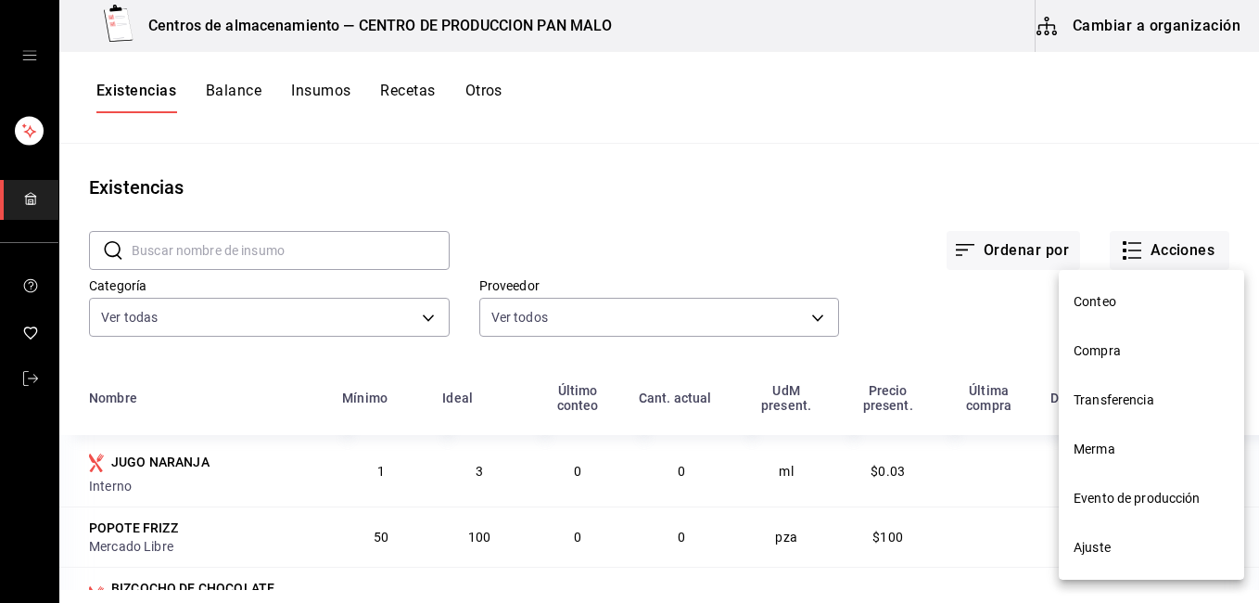
click at [1128, 439] on span "Merma" at bounding box center [1152, 448] width 156 height 19
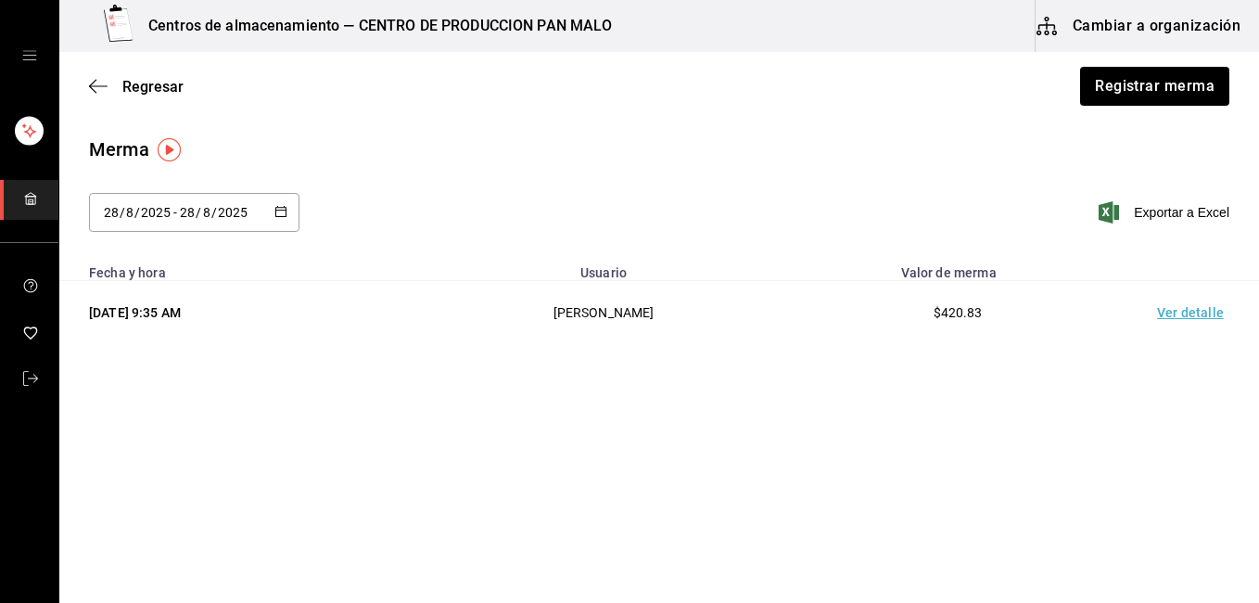
click at [1180, 318] on td "Ver detalle" at bounding box center [1194, 313] width 130 height 64
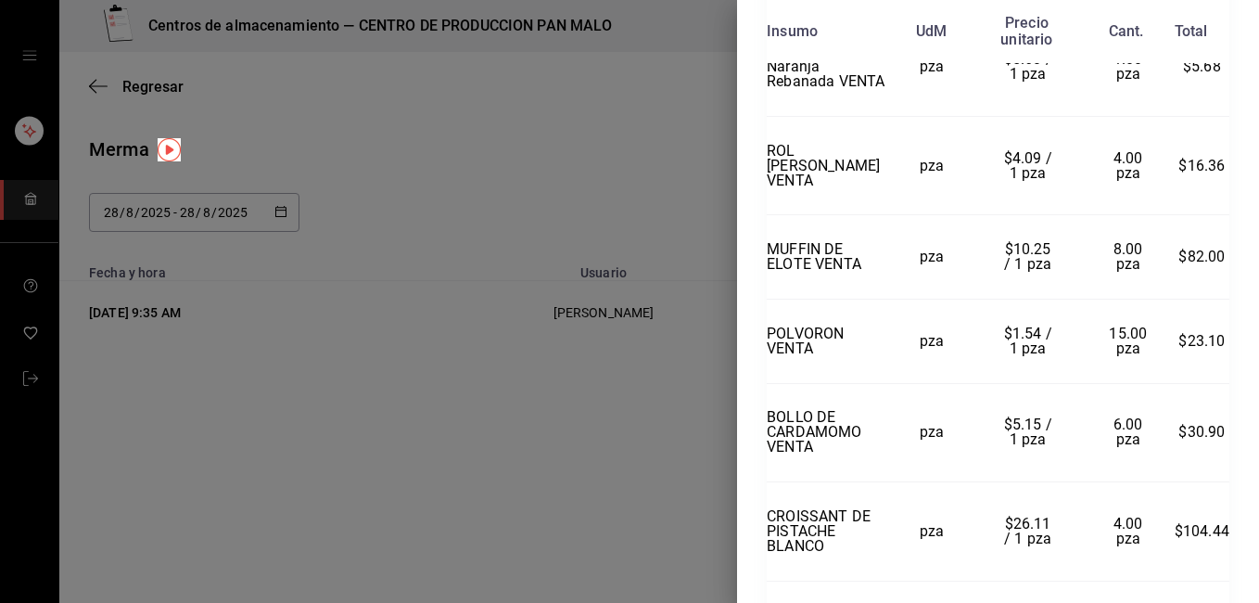
scroll to position [686, 0]
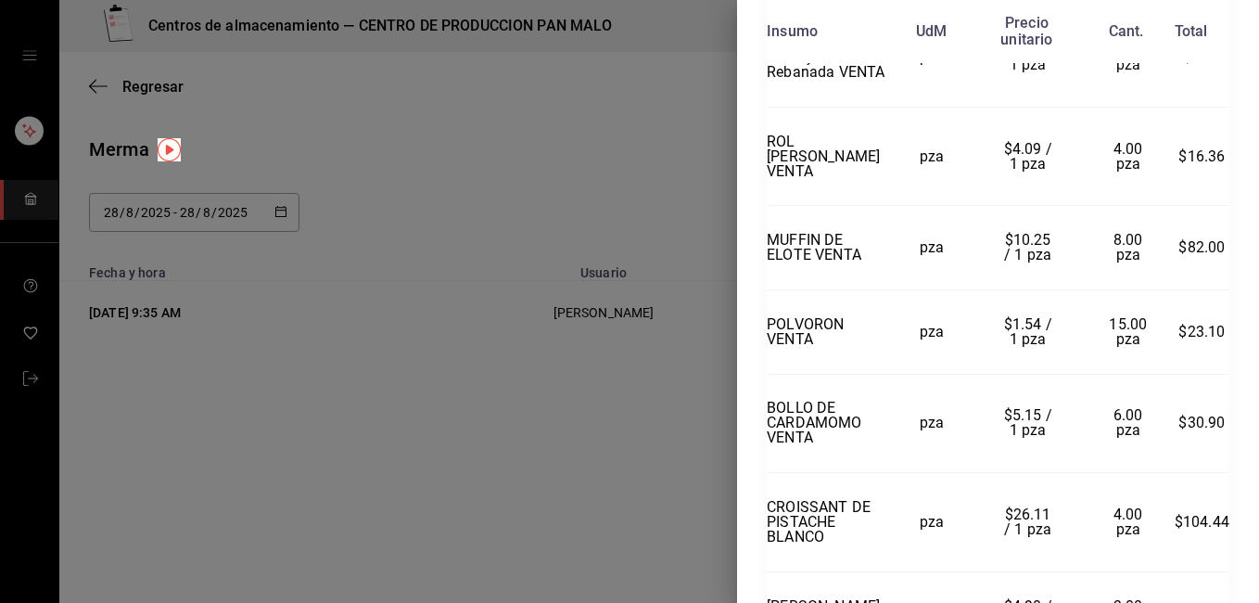
click at [172, 143] on img "button" at bounding box center [169, 149] width 23 height 23
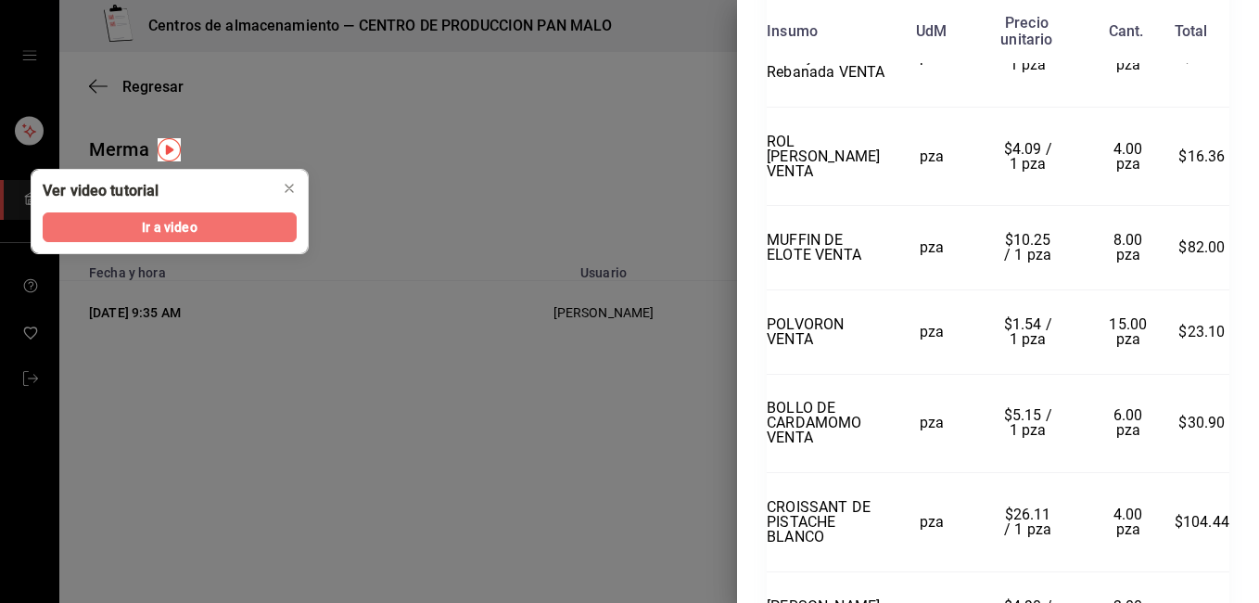
click at [165, 237] on button "Ir a video" at bounding box center [170, 227] width 254 height 30
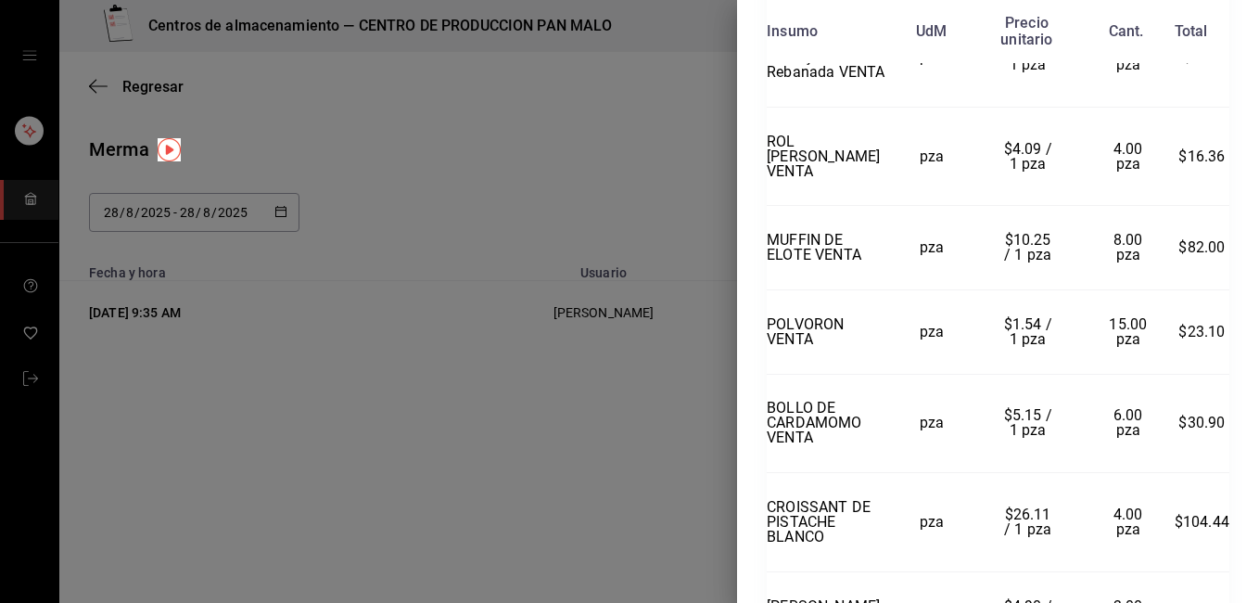
click at [387, 101] on div at bounding box center [629, 301] width 1259 height 603
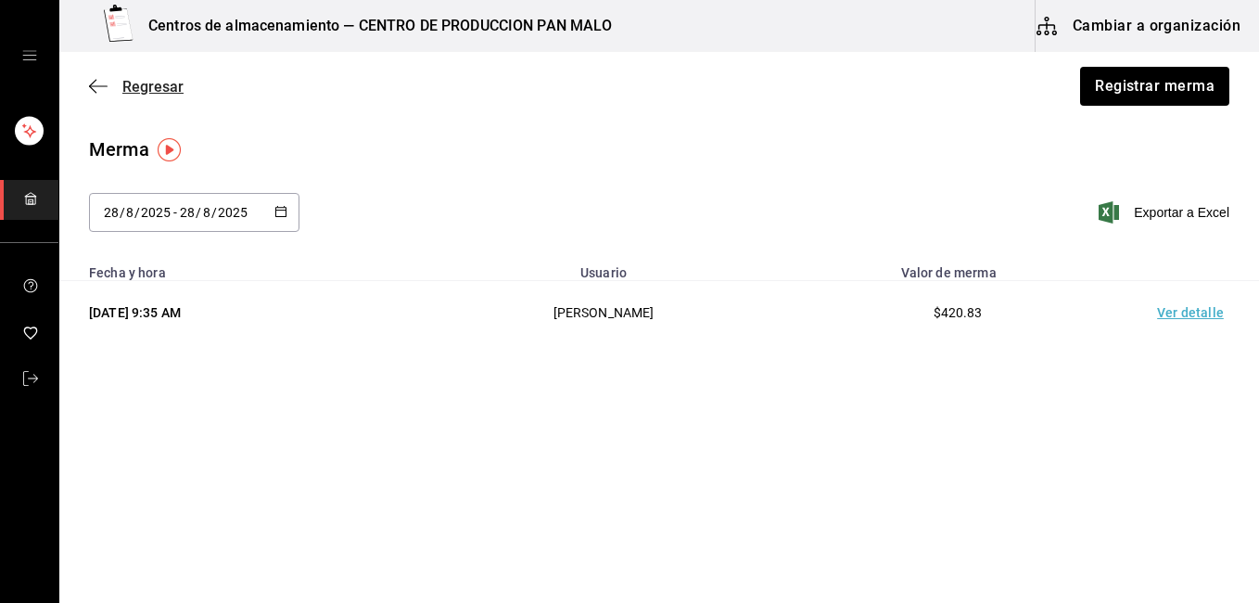
click at [141, 83] on span "Regresar" at bounding box center [152, 87] width 61 height 18
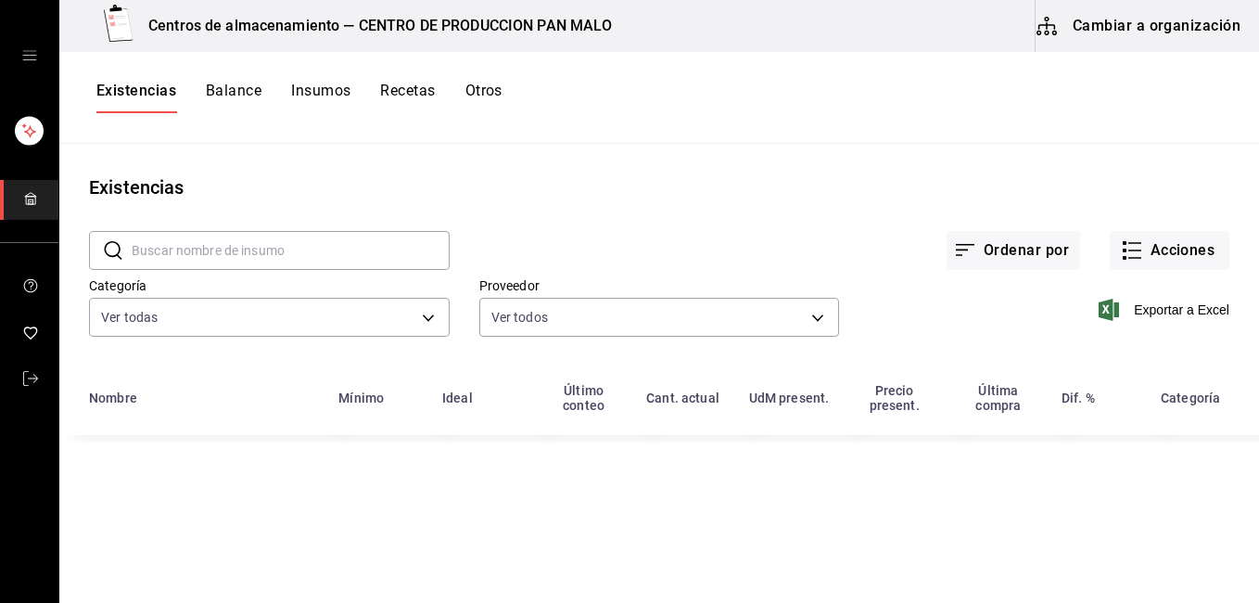
click at [502, 95] on button "Otros" at bounding box center [483, 98] width 37 height 32
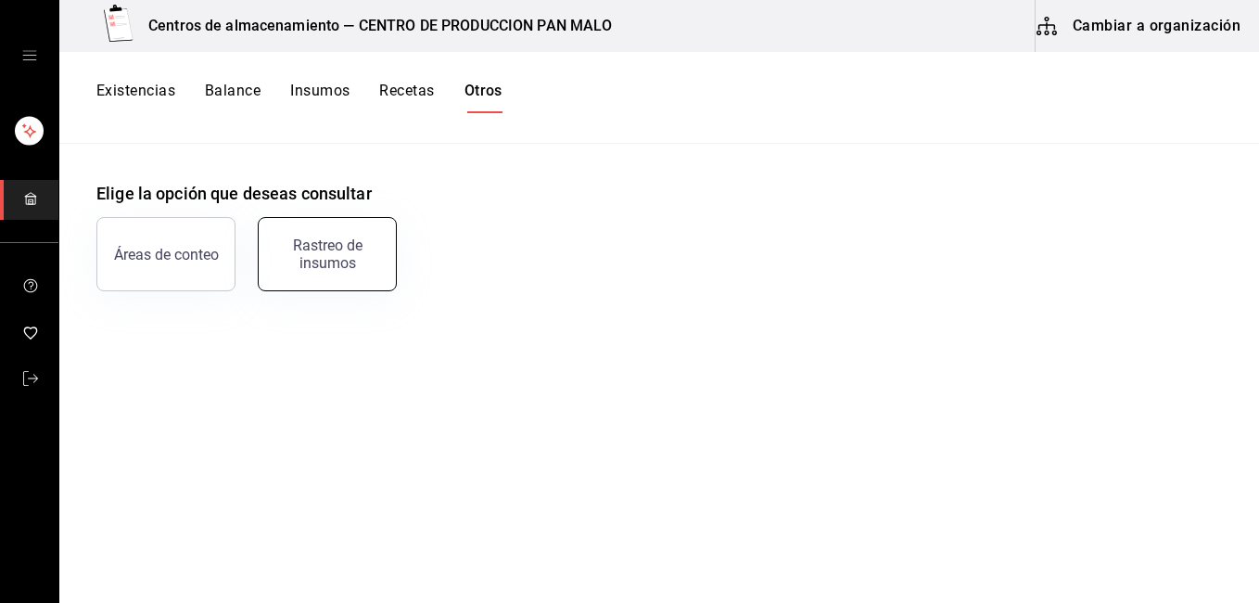
click at [319, 250] on div "Rastreo de insumos" at bounding box center [327, 253] width 115 height 35
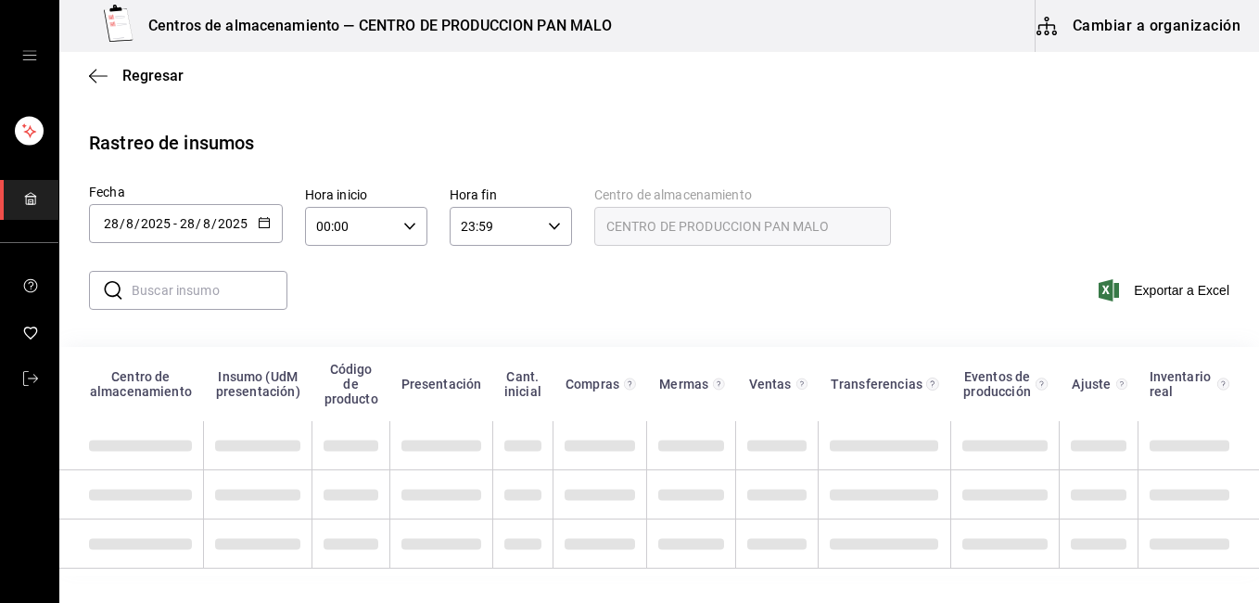
click at [242, 219] on input "2025" at bounding box center [233, 223] width 32 height 15
click at [270, 218] on div "[DATE] [DATE] - [DATE] [DATE]" at bounding box center [186, 223] width 194 height 39
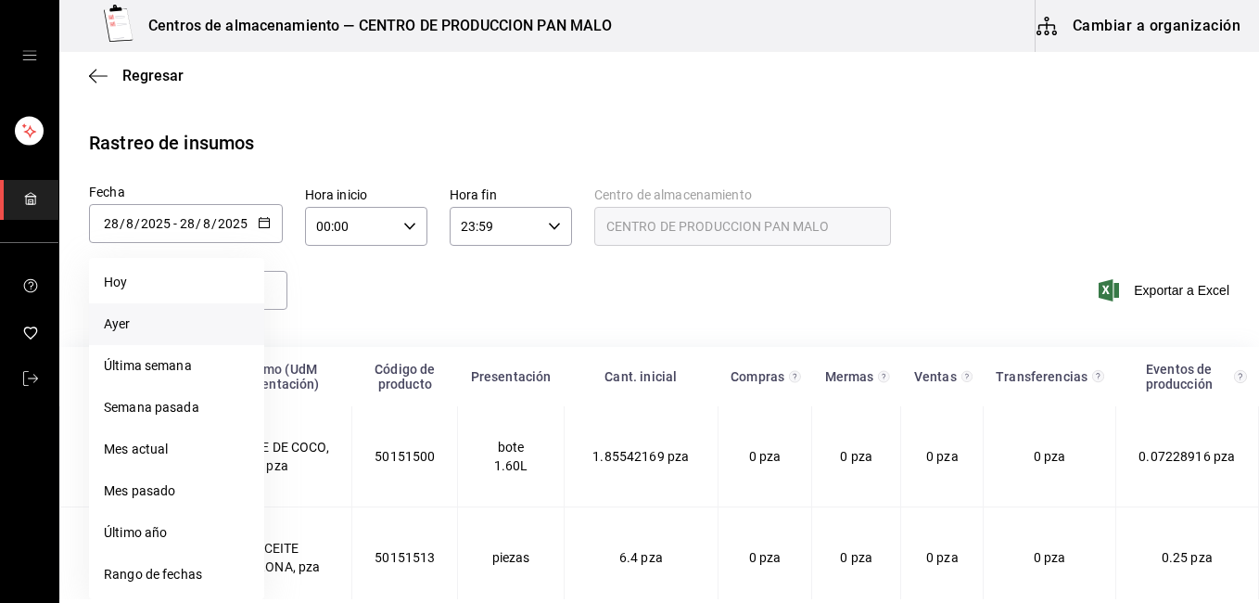
click at [197, 341] on li "Ayer" at bounding box center [176, 324] width 175 height 42
type input "[DATE]"
type input "27"
type input "[DATE]"
type input "27"
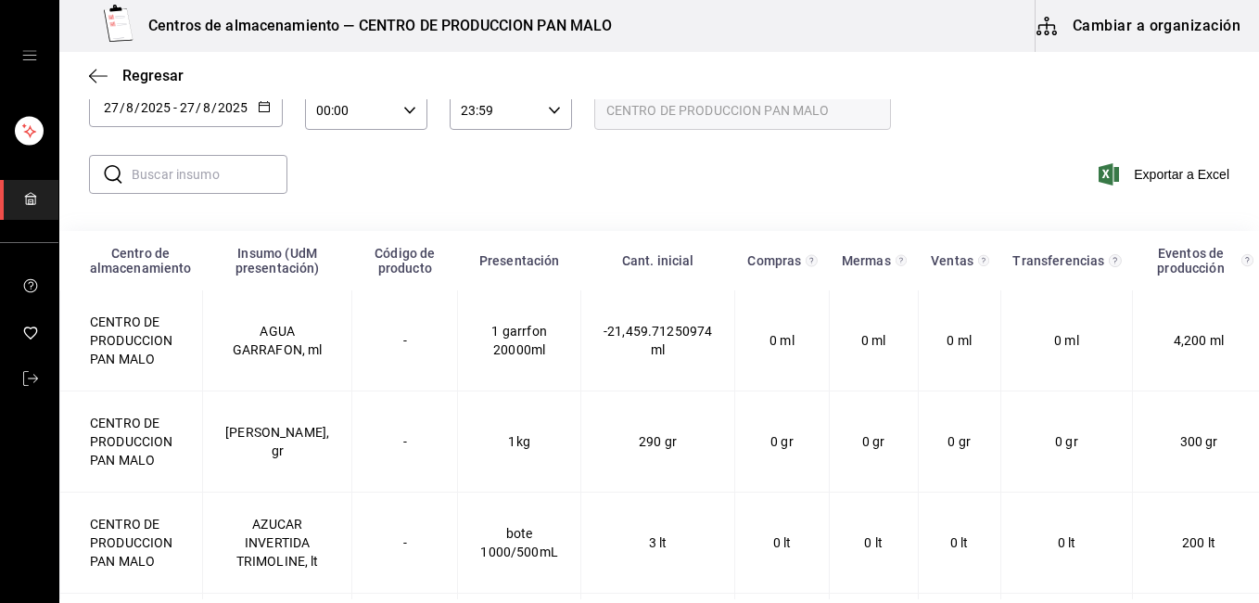
scroll to position [118, 0]
click at [260, 166] on input "text" at bounding box center [210, 172] width 156 height 37
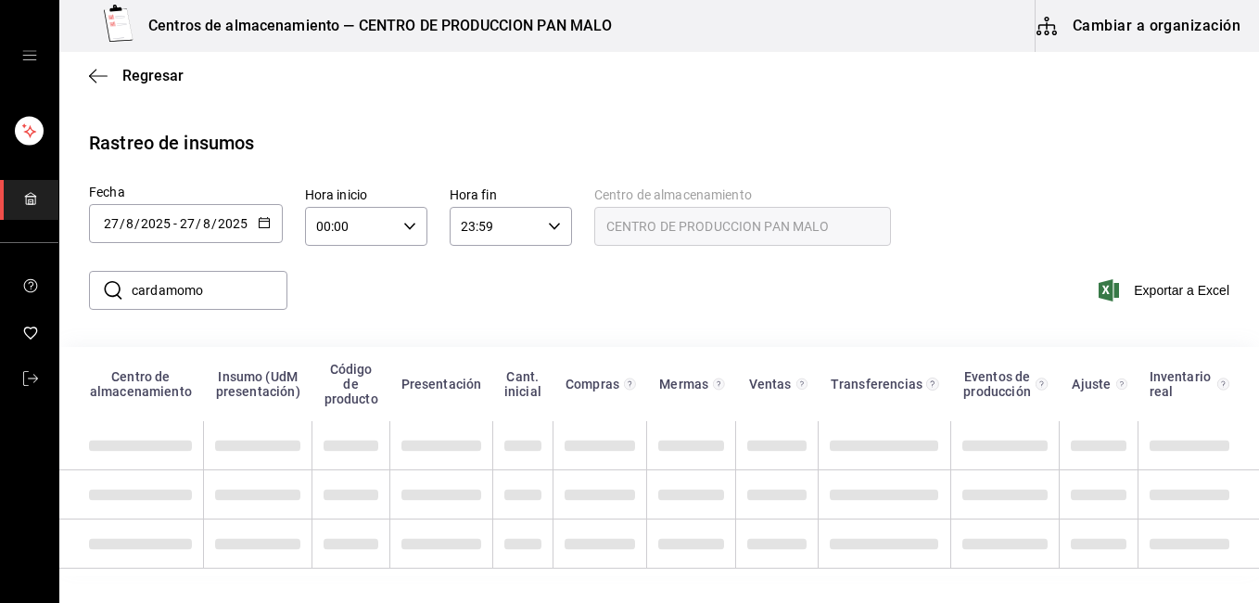
scroll to position [0, 0]
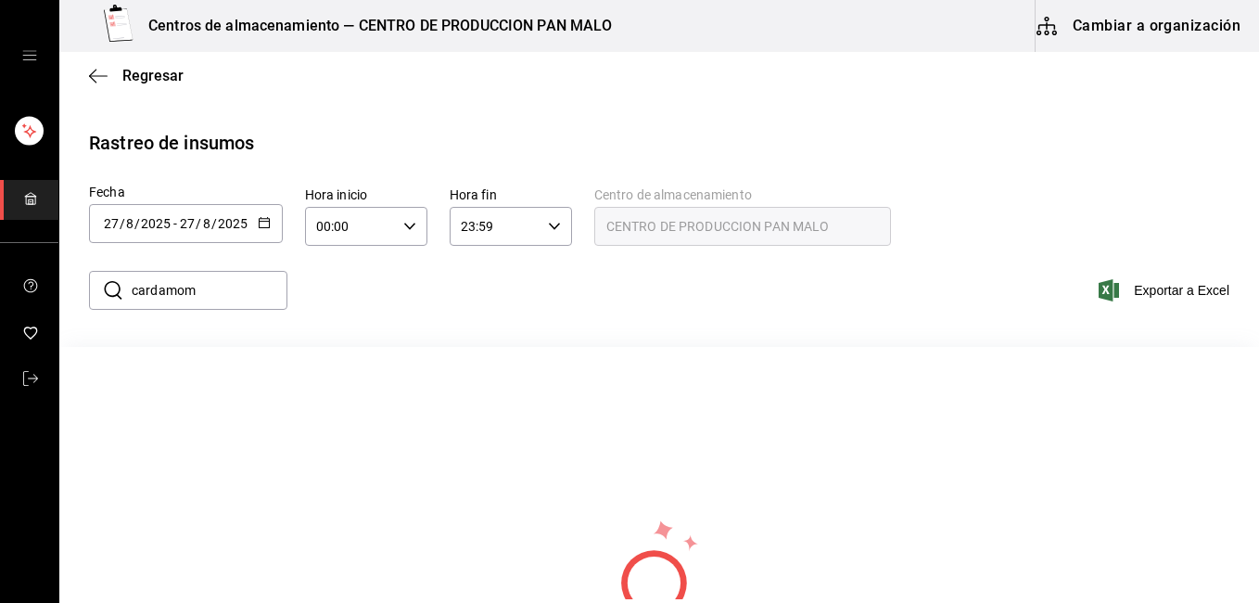
click at [361, 208] on input "00:00" at bounding box center [350, 226] width 91 height 37
click at [548, 222] on div at bounding box center [629, 301] width 1259 height 603
click at [676, 301] on div "​ cardamom ​ Exportar a Excel" at bounding box center [651, 301] width 1214 height 76
click at [230, 296] on input "cardamom" at bounding box center [210, 290] width 156 height 37
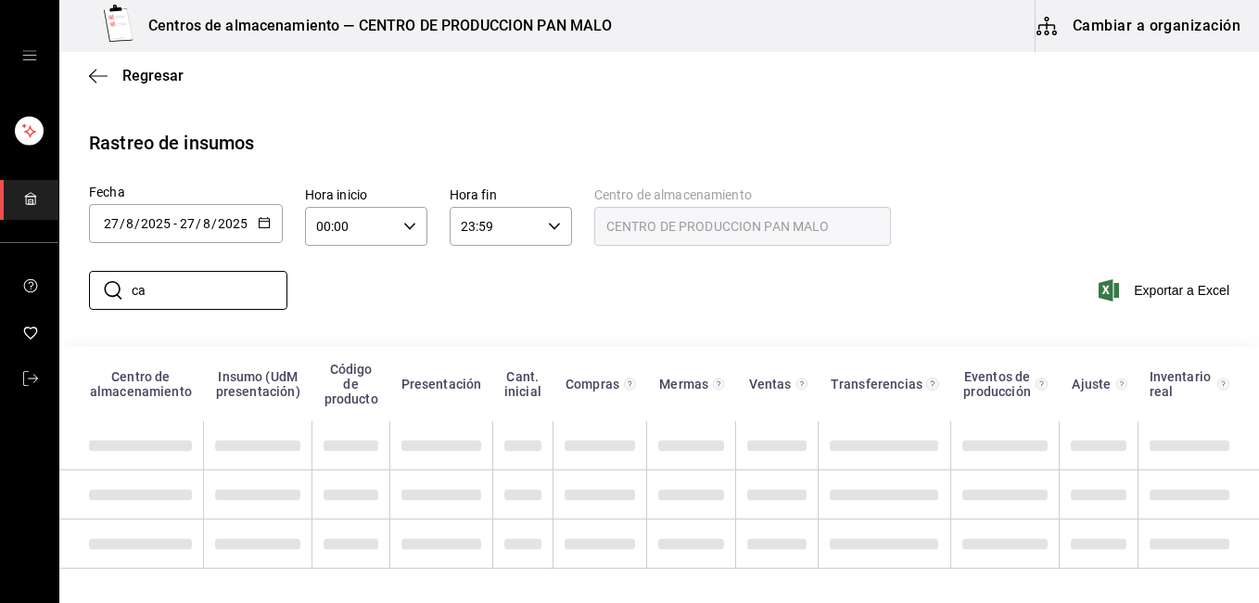
type input "c"
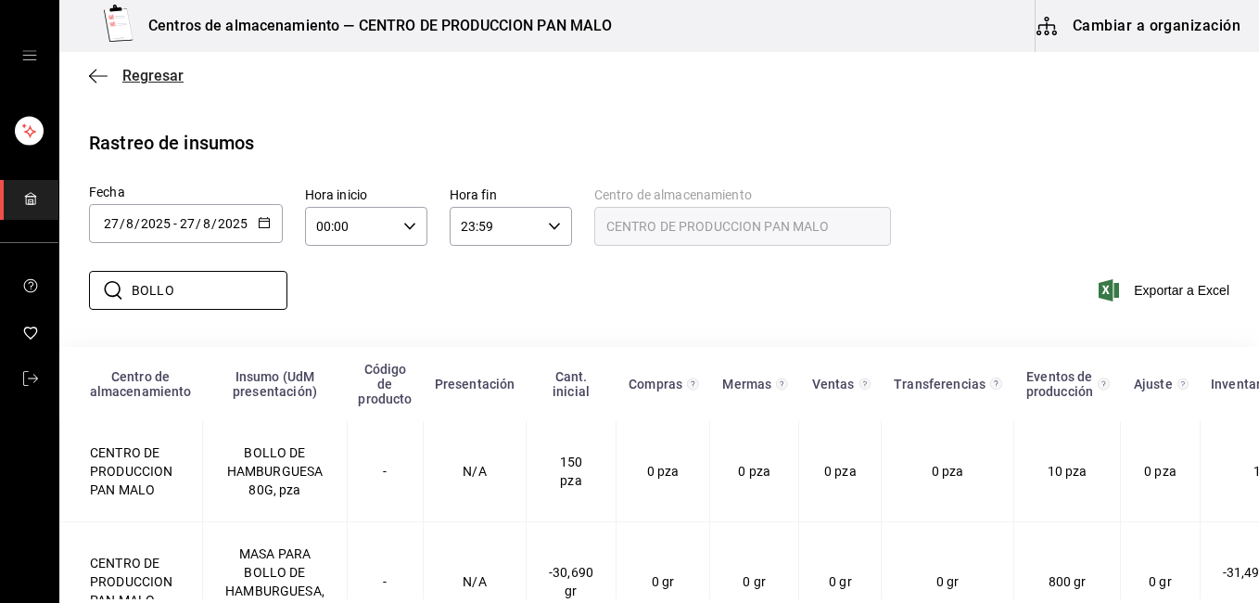
type input "BOLLO"
click at [99, 76] on icon "button" at bounding box center [98, 75] width 19 height 1
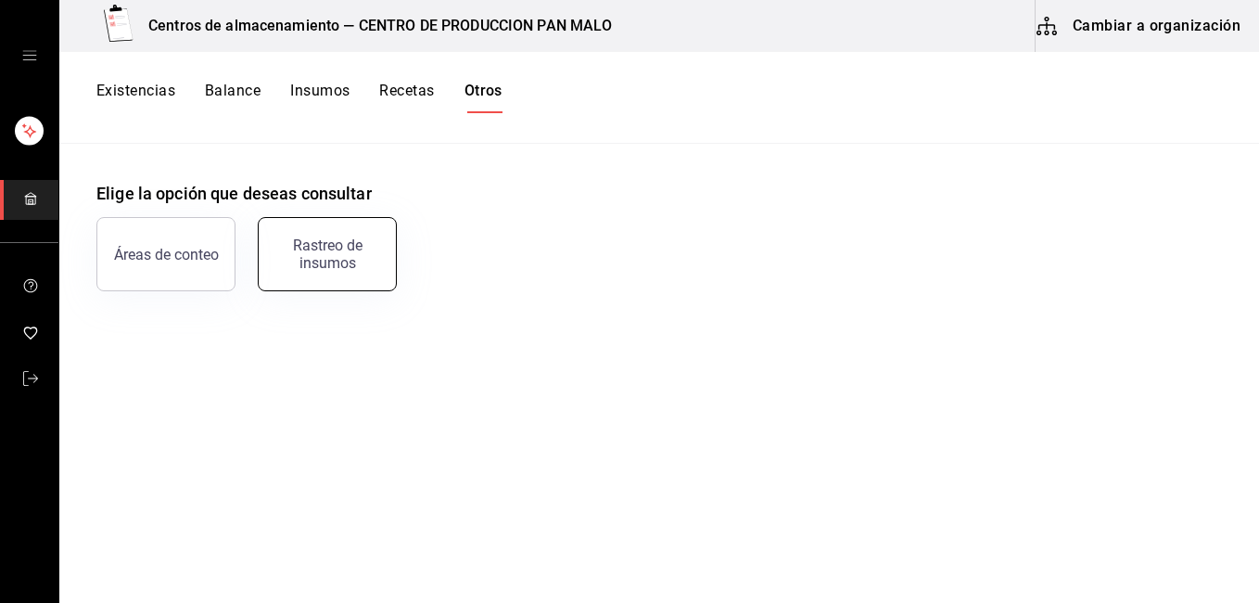
click at [314, 263] on div "Rastreo de insumos" at bounding box center [327, 253] width 115 height 35
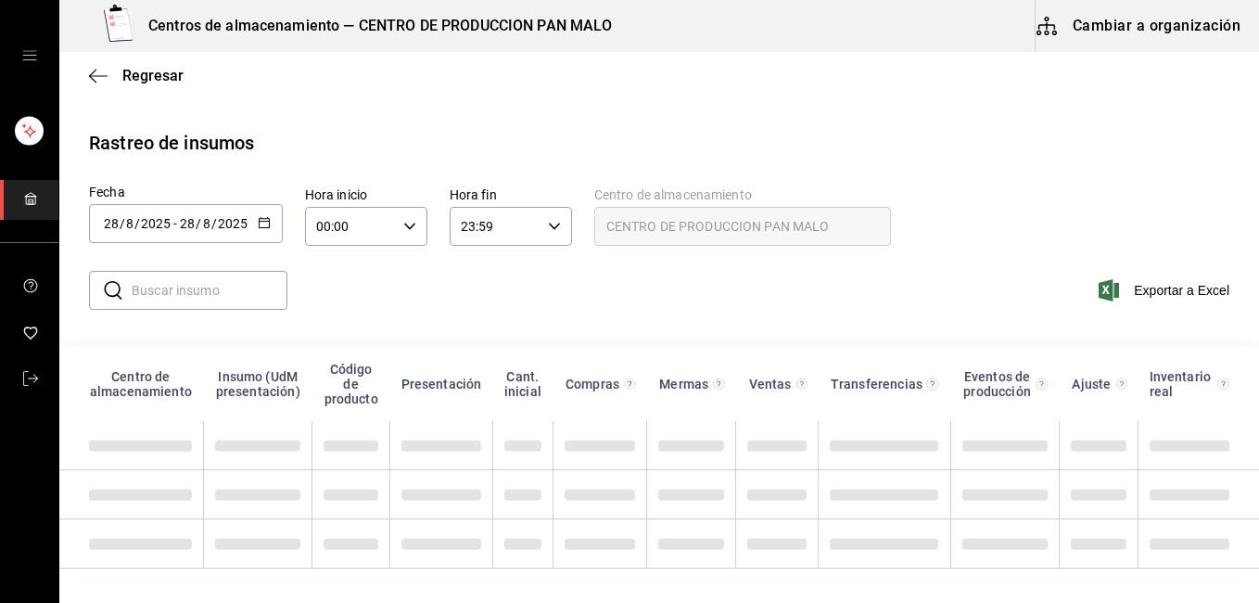
click at [248, 222] on div "[DATE] [DATE]" at bounding box center [213, 223] width 72 height 15
click at [259, 217] on icon "button" at bounding box center [264, 222] width 13 height 13
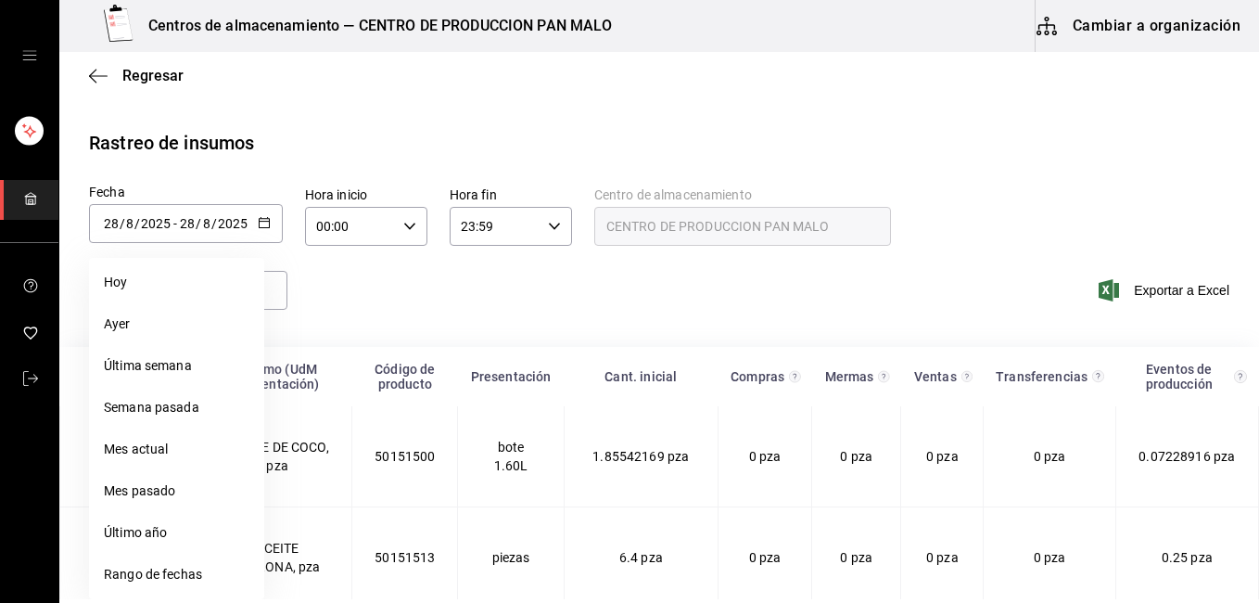
click at [264, 209] on div "[DATE] [DATE] - [DATE] [DATE]" at bounding box center [186, 223] width 194 height 39
click at [173, 327] on li "Ayer" at bounding box center [176, 324] width 175 height 42
type input "[DATE]"
type input "27"
type input "[DATE]"
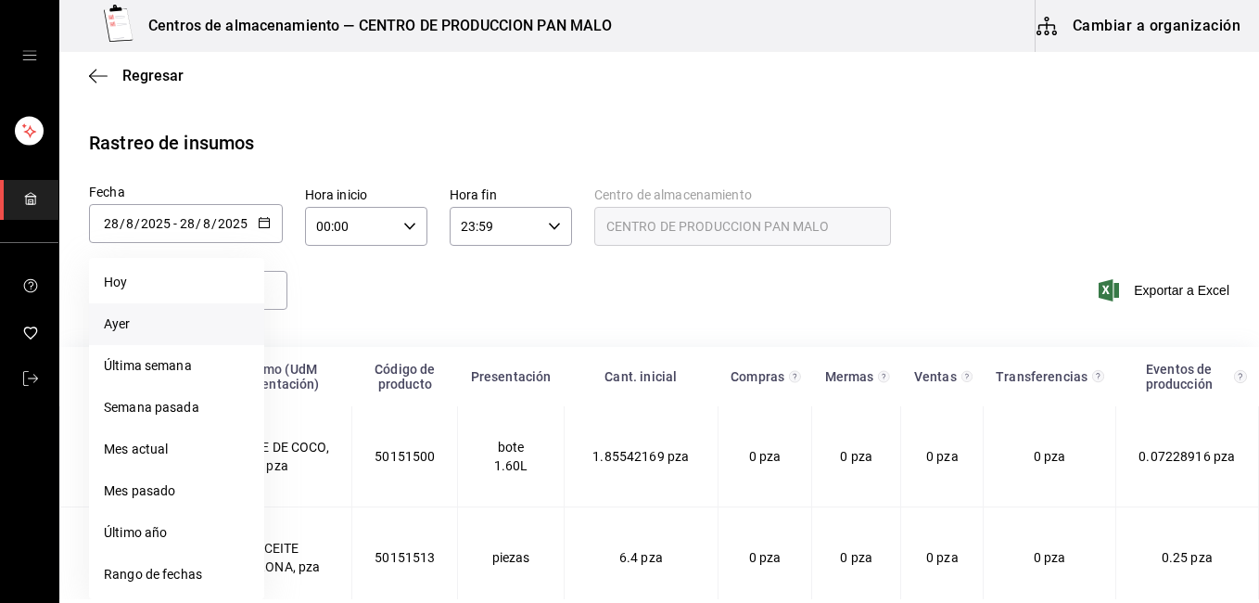
type input "27"
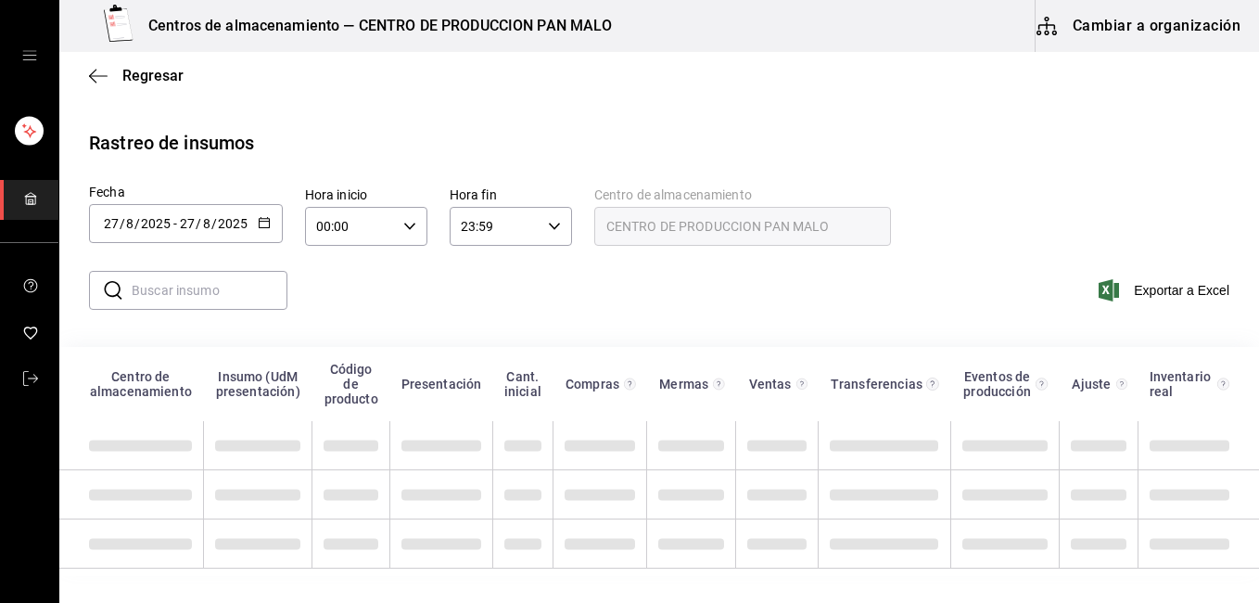
click at [201, 284] on input "text" at bounding box center [210, 290] width 156 height 37
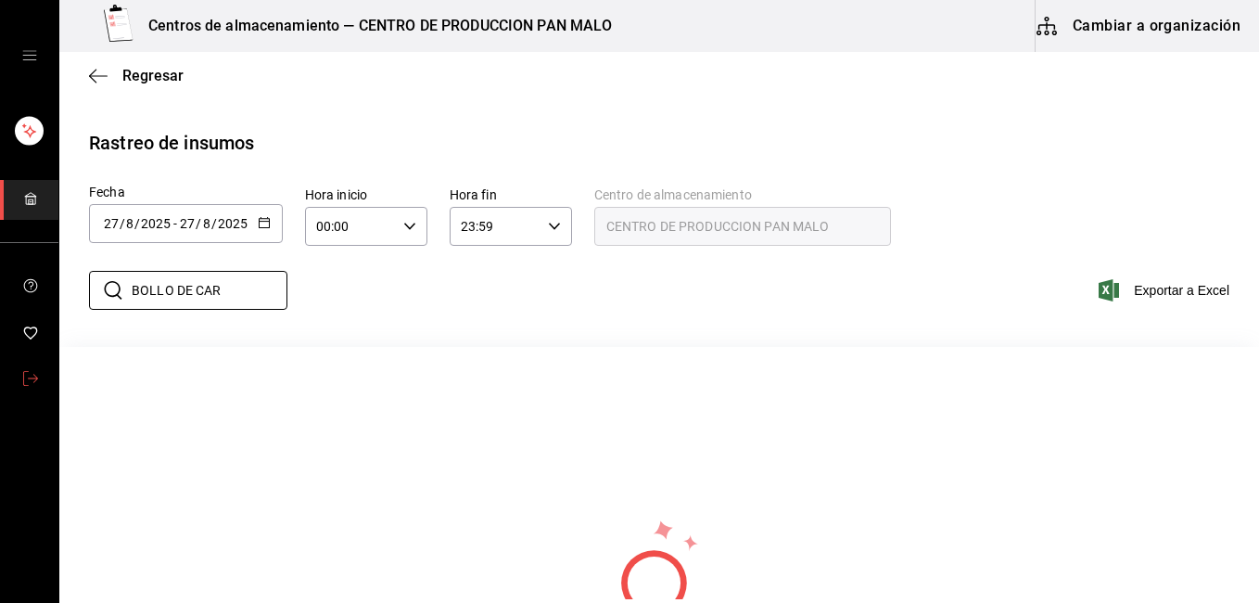
type input "BOLLO DE CAR"
click at [32, 375] on icon "mailbox folders" at bounding box center [30, 378] width 15 height 15
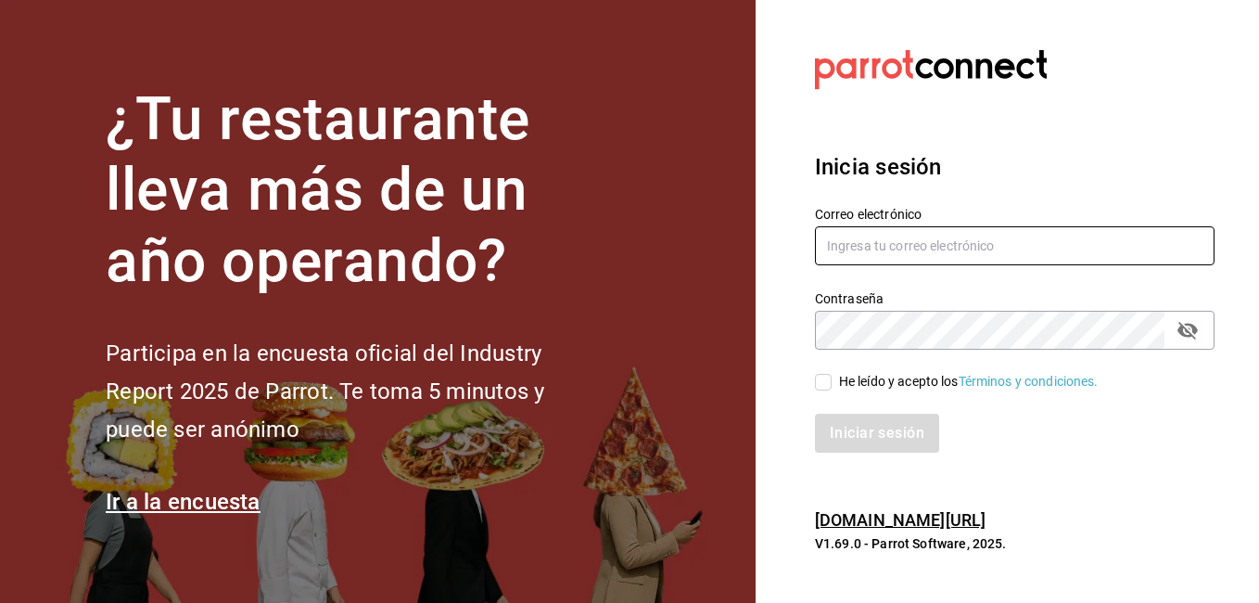
type input "[EMAIL_ADDRESS][DOMAIN_NAME]"
click at [820, 380] on input "He leído y acepto los Términos y condiciones." at bounding box center [823, 382] width 17 height 17
checkbox input "true"
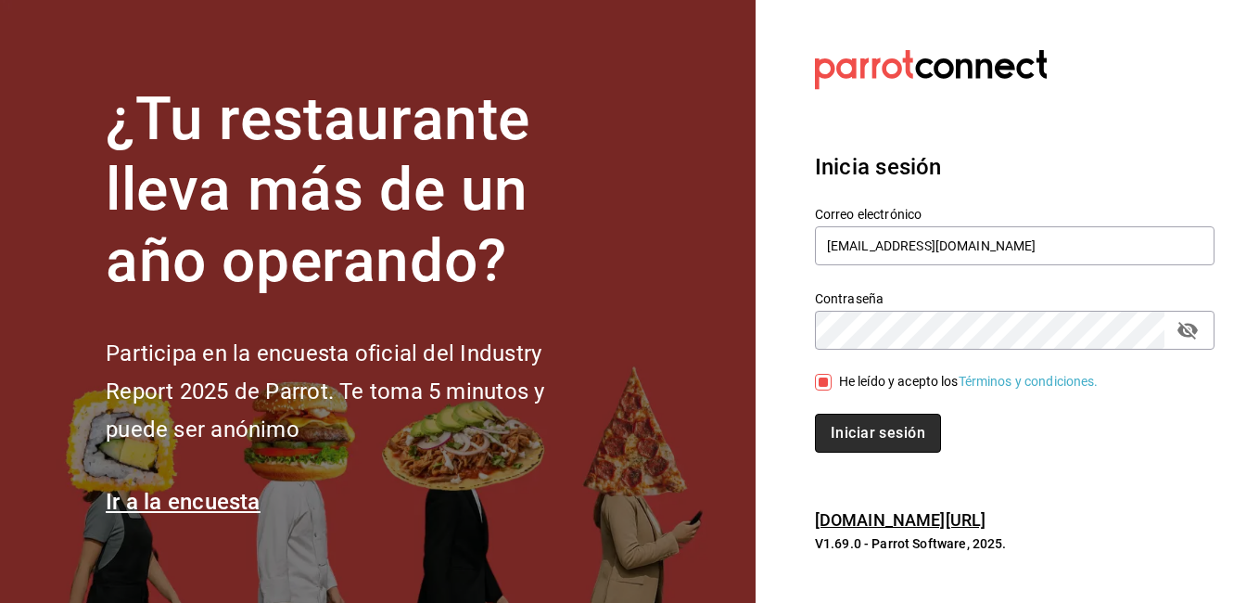
click at [895, 414] on button "Iniciar sesión" at bounding box center [878, 432] width 126 height 39
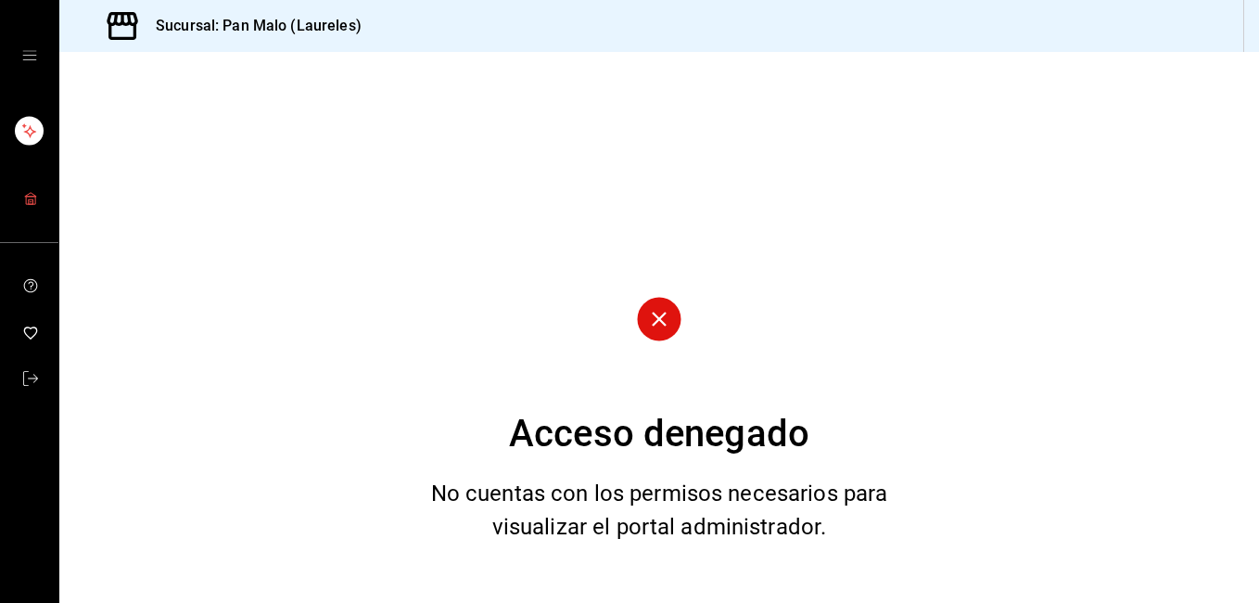
click at [29, 195] on icon "mailbox folders" at bounding box center [30, 198] width 15 height 15
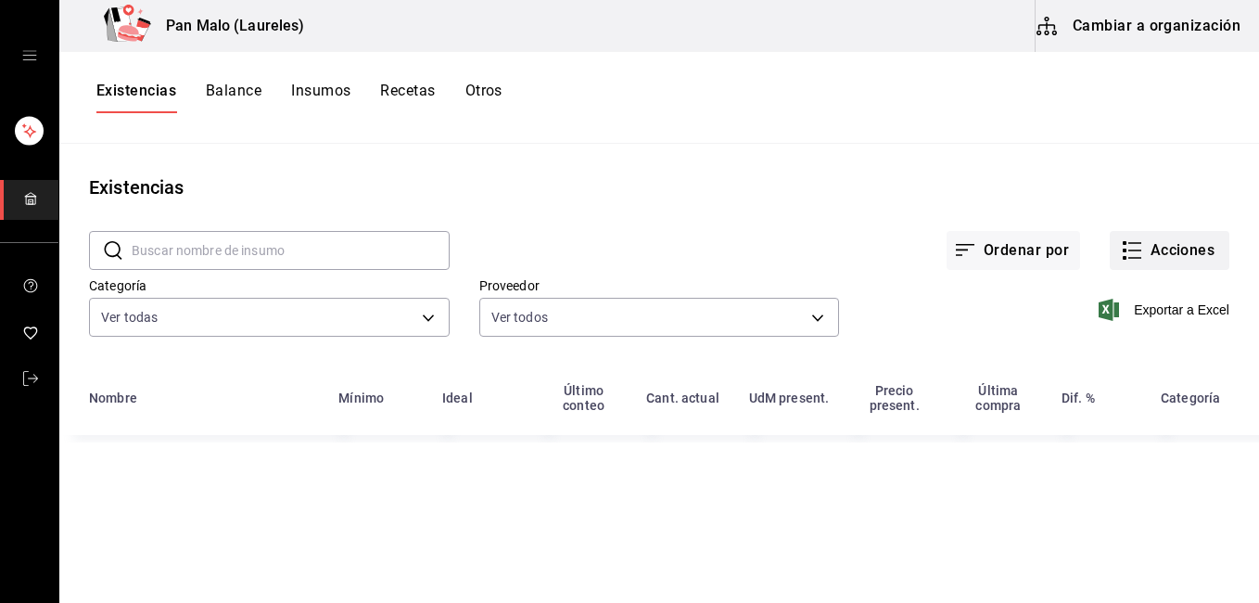
click at [1170, 260] on button "Acciones" at bounding box center [1170, 250] width 120 height 39
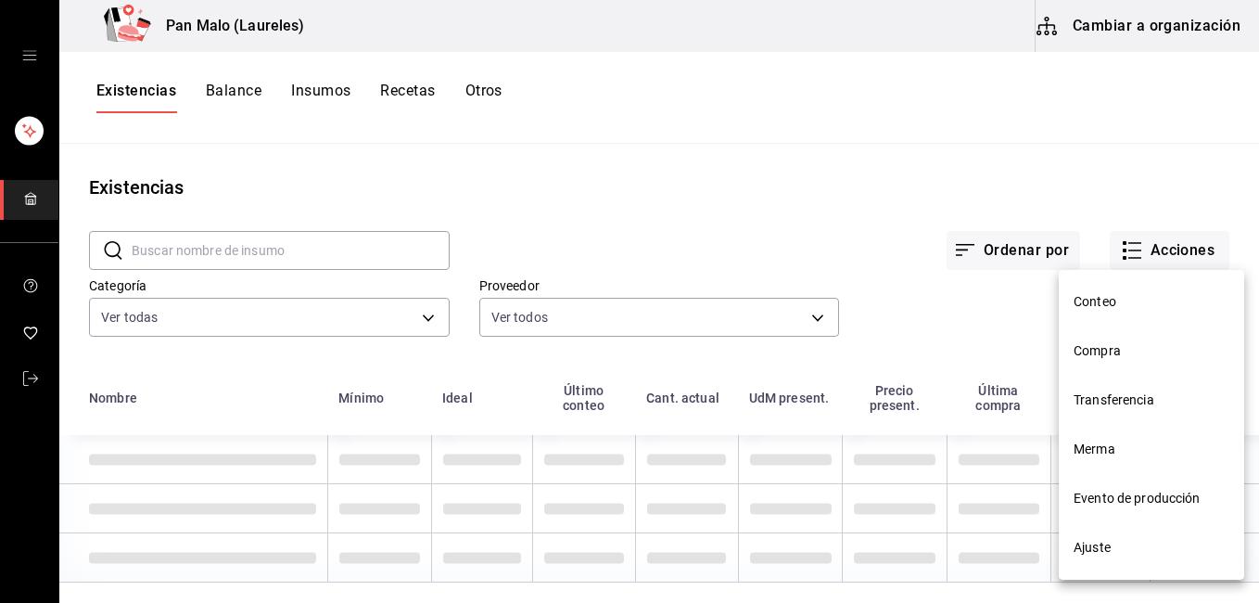
click at [1109, 443] on span "Merma" at bounding box center [1152, 448] width 156 height 19
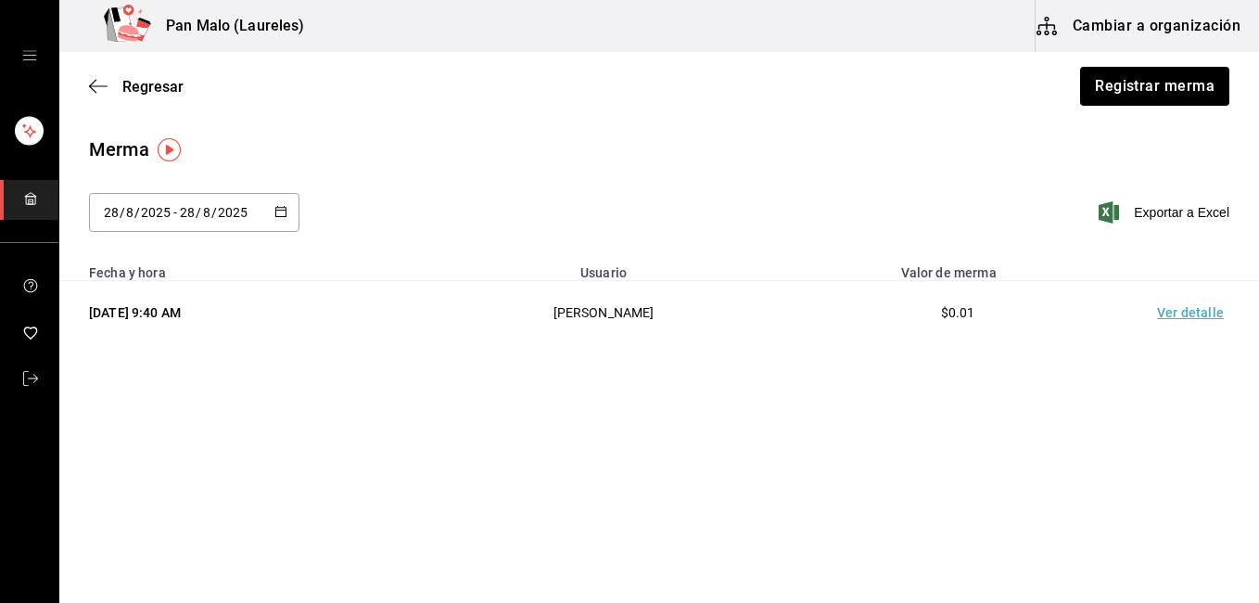
click at [1181, 317] on td "Ver detalle" at bounding box center [1194, 313] width 130 height 64
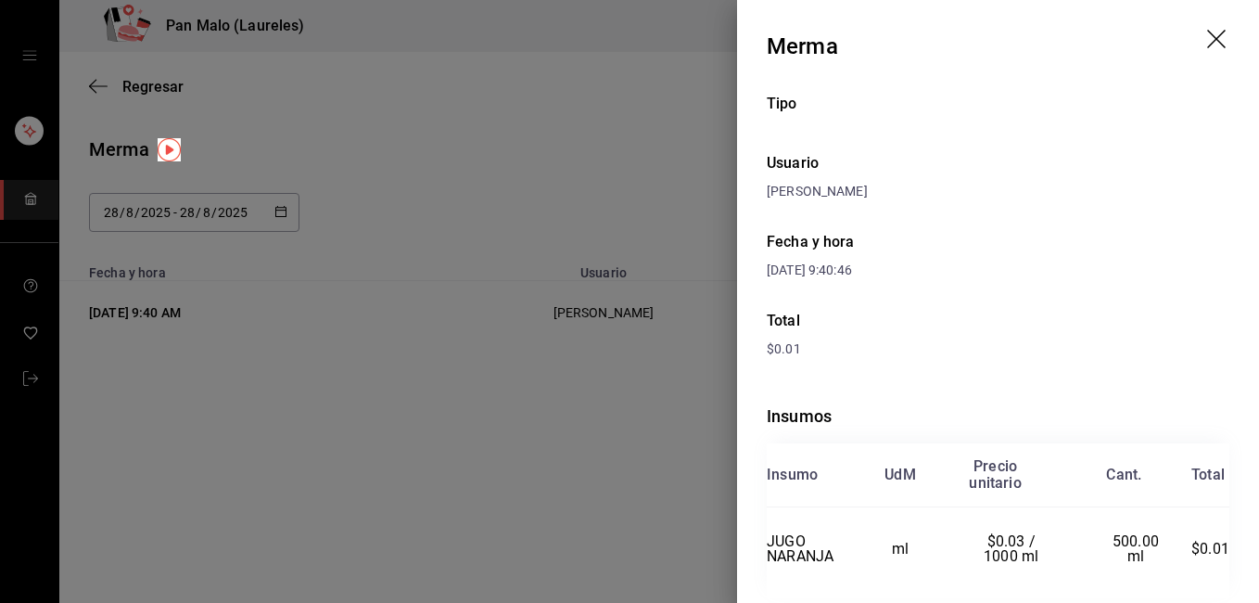
click at [1210, 30] on icon "drag" at bounding box center [1218, 41] width 22 height 22
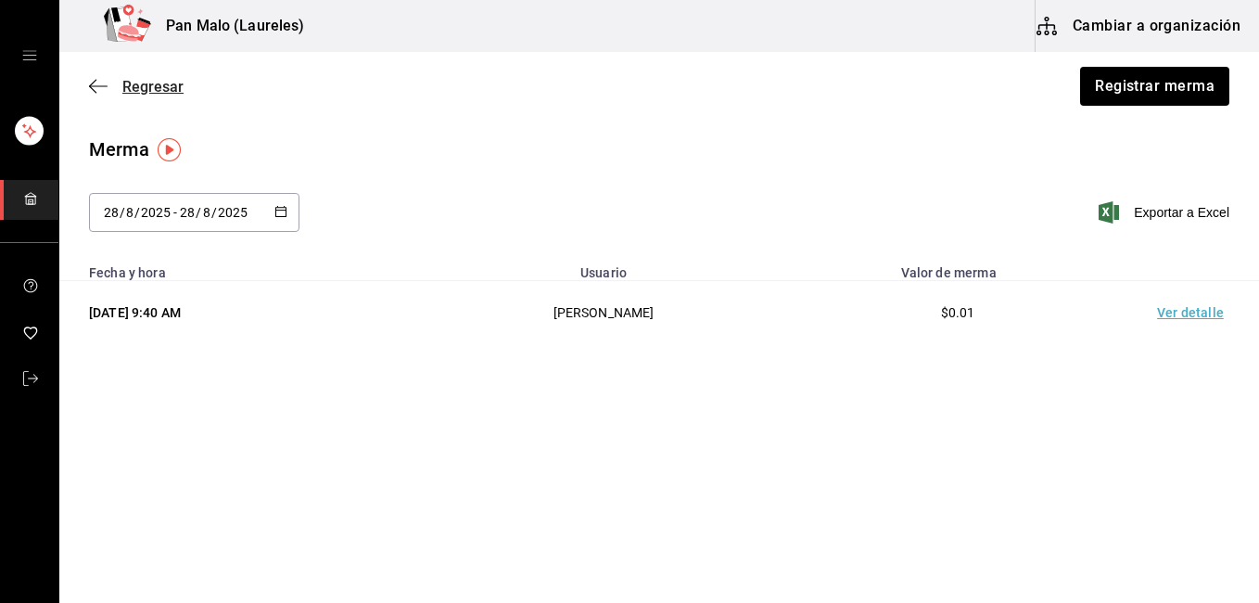
click at [133, 83] on span "Regresar" at bounding box center [152, 87] width 61 height 18
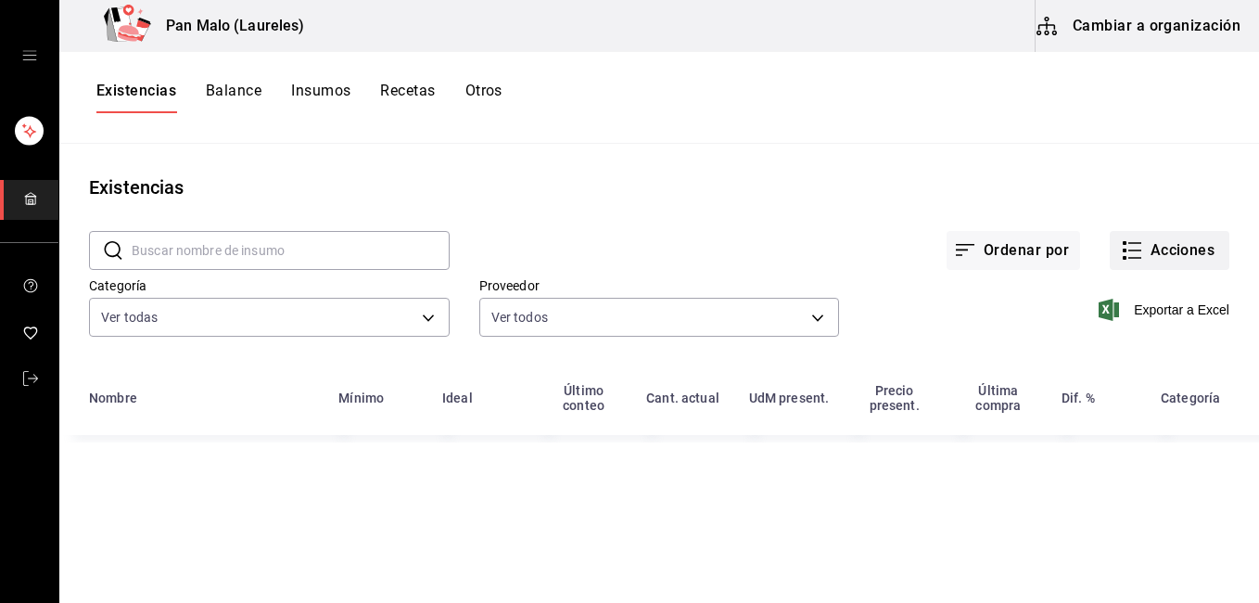
click at [1151, 246] on button "Acciones" at bounding box center [1170, 250] width 120 height 39
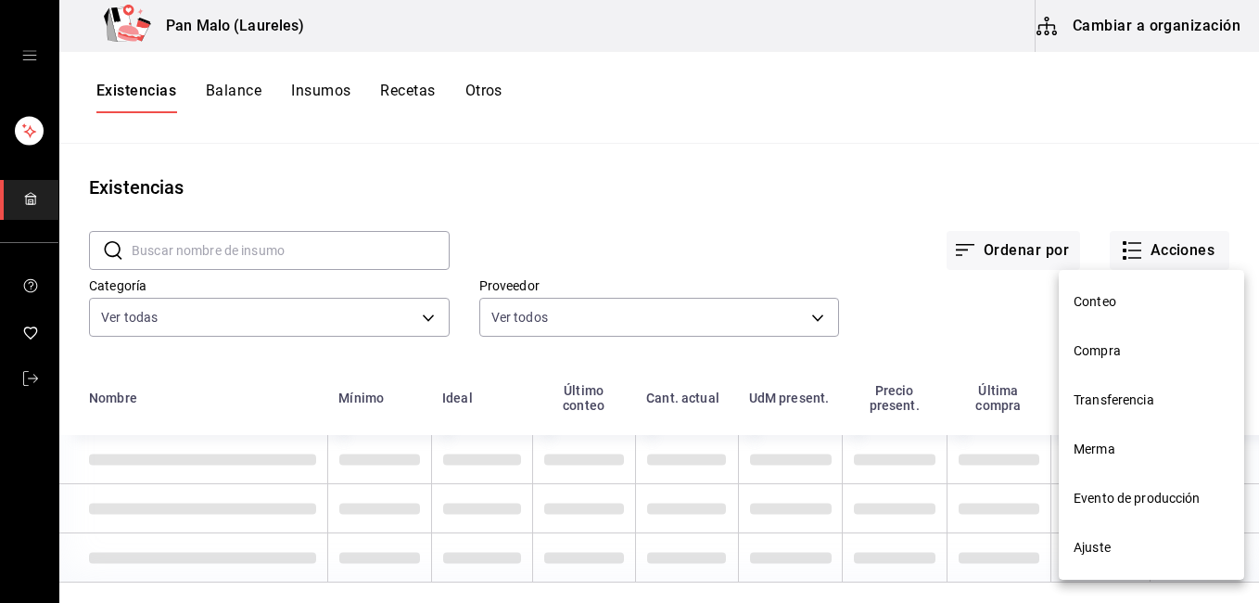
click at [1126, 457] on span "Merma" at bounding box center [1152, 448] width 156 height 19
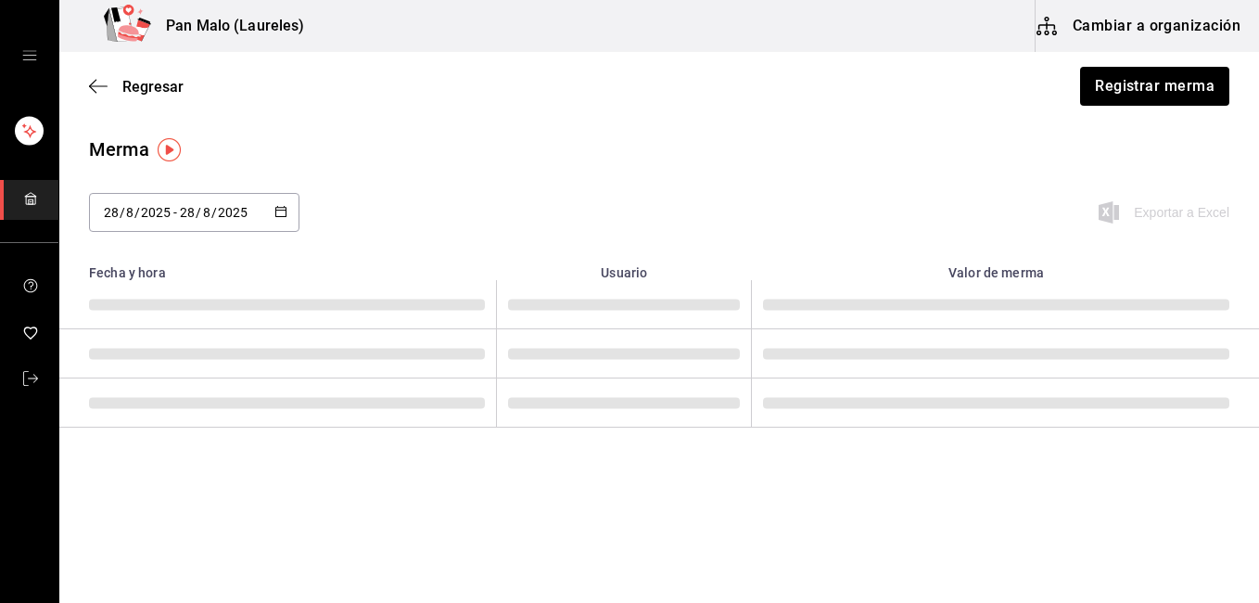
click at [1099, 450] on div "Merma 2025-08-28 28 / 8 / 2025 - 2025-08-28 28 / 8 / 2025 Exportar a Excel Fech…" at bounding box center [659, 296] width 1200 height 322
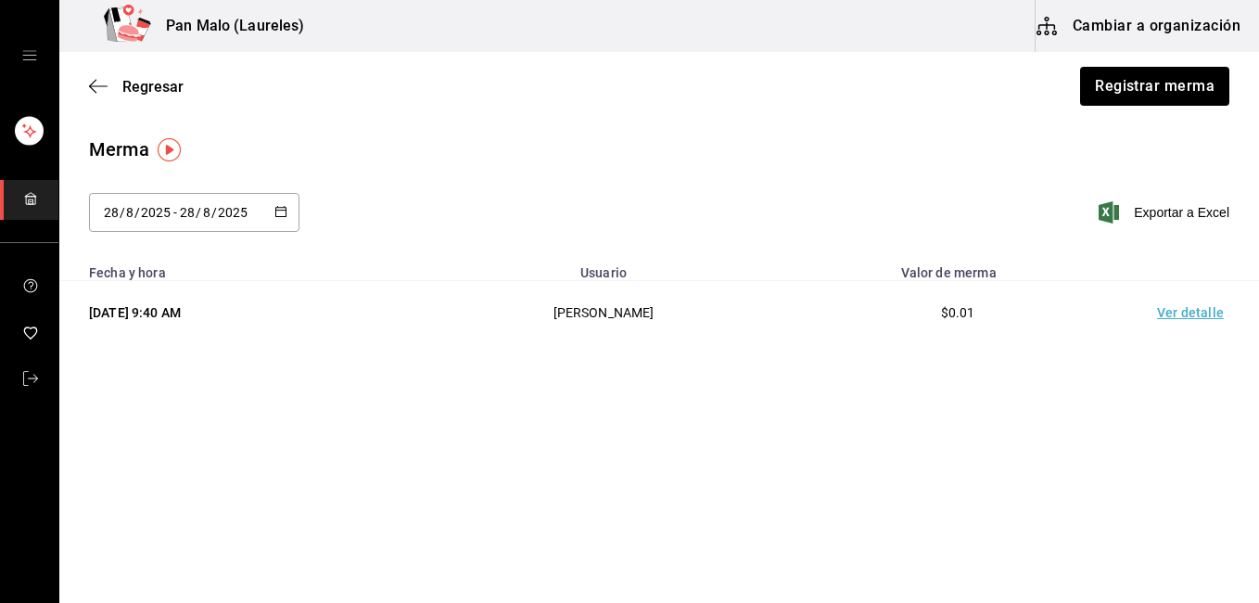
click at [290, 222] on div "[DATE] [DATE] - [DATE] [DATE]" at bounding box center [194, 212] width 210 height 39
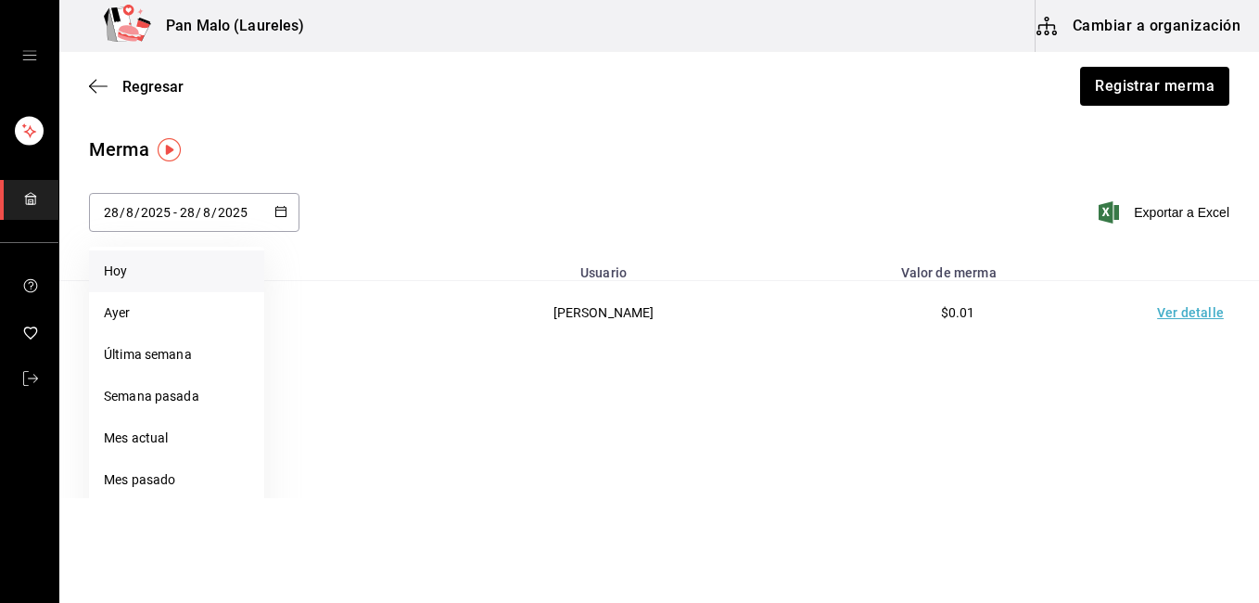
click at [174, 262] on li "Hoy" at bounding box center [176, 271] width 175 height 42
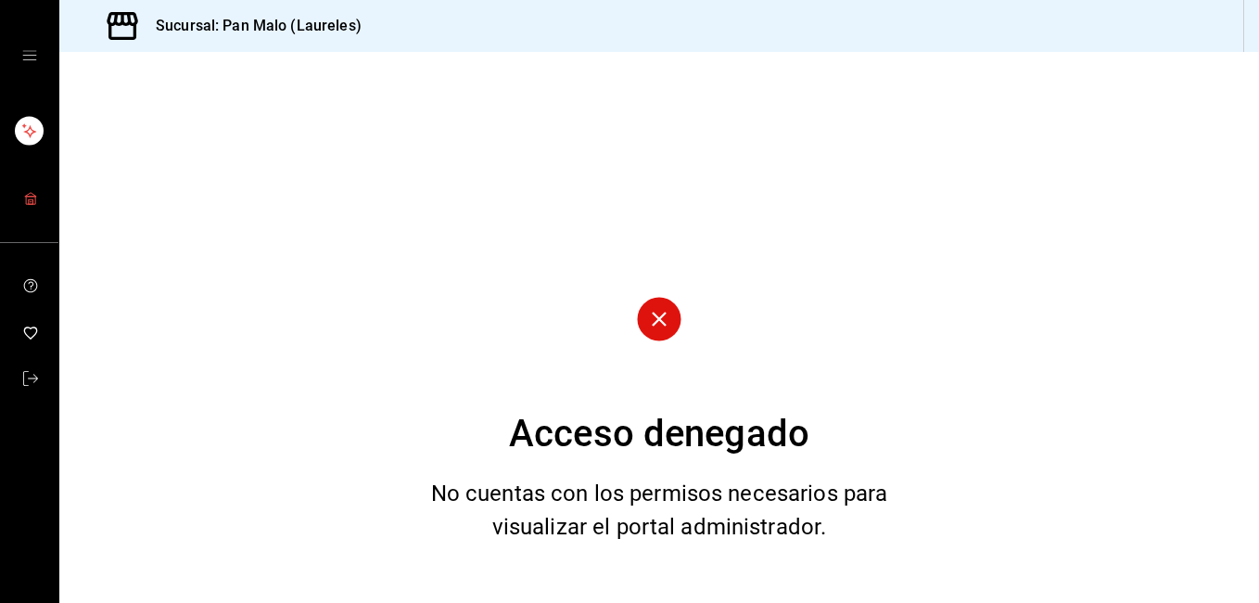
click at [41, 208] on link "mailbox folders" at bounding box center [29, 200] width 58 height 40
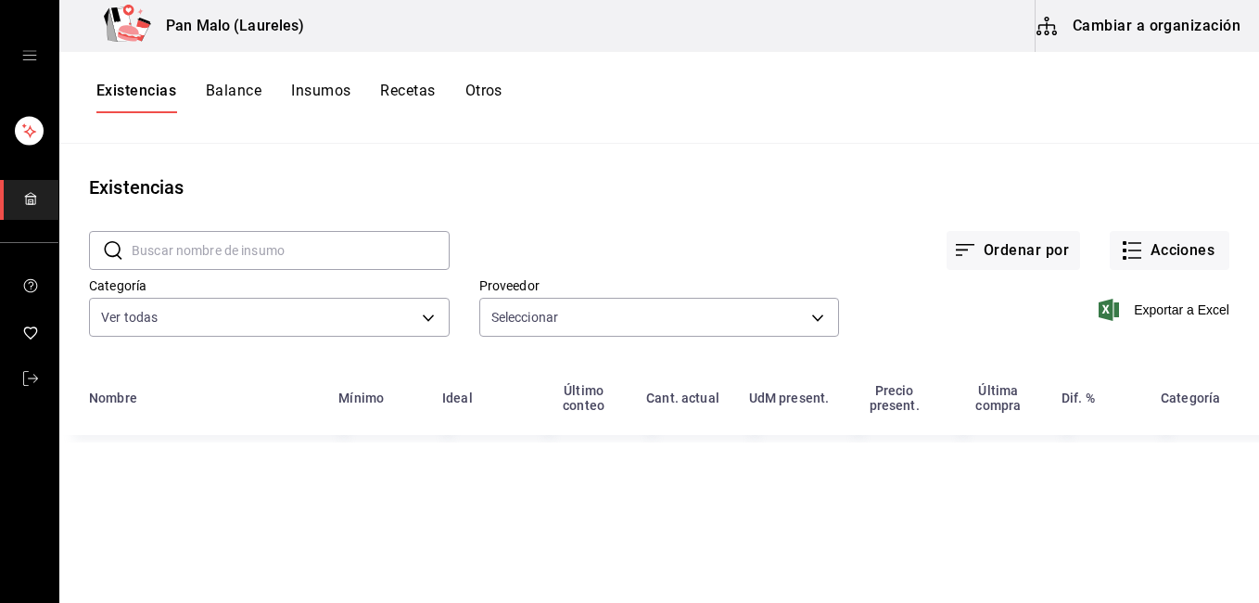
type input "36340c73-94e1-4ffc-8e70-5641b5614b16,62d2566f-a3bd-4000-8dc1-406bdbf1afd5,40f0e…"
click at [1215, 239] on button "Acciones" at bounding box center [1170, 250] width 120 height 39
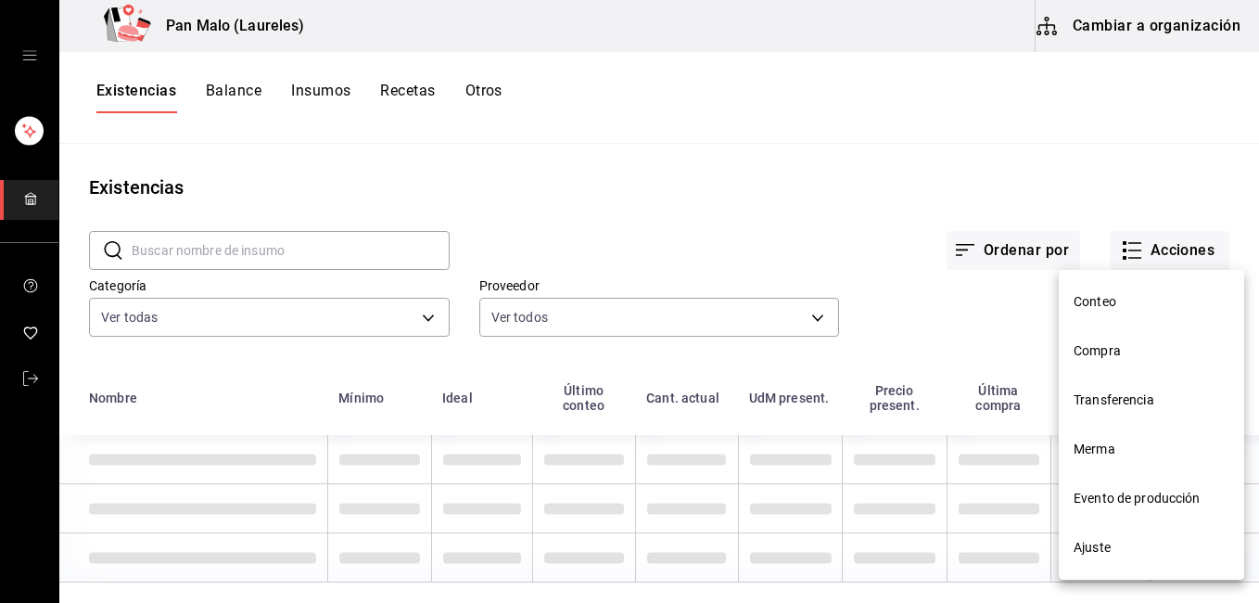
click at [1121, 440] on span "Merma" at bounding box center [1152, 448] width 156 height 19
click at [1121, 440] on html "Pan Malo (Laureles) Cambiar a organización Existencias Balance Insumos Recetas …" at bounding box center [629, 295] width 1259 height 590
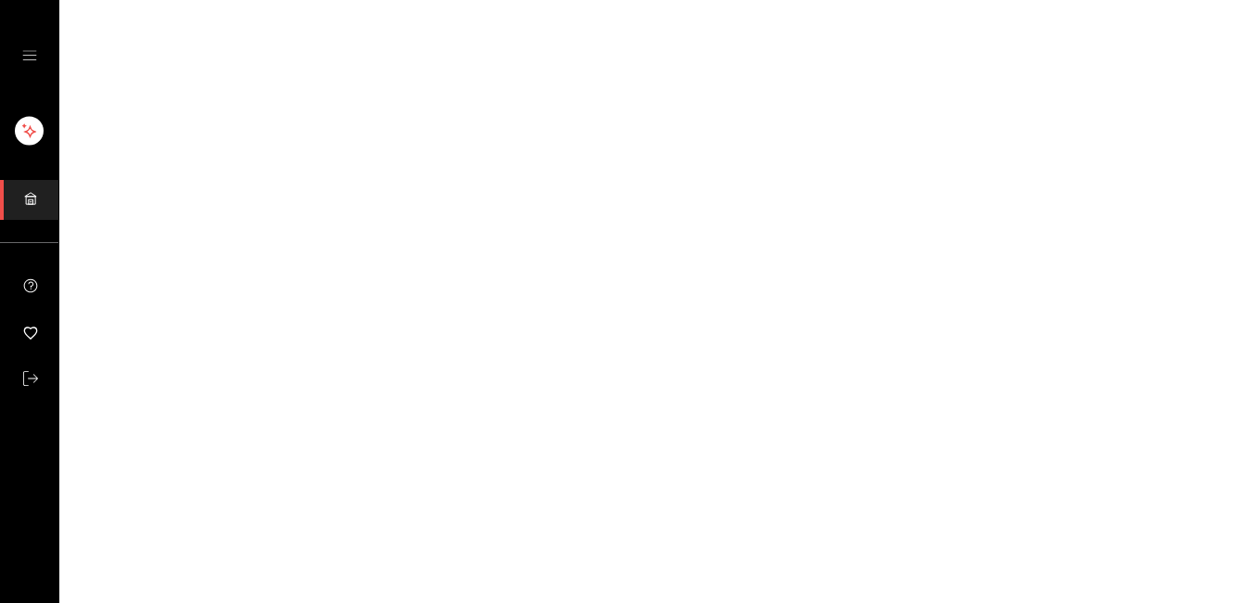
click at [1083, 0] on html "GANA 1 MES GRATIS EN TU SUSCRIPCIÓN AQUÍ ¿Recuerdas cómo empezó tu restaurante?…" at bounding box center [629, 0] width 1259 height 0
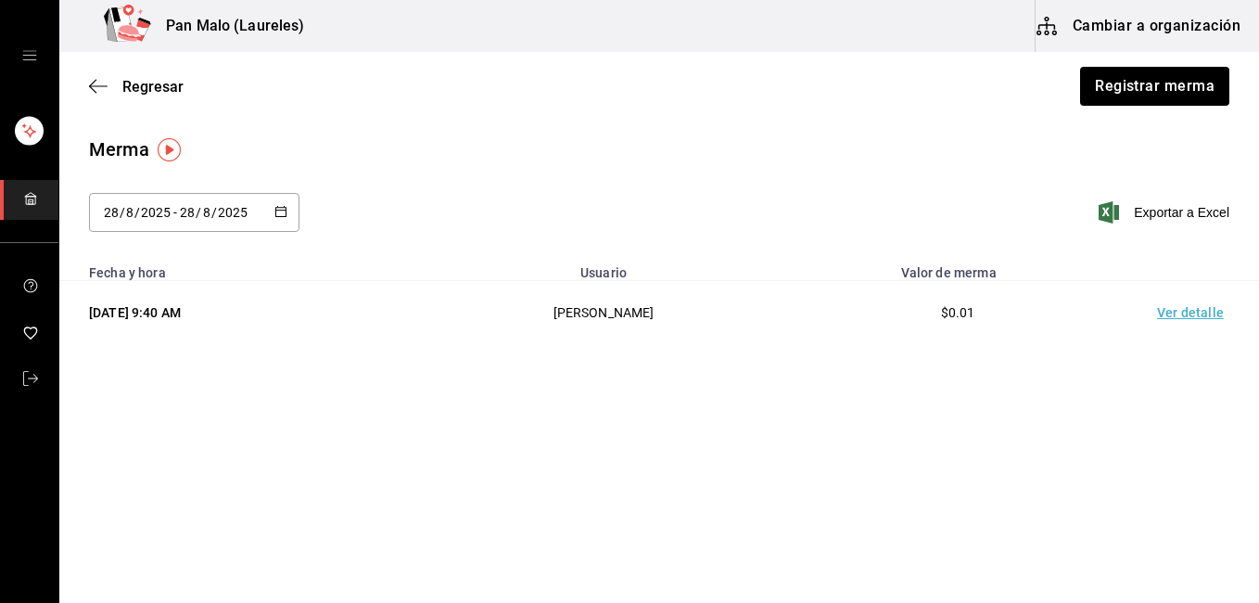
click at [167, 155] on img "button" at bounding box center [169, 149] width 23 height 23
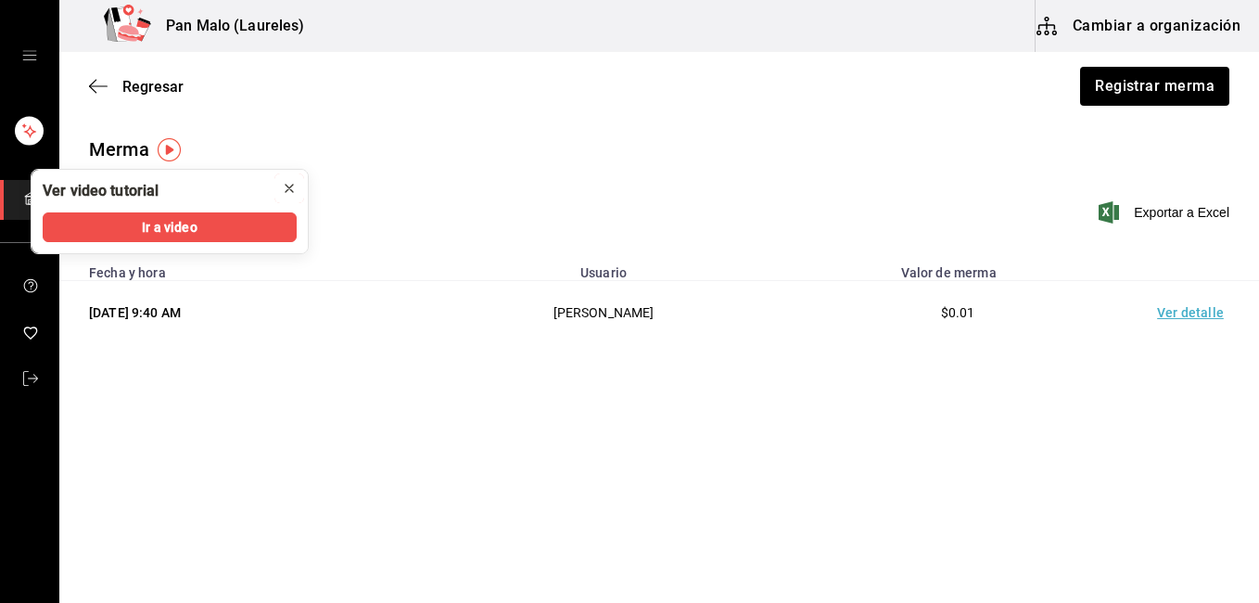
click at [285, 184] on icon "close" at bounding box center [289, 188] width 15 height 15
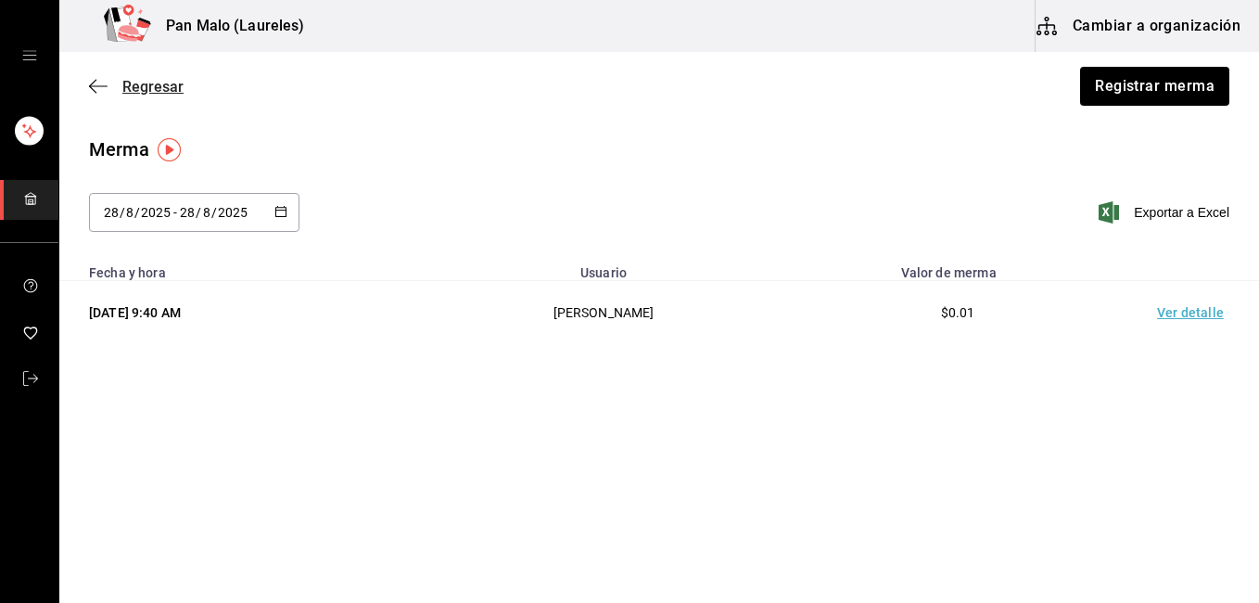
click at [107, 92] on icon "button" at bounding box center [98, 86] width 19 height 17
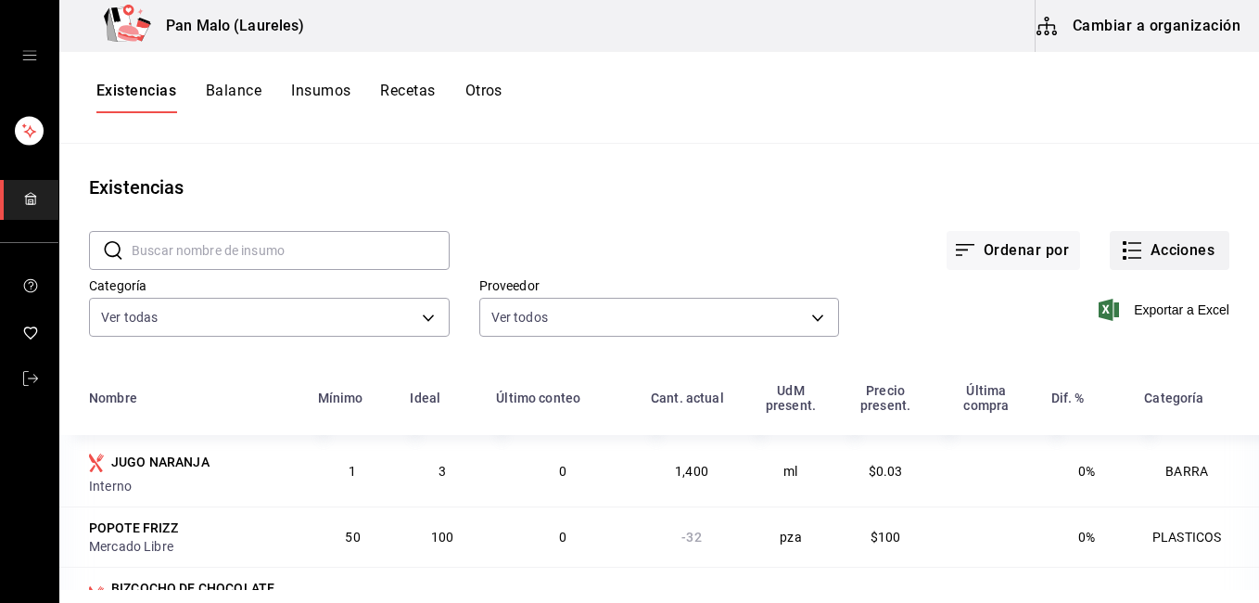
click at [1179, 257] on button "Acciones" at bounding box center [1170, 250] width 120 height 39
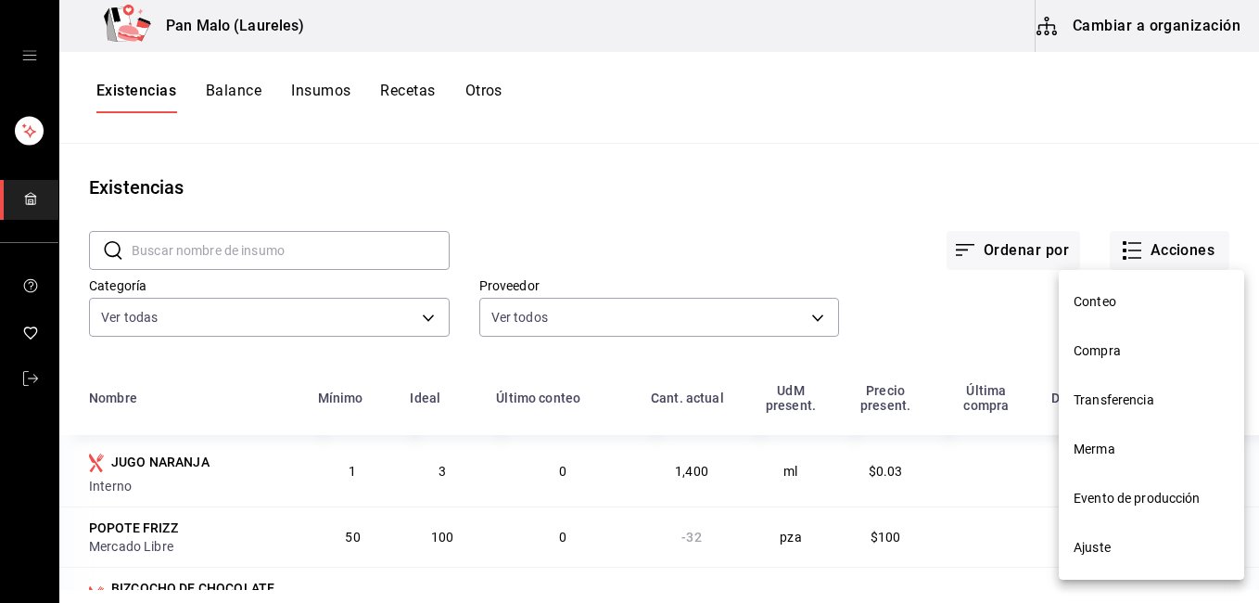
click at [1145, 459] on li "Merma" at bounding box center [1151, 449] width 185 height 49
